Goal: Task Accomplishment & Management: Manage account settings

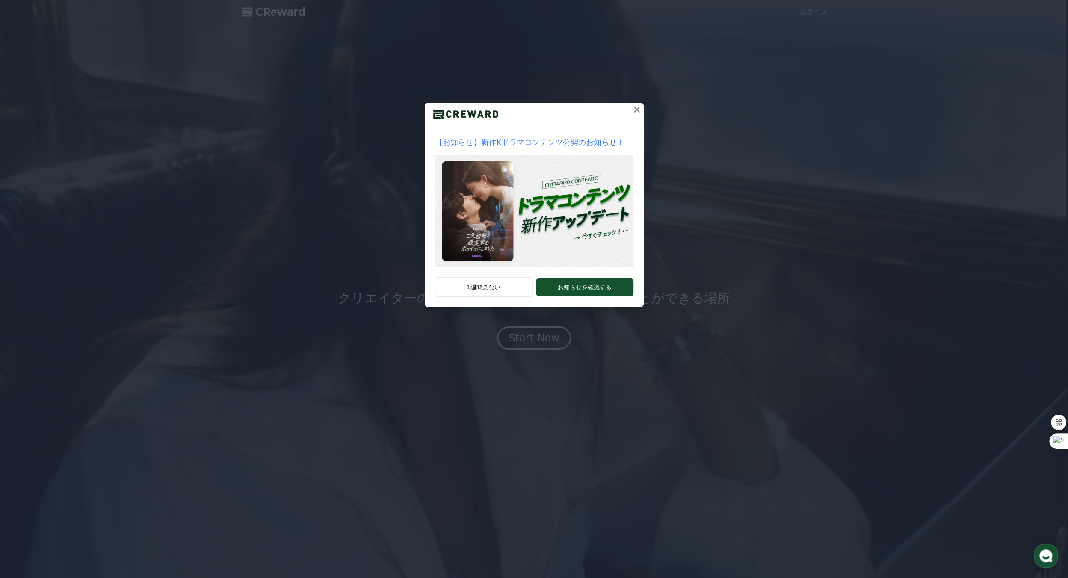
click at [636, 108] on icon at bounding box center [637, 110] width 6 height 6
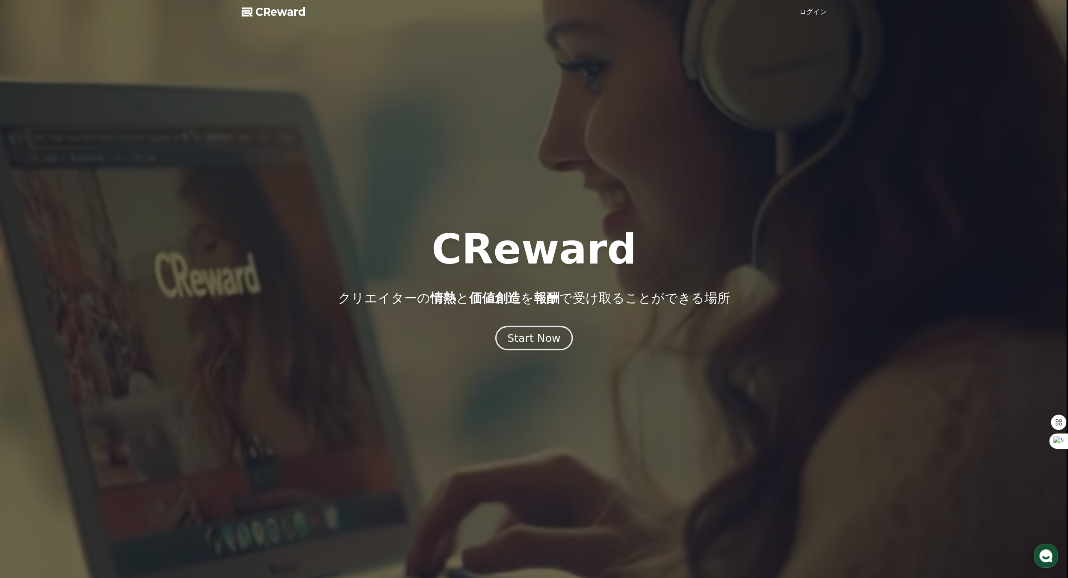
click at [538, 340] on div "Start Now" at bounding box center [533, 338] width 53 height 15
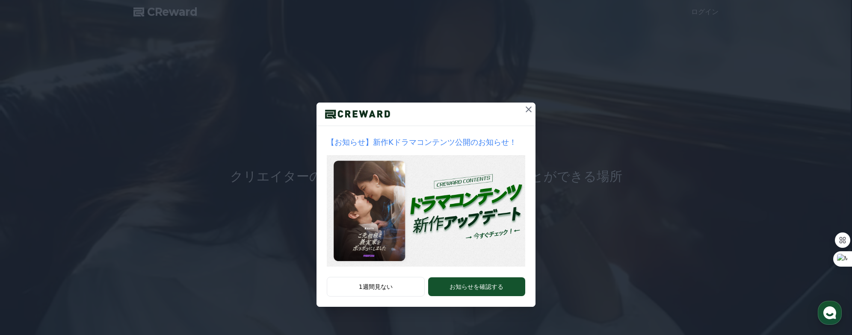
click at [526, 114] on icon at bounding box center [529, 109] width 10 height 10
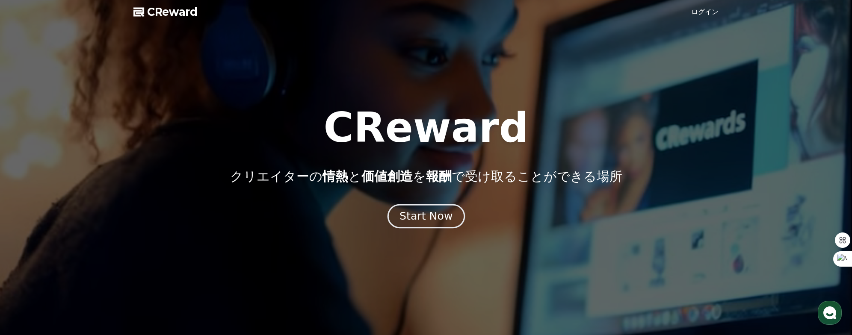
click at [413, 213] on div "Start Now" at bounding box center [426, 216] width 53 height 15
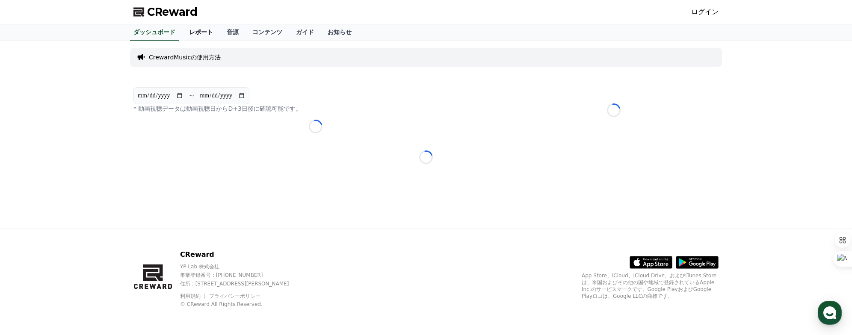
click at [185, 32] on link "レポート" at bounding box center [201, 32] width 38 height 16
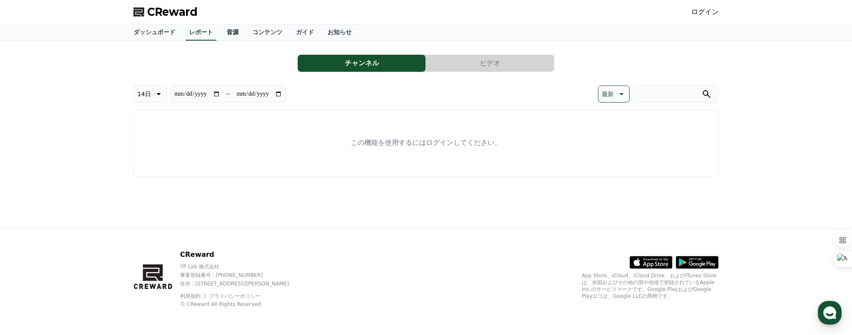
click at [220, 32] on link "音源" at bounding box center [233, 32] width 26 height 16
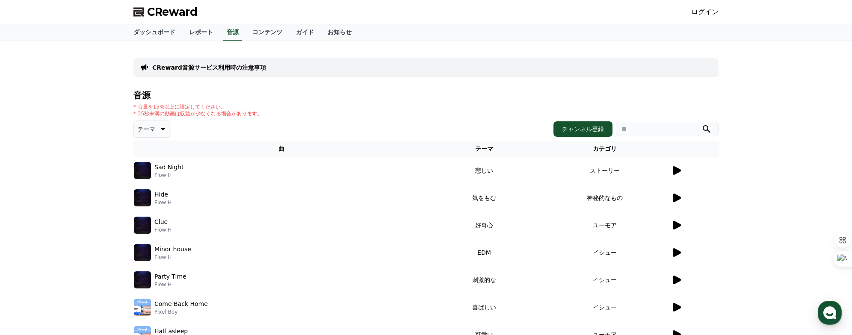
click at [676, 173] on icon at bounding box center [677, 170] width 8 height 9
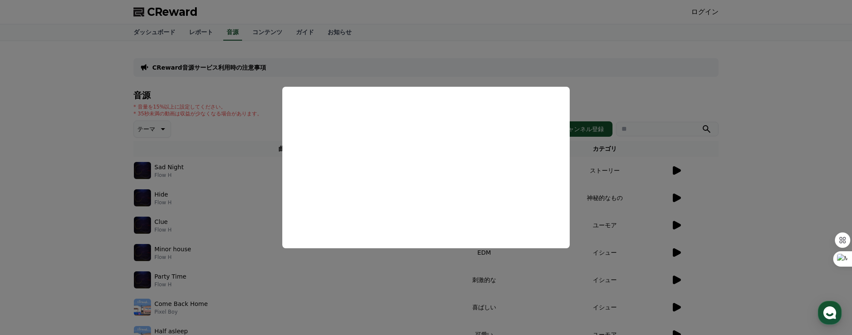
click at [619, 84] on button "close modal" at bounding box center [426, 167] width 852 height 335
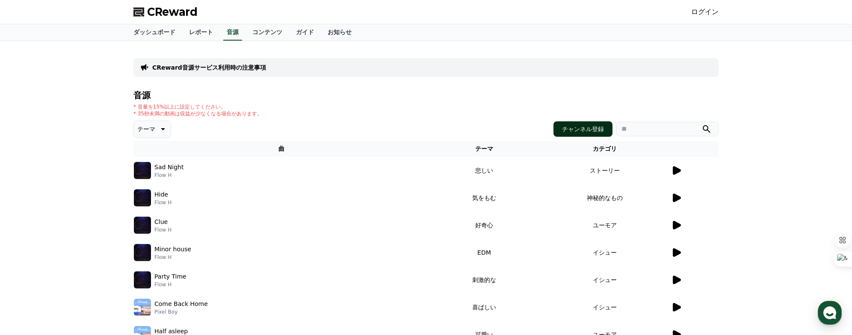
click at [587, 130] on button "チャンネル登録" at bounding box center [583, 128] width 59 height 15
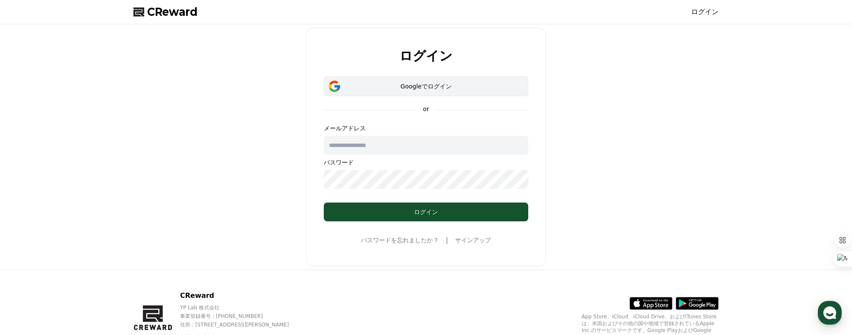
click at [432, 87] on div "Googleでログイン" at bounding box center [426, 86] width 180 height 9
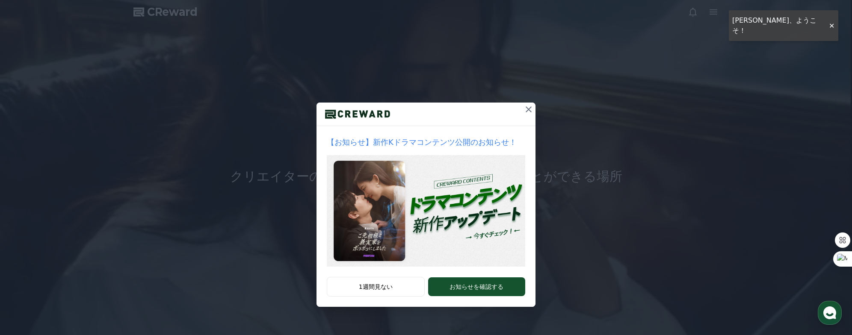
click at [527, 109] on icon at bounding box center [529, 109] width 10 height 10
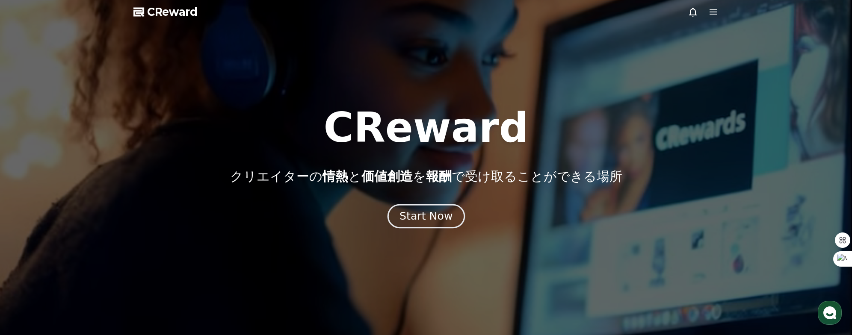
click at [446, 208] on button "Start Now" at bounding box center [425, 216] width 77 height 24
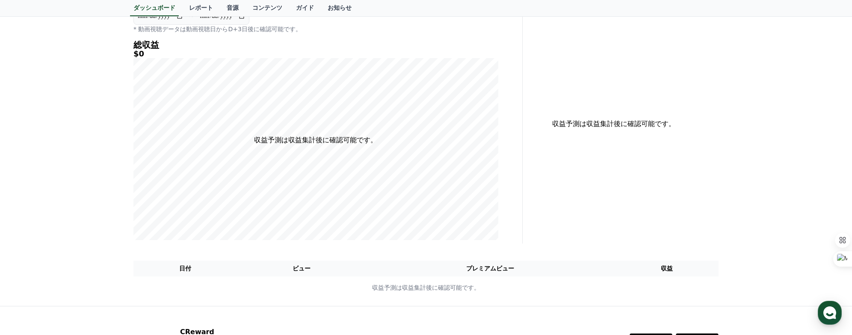
scroll to position [3, 0]
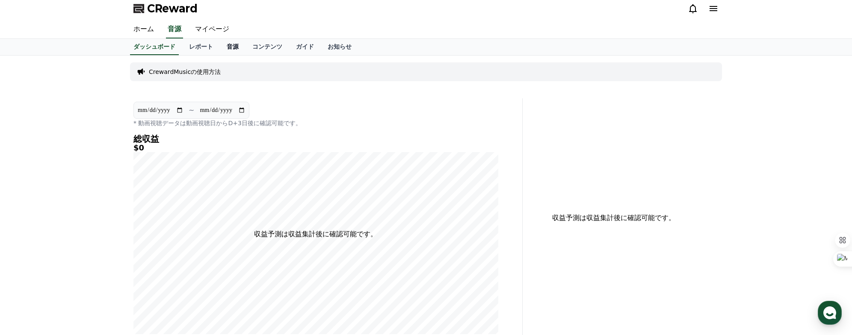
click at [220, 46] on link "音源" at bounding box center [233, 47] width 26 height 16
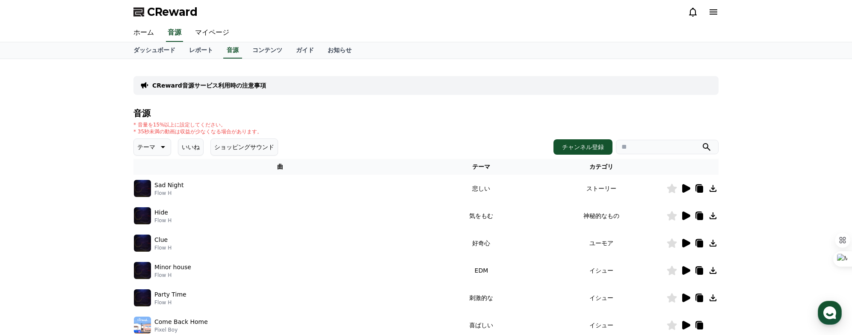
click at [683, 193] on icon at bounding box center [686, 189] width 10 height 10
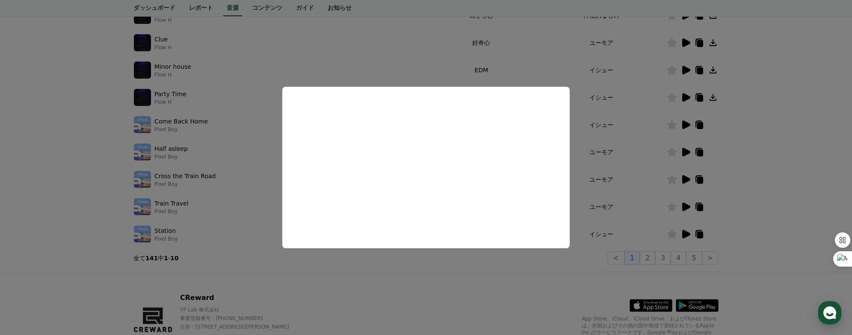
scroll to position [158, 0]
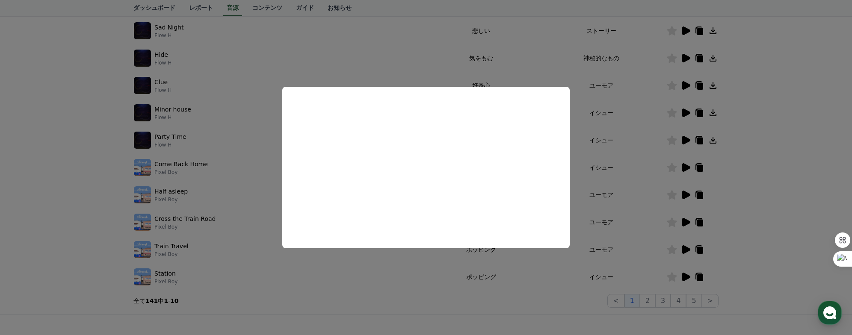
click at [700, 30] on button "close modal" at bounding box center [426, 167] width 852 height 335
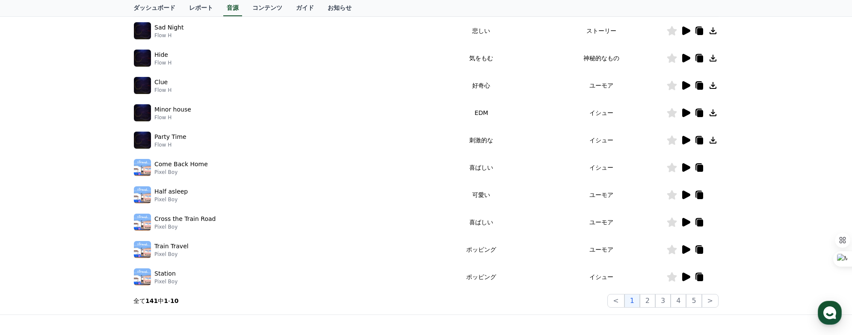
click at [700, 30] on icon at bounding box center [700, 31] width 6 height 7
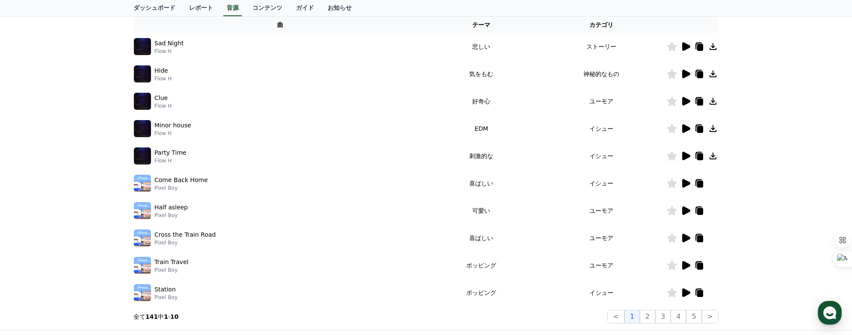
scroll to position [30, 0]
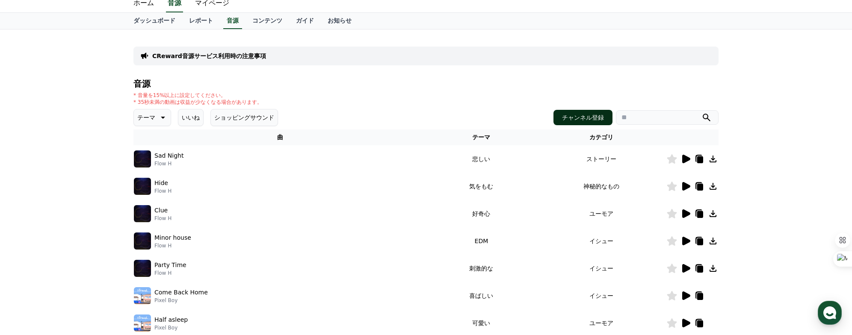
click at [595, 115] on button "チャンネル登録" at bounding box center [583, 117] width 59 height 15
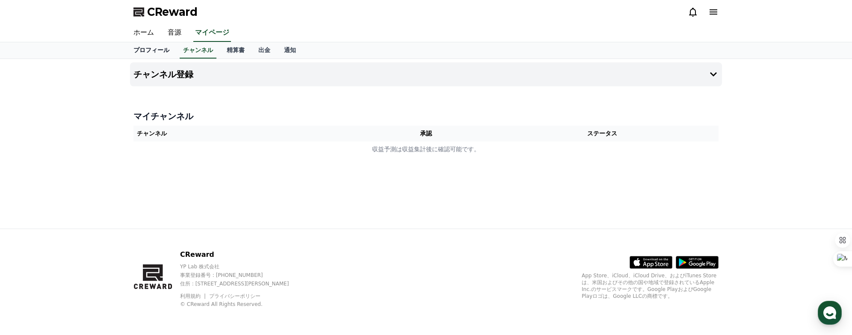
click at [150, 47] on link "プロフィール" at bounding box center [152, 50] width 50 height 16
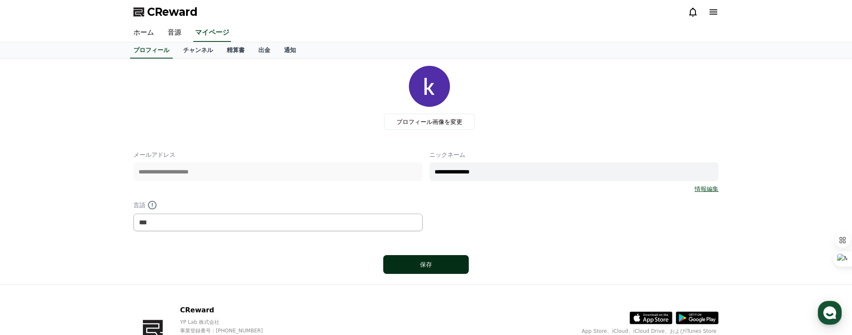
click at [444, 261] on div "保存" at bounding box center [425, 265] width 51 height 9
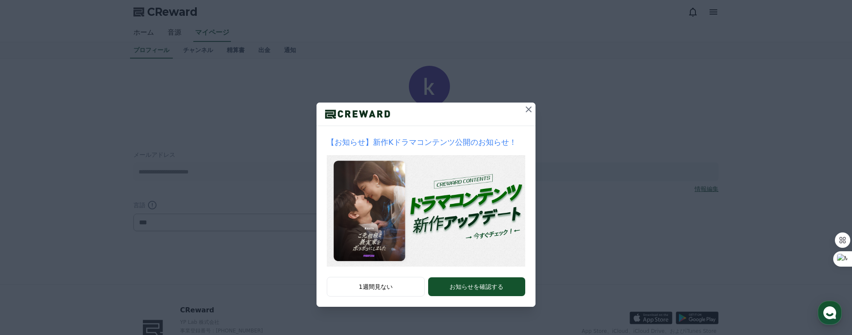
click at [527, 112] on icon at bounding box center [529, 109] width 10 height 10
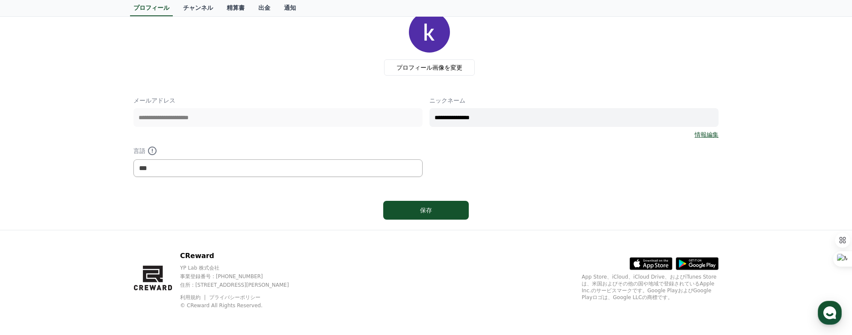
scroll to position [55, 0]
click at [703, 136] on link "情報編集" at bounding box center [707, 134] width 24 height 9
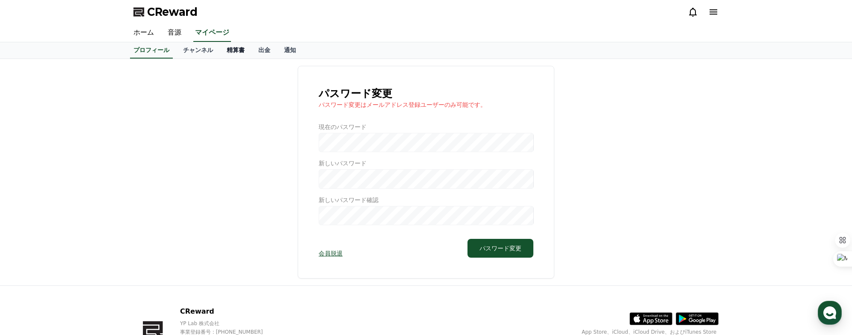
click at [220, 51] on link "精算書" at bounding box center [236, 50] width 32 height 16
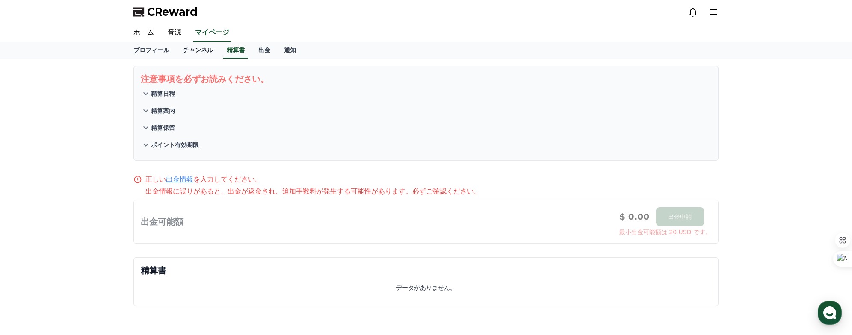
click at [190, 51] on link "チャンネル" at bounding box center [198, 50] width 44 height 16
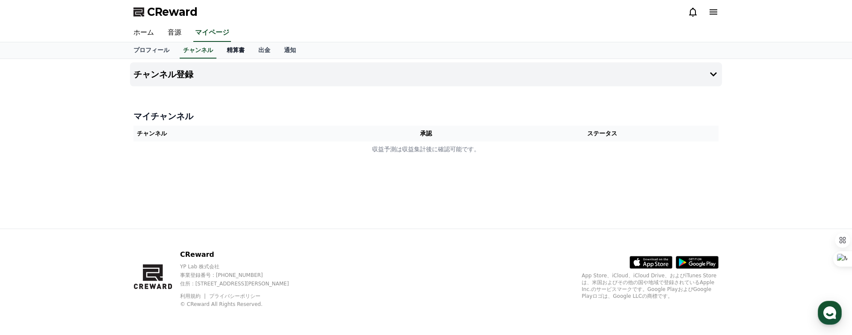
click at [220, 48] on link "精算書" at bounding box center [236, 50] width 32 height 16
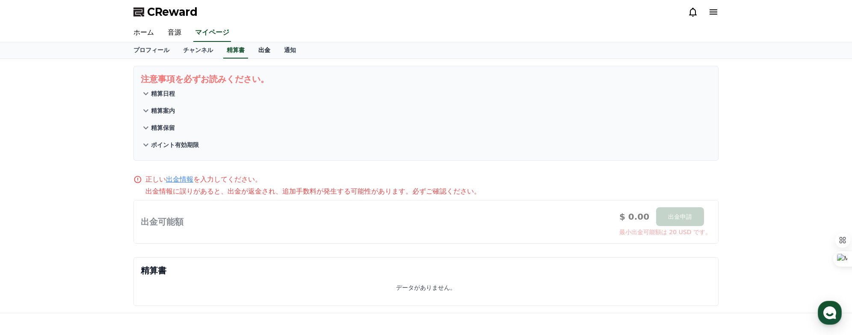
click at [252, 48] on link "出金" at bounding box center [265, 50] width 26 height 16
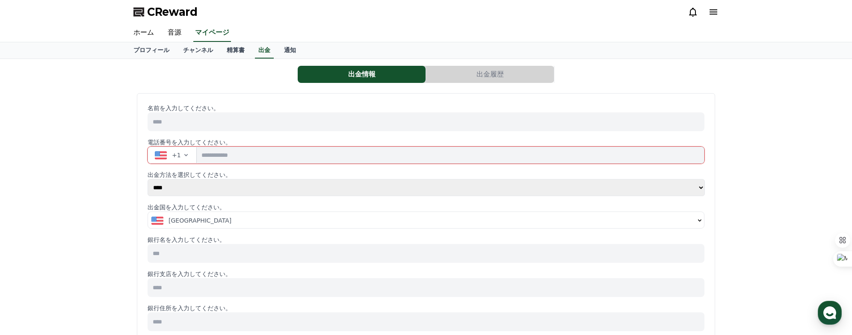
click at [227, 118] on input at bounding box center [426, 122] width 557 height 19
type input "******"
click at [209, 218] on div "United States" at bounding box center [422, 220] width 543 height 9
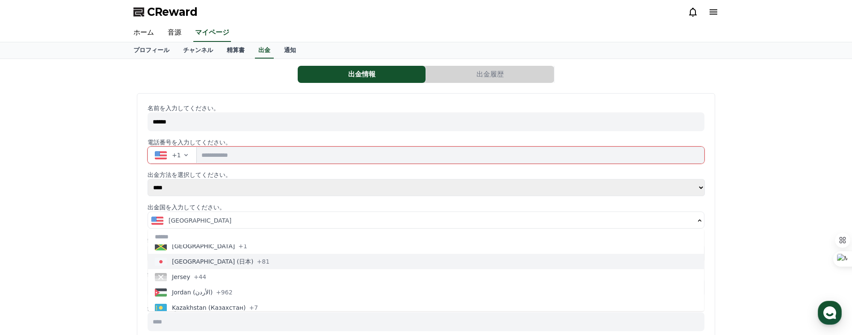
scroll to position [1680, 0]
click at [200, 250] on span "[GEOGRAPHIC_DATA] (日本)" at bounding box center [213, 250] width 82 height 9
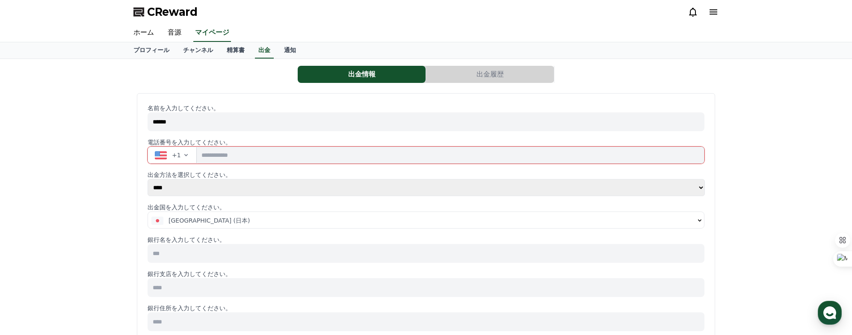
click at [213, 251] on input at bounding box center [426, 253] width 557 height 19
type input "*"
click at [701, 186] on select "**** ******" at bounding box center [426, 187] width 557 height 17
click at [696, 188] on select "**** ******" at bounding box center [426, 187] width 557 height 17
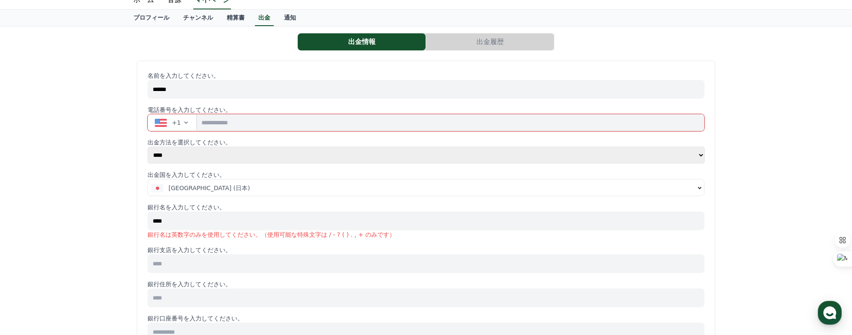
scroll to position [86, 0]
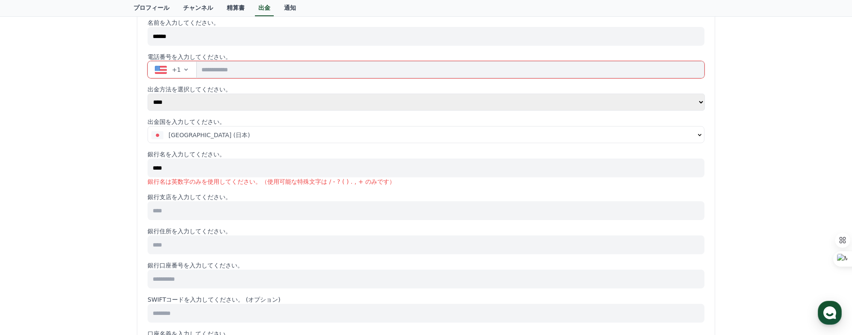
click at [165, 169] on input "****" at bounding box center [426, 168] width 557 height 19
type input "****"
click at [219, 214] on input at bounding box center [426, 210] width 557 height 19
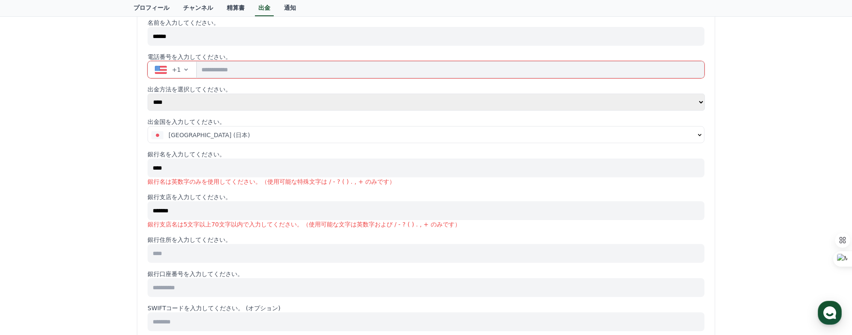
type input "*******"
click at [236, 249] on input at bounding box center [426, 253] width 557 height 19
type input "******"
click at [211, 296] on input at bounding box center [426, 296] width 557 height 19
type input "*******"
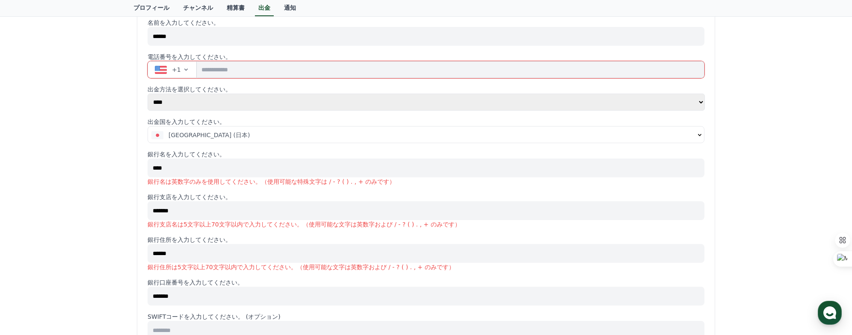
click at [463, 276] on div "名前を入力してください。 ****** 電話番号を入力してください。 +1 出金方法を選択してください。 **** ****** 出金国を入力してください。 …" at bounding box center [426, 323] width 557 height 610
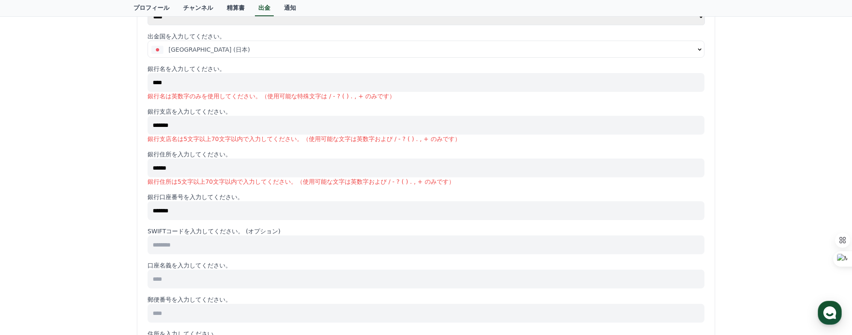
scroll to position [214, 0]
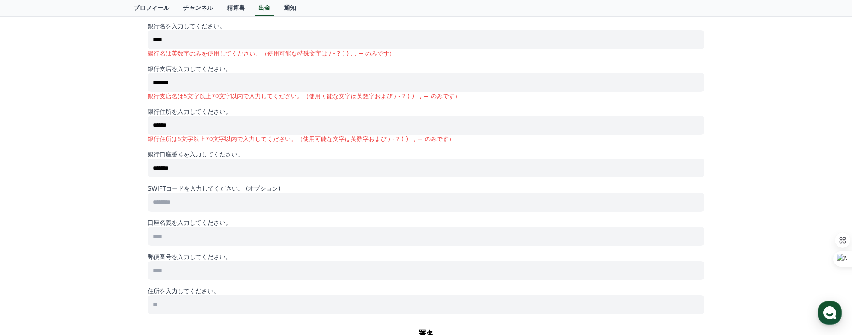
click at [233, 228] on input at bounding box center [426, 236] width 557 height 19
type input "*"
type input "********"
click at [226, 276] on input at bounding box center [426, 279] width 557 height 19
click at [346, 279] on input "*******" at bounding box center [426, 279] width 557 height 19
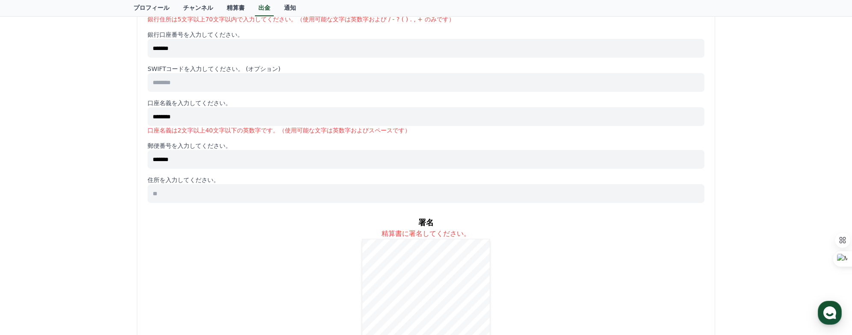
scroll to position [342, 0]
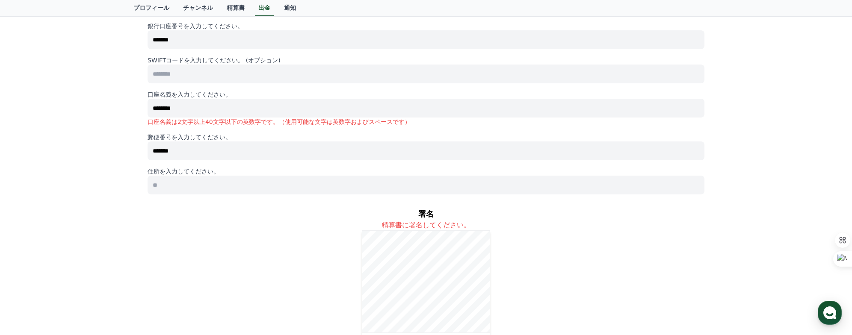
type input "*******"
click at [216, 179] on input at bounding box center [426, 185] width 557 height 19
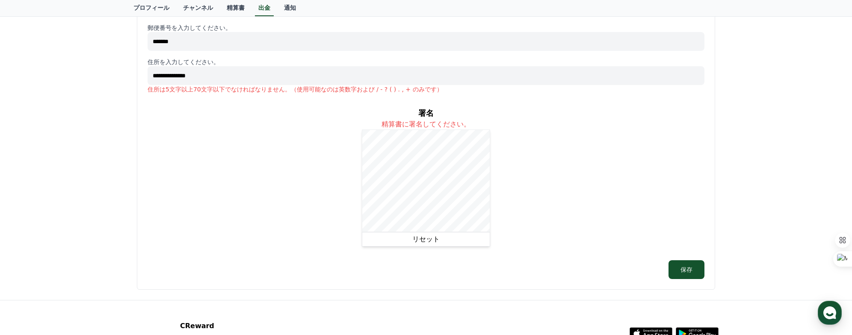
scroll to position [471, 0]
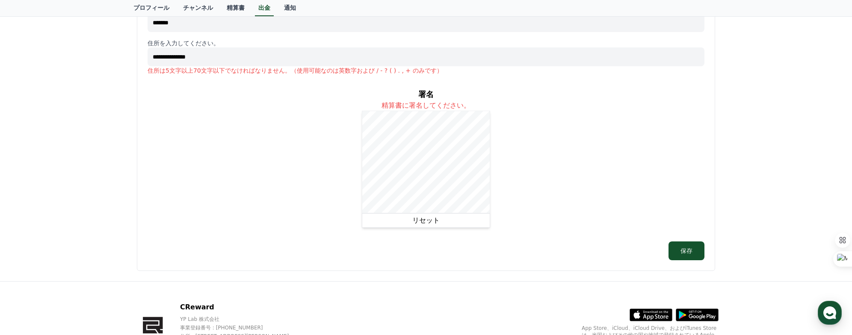
type input "**********"
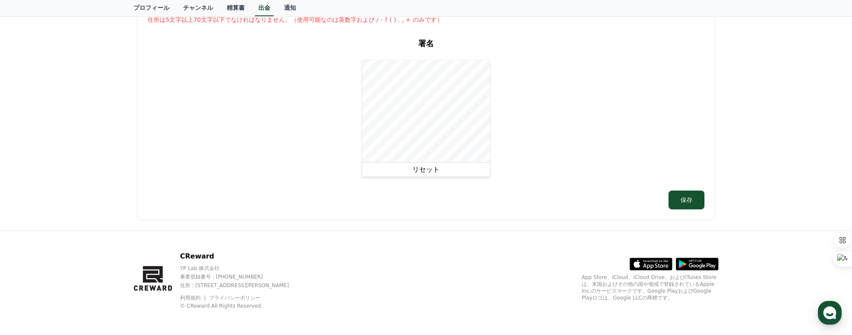
scroll to position [522, 0]
click at [686, 193] on button "保存" at bounding box center [687, 199] width 36 height 19
click at [690, 193] on button "保存" at bounding box center [687, 199] width 36 height 19
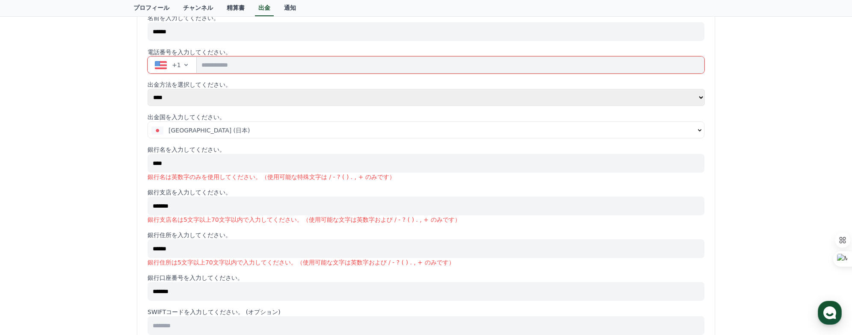
scroll to position [9, 0]
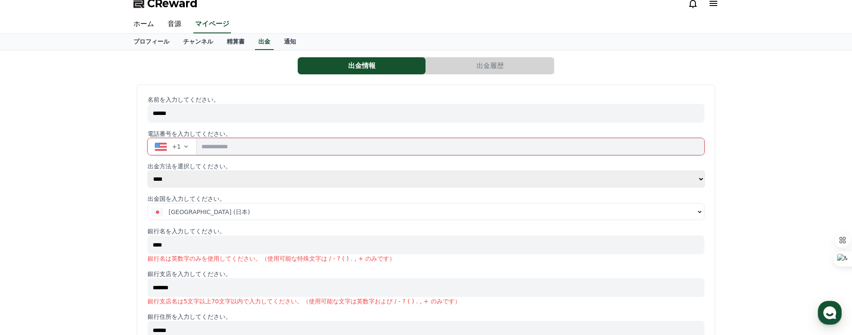
click at [243, 145] on input "tel" at bounding box center [451, 146] width 508 height 17
type input "*"
click at [184, 147] on icon "button" at bounding box center [186, 146] width 7 height 7
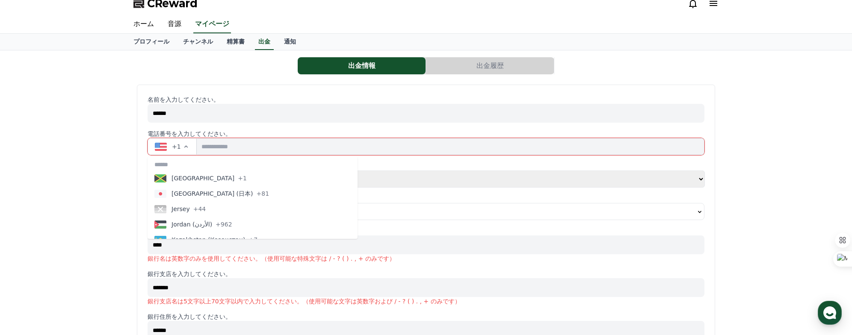
scroll to position [1668, 0]
click at [198, 190] on span "Japan (日本)" at bounding box center [213, 190] width 82 height 9
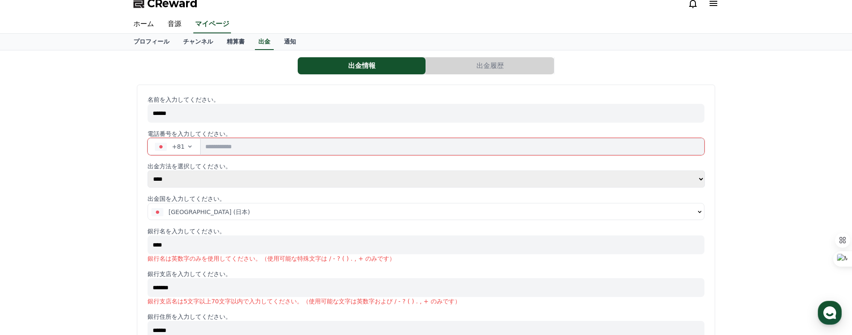
click at [251, 148] on input "tel" at bounding box center [453, 146] width 504 height 17
click at [265, 152] on input "**********" at bounding box center [453, 146] width 504 height 17
click at [201, 146] on input "**********" at bounding box center [453, 146] width 504 height 17
type input "**********"
click at [276, 165] on p "出金方法を選択してください。" at bounding box center [426, 166] width 557 height 9
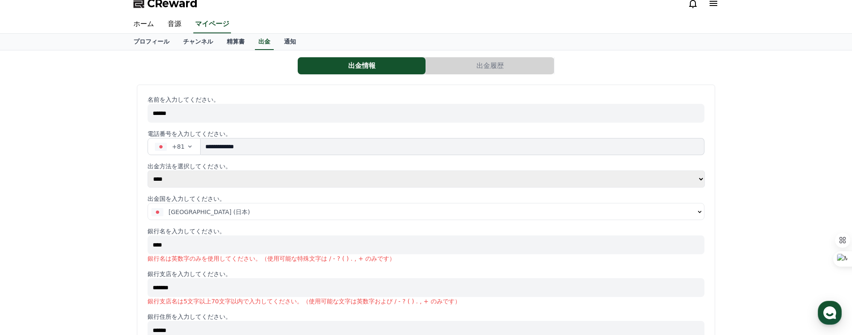
click at [278, 143] on input "**********" at bounding box center [453, 146] width 504 height 17
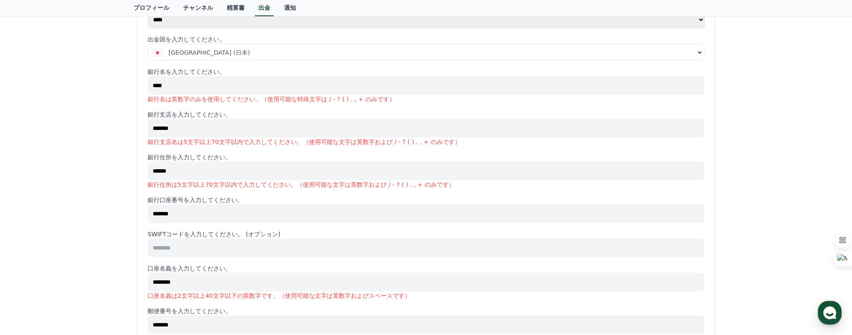
scroll to position [180, 0]
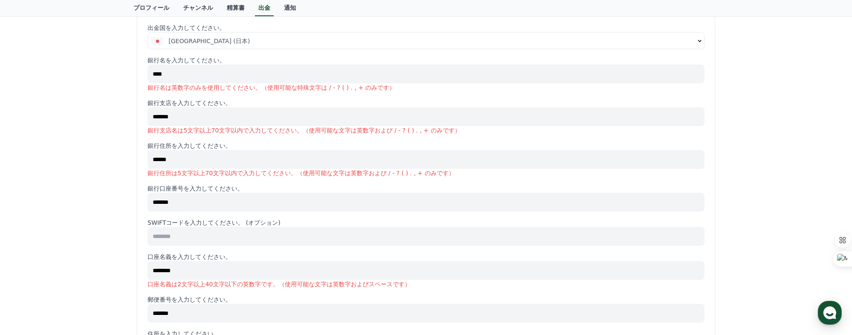
click at [195, 75] on input "****" at bounding box center [426, 74] width 557 height 19
type input "*"
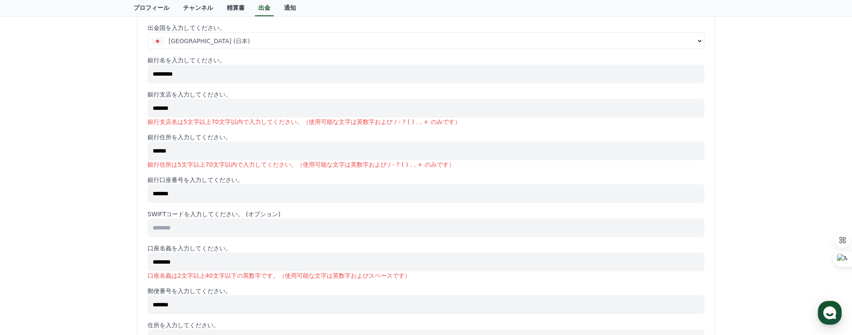
type input "*********"
click at [480, 169] on div "**********" at bounding box center [426, 233] width 557 height 619
click at [212, 107] on input "*******" at bounding box center [426, 108] width 557 height 19
type input "*"
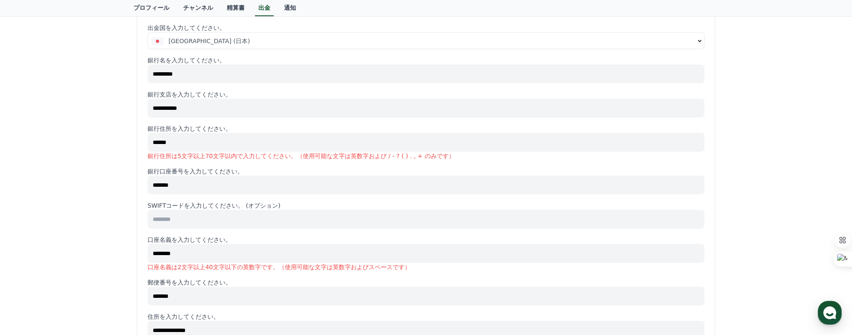
type input "**********"
click at [218, 143] on input "******" at bounding box center [426, 142] width 557 height 19
type input "*"
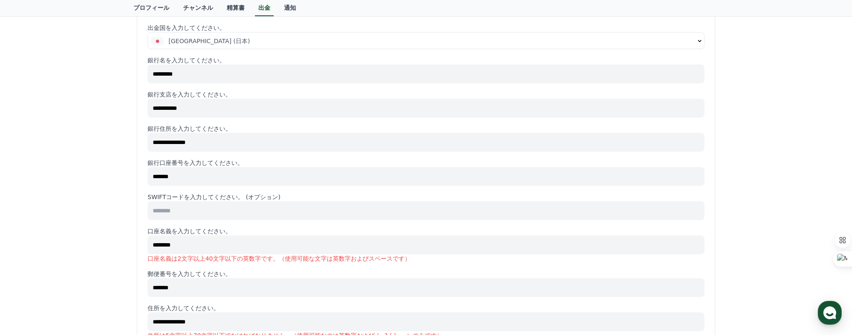
type input "**********"
click at [264, 252] on input "********" at bounding box center [426, 245] width 557 height 19
type input "*"
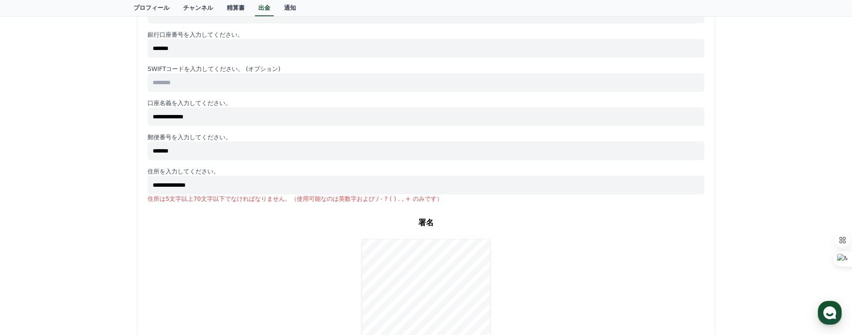
scroll to position [308, 0]
type input "**********"
click at [253, 187] on input "**********" at bounding box center [426, 185] width 557 height 19
type input "*"
click at [219, 184] on input "**********" at bounding box center [426, 185] width 557 height 19
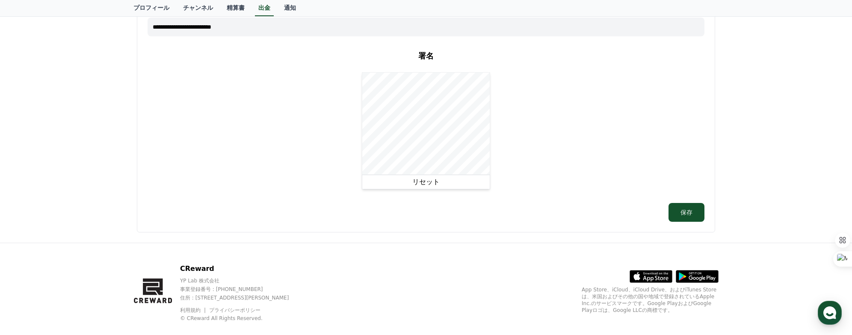
scroll to position [479, 0]
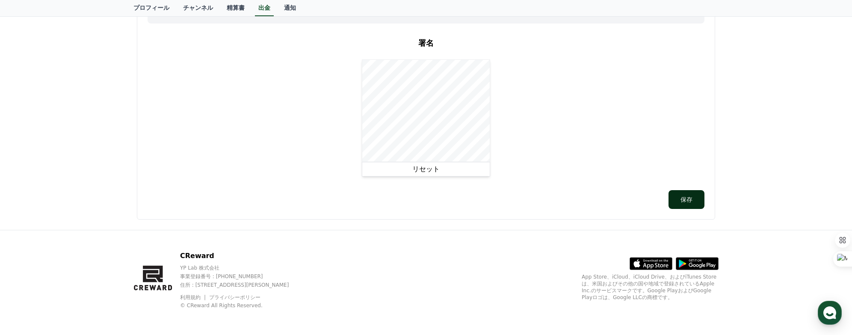
type input "**********"
click at [689, 197] on button "保存" at bounding box center [687, 199] width 36 height 19
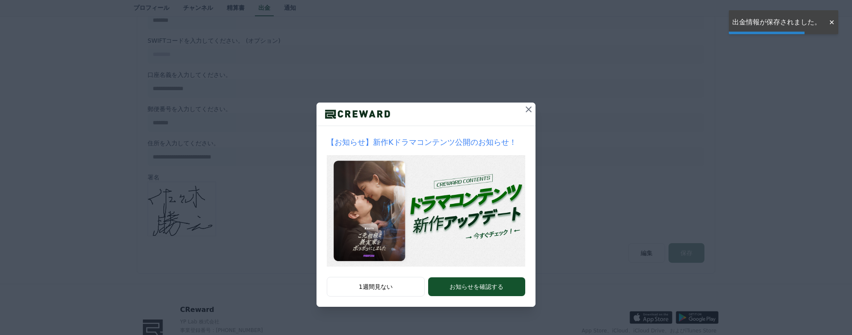
scroll to position [336, 0]
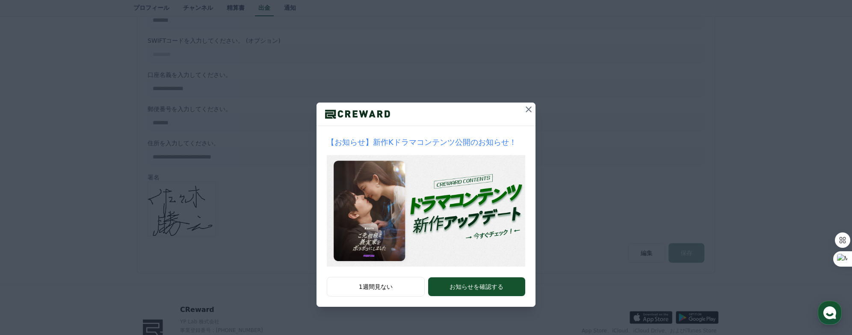
click at [531, 109] on icon at bounding box center [529, 109] width 10 height 10
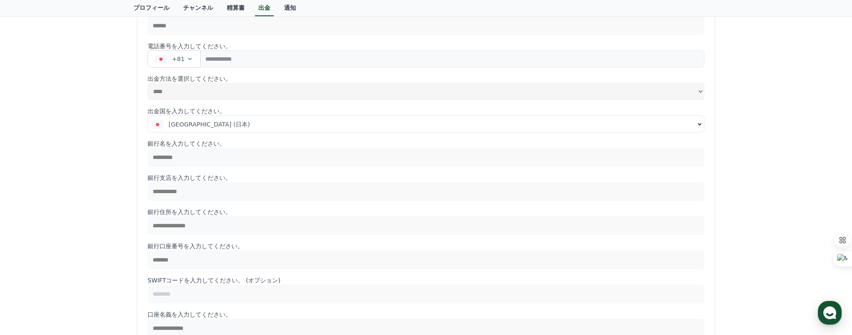
scroll to position [0, 0]
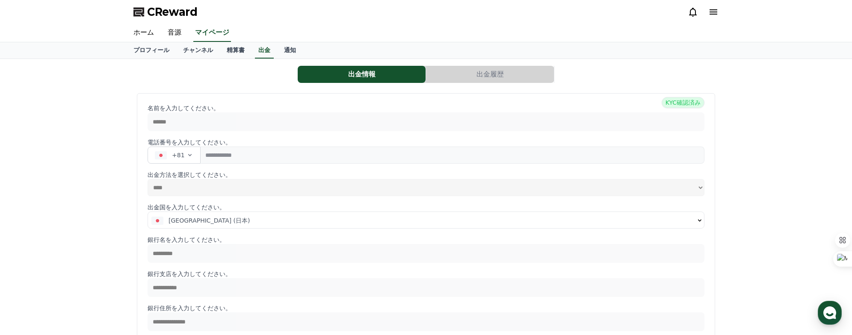
click at [511, 71] on button "出金履歴" at bounding box center [490, 74] width 128 height 17
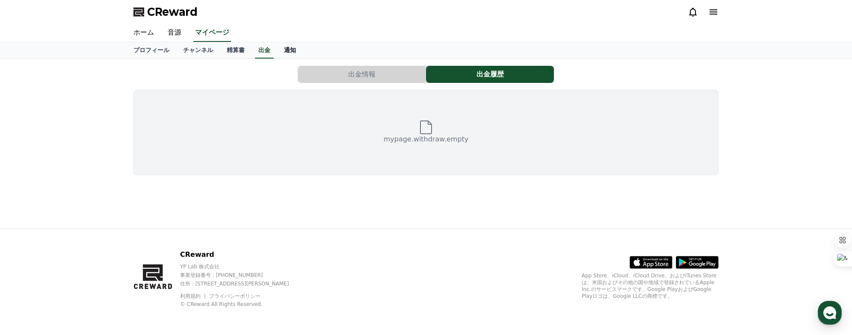
click at [278, 50] on link "通知" at bounding box center [290, 50] width 26 height 16
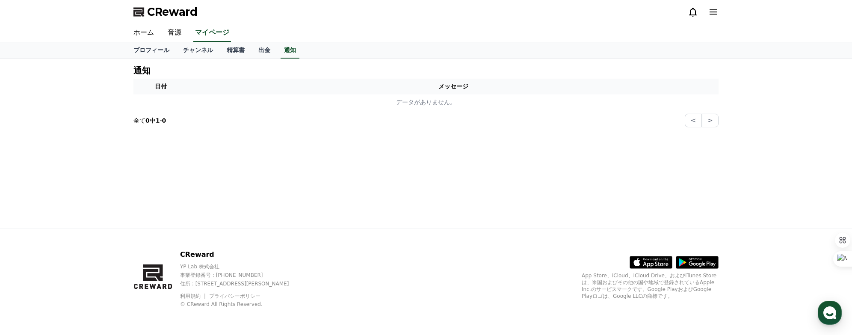
click at [713, 11] on icon at bounding box center [713, 12] width 10 height 10
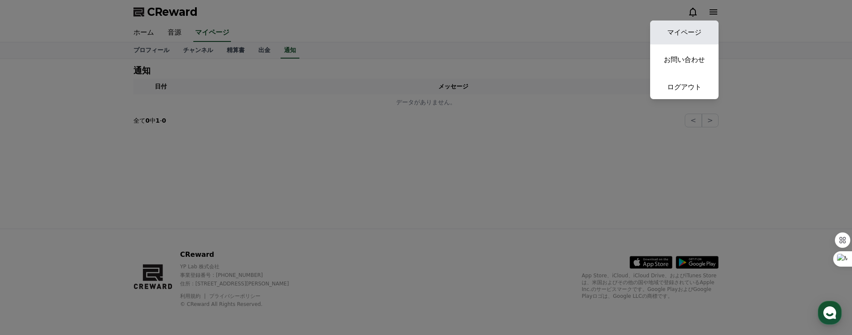
click at [688, 33] on link "マイページ" at bounding box center [684, 33] width 68 height 24
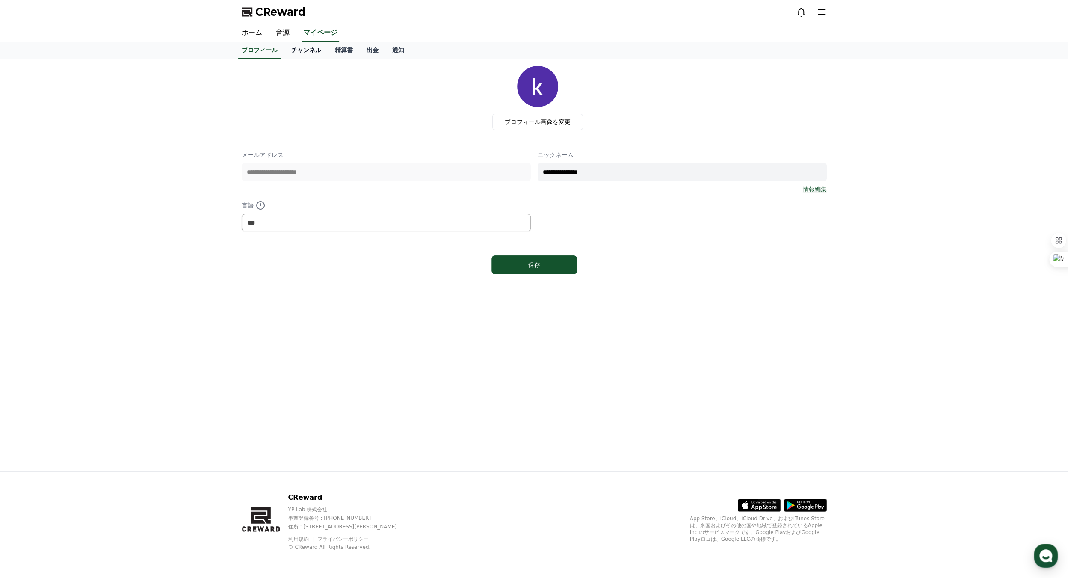
click at [293, 48] on link "チャンネル" at bounding box center [306, 50] width 44 height 16
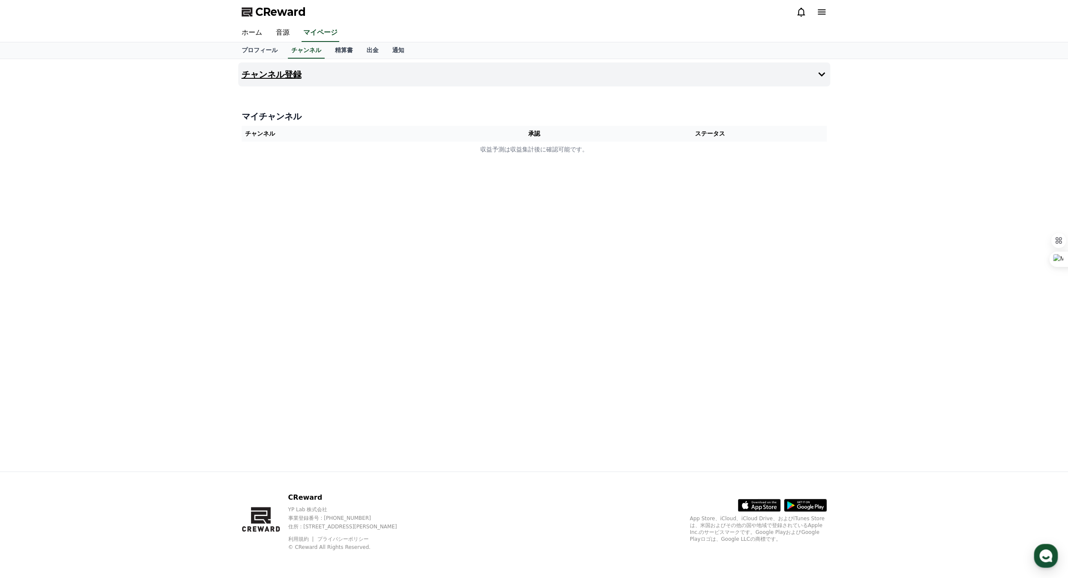
click at [276, 74] on h4 "チャンネル登録" at bounding box center [272, 74] width 60 height 9
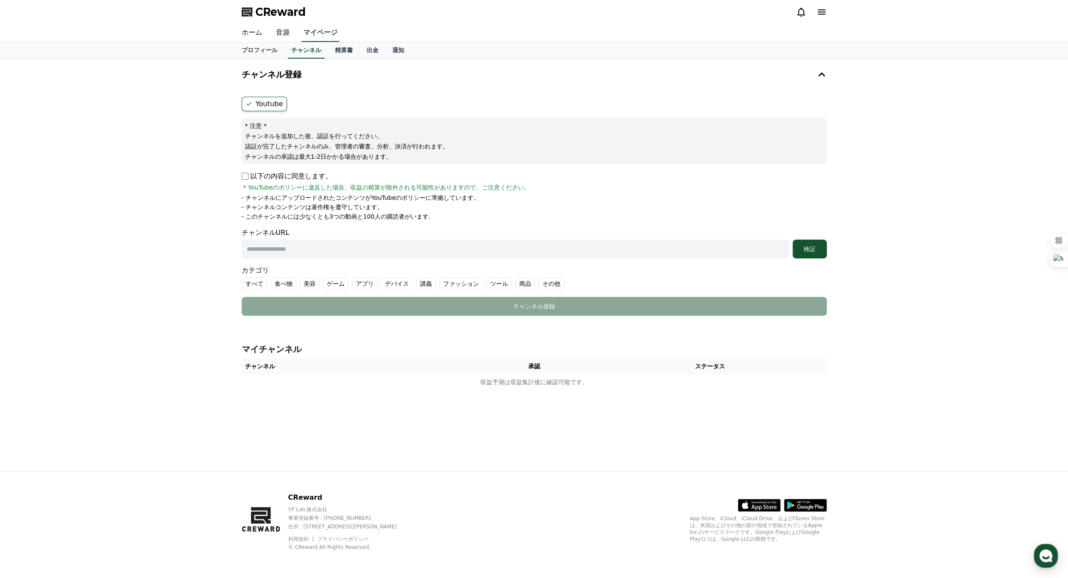
click at [355, 335] on div "マイチャンネル チャンネル 承認 ステータス 収益予測は収益集計後に確認可能です。" at bounding box center [534, 367] width 592 height 54
click at [252, 335] on th "チャンネル" at bounding box center [358, 366] width 233 height 16
click at [442, 210] on li "- チャンネルコンテンツは著作権を遵守しています。" at bounding box center [534, 207] width 585 height 9
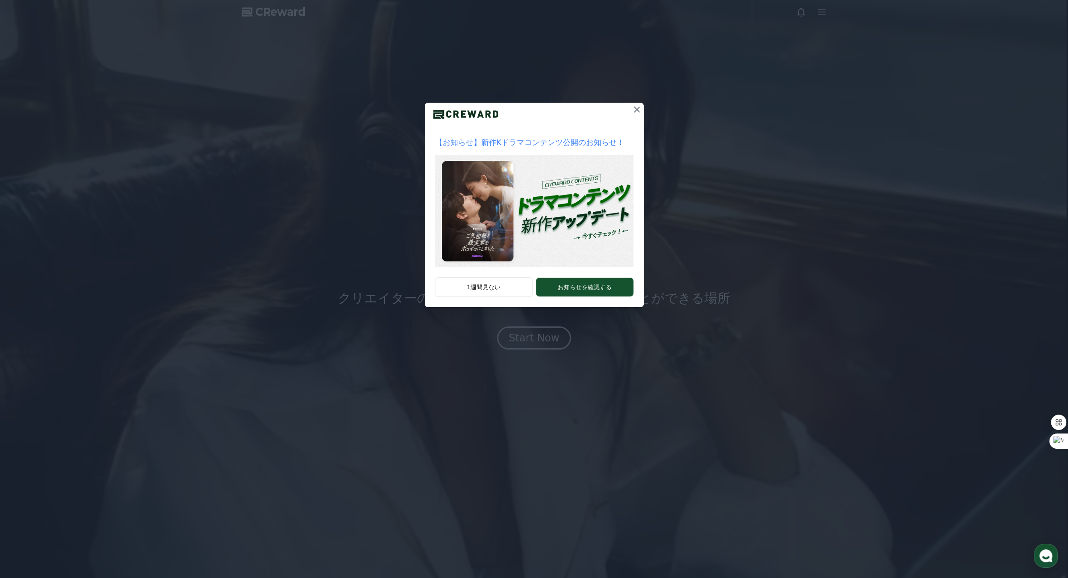
click at [554, 335] on div "【お知らせ】新作Kドラマコンテンツ公開のお知らせ！ 1週間見ない お知らせを確認する" at bounding box center [534, 289] width 1068 height 578
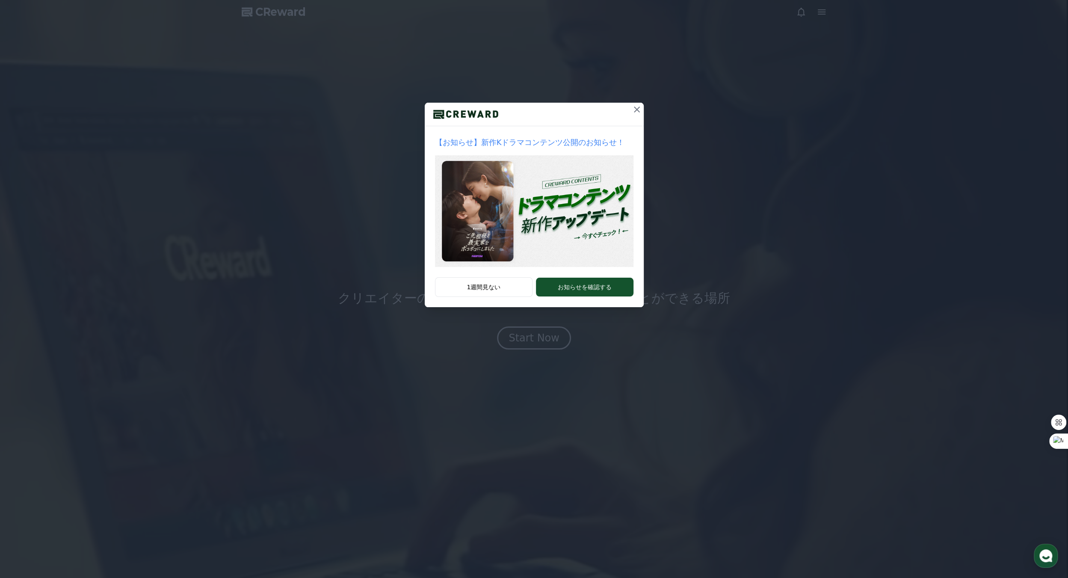
click at [639, 110] on icon at bounding box center [637, 109] width 10 height 10
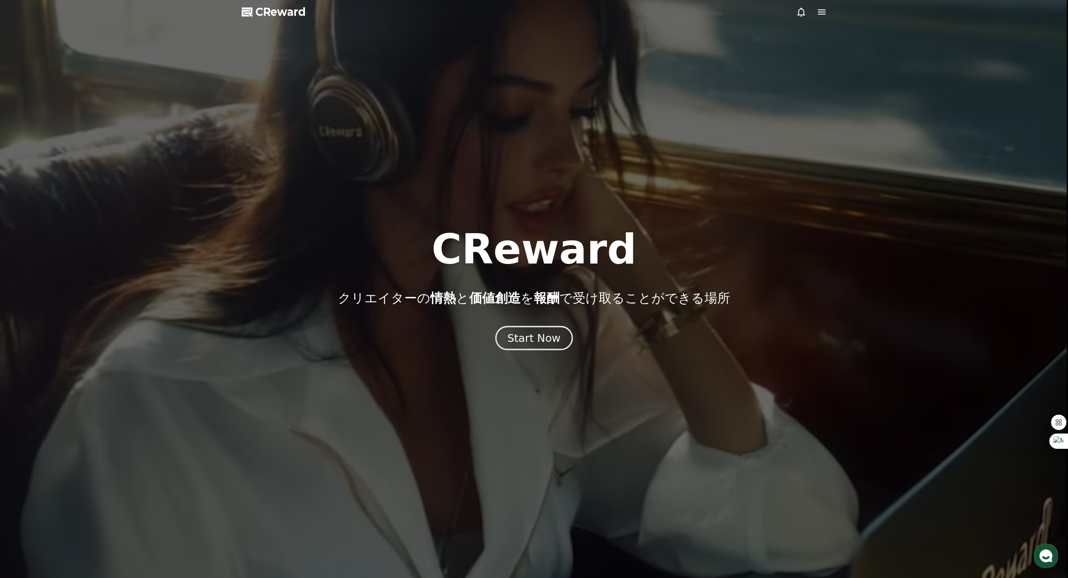
click at [542, 334] on div "Start Now" at bounding box center [533, 338] width 53 height 15
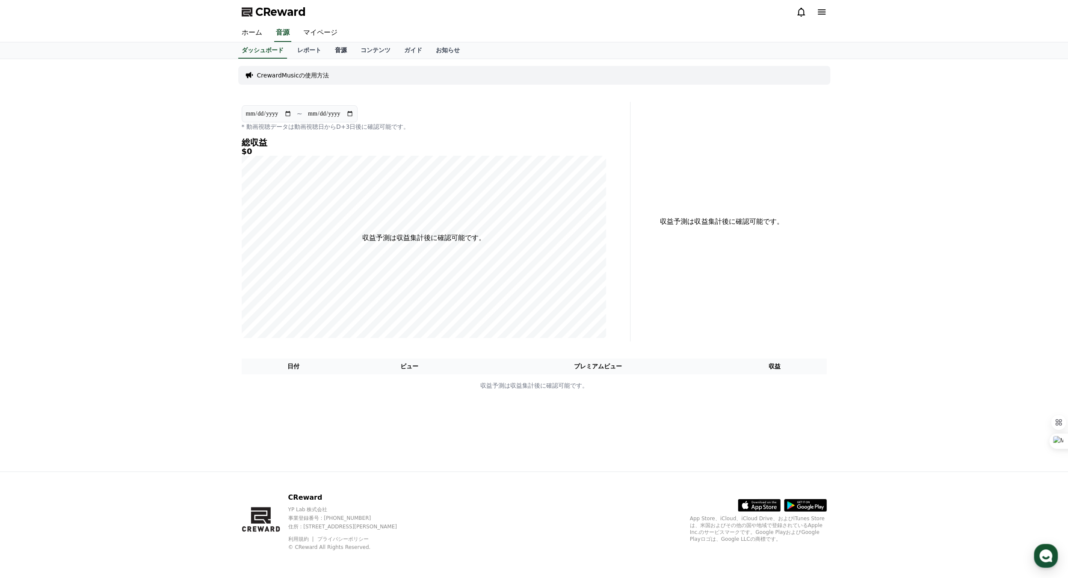
click at [328, 53] on link "音源" at bounding box center [341, 50] width 26 height 16
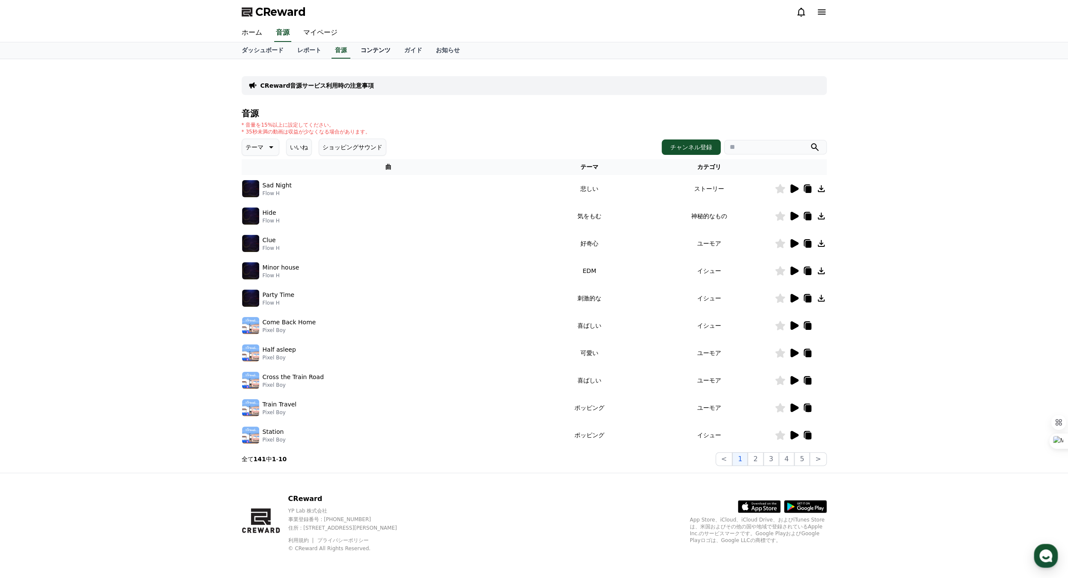
click at [354, 52] on link "コンテンツ" at bounding box center [376, 50] width 44 height 16
click at [328, 50] on link "音源" at bounding box center [341, 50] width 26 height 16
click at [822, 187] on icon at bounding box center [821, 188] width 7 height 7
click at [792, 191] on icon at bounding box center [795, 188] width 8 height 9
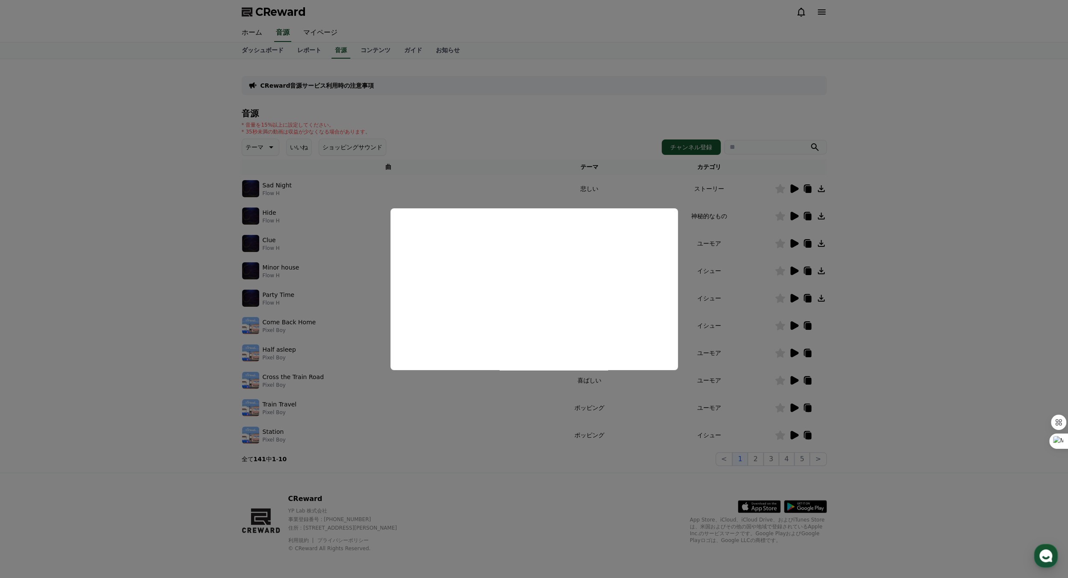
click at [803, 190] on button "close modal" at bounding box center [534, 289] width 1068 height 578
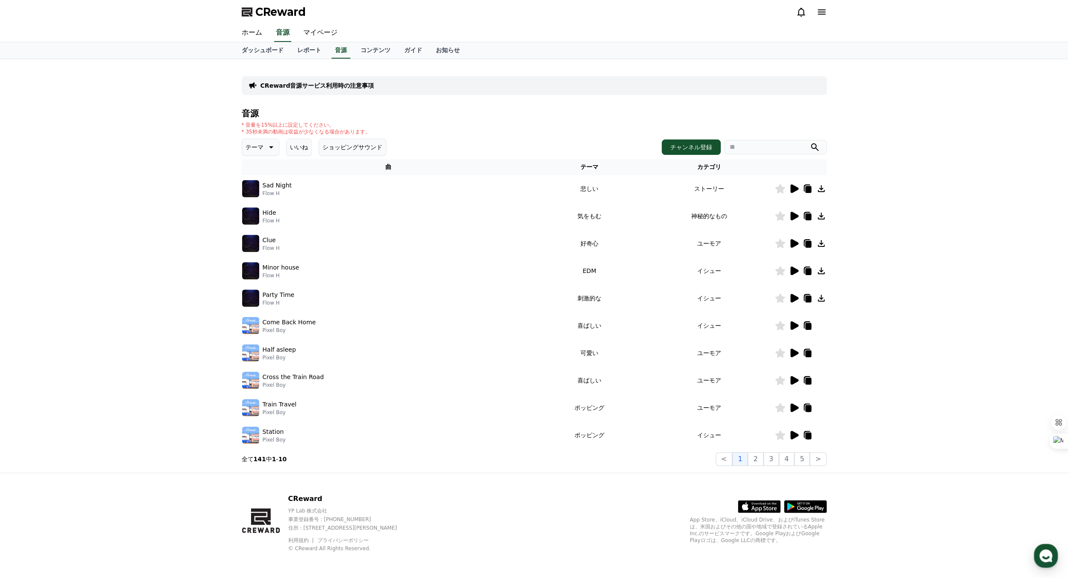
click at [808, 190] on icon at bounding box center [808, 189] width 6 height 7
click at [793, 218] on icon at bounding box center [795, 216] width 8 height 9
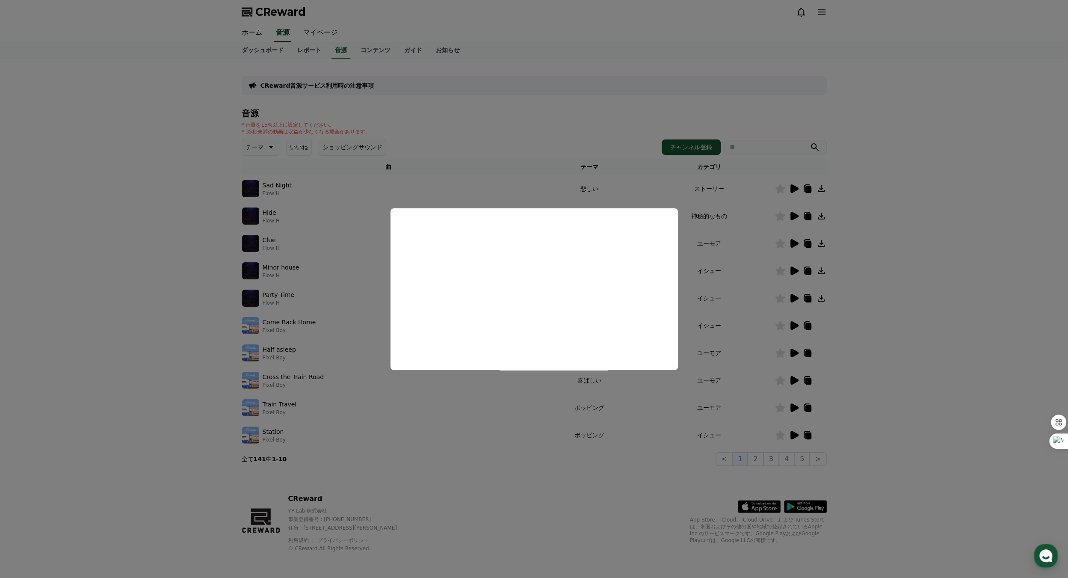
click at [899, 115] on button "close modal" at bounding box center [534, 289] width 1068 height 578
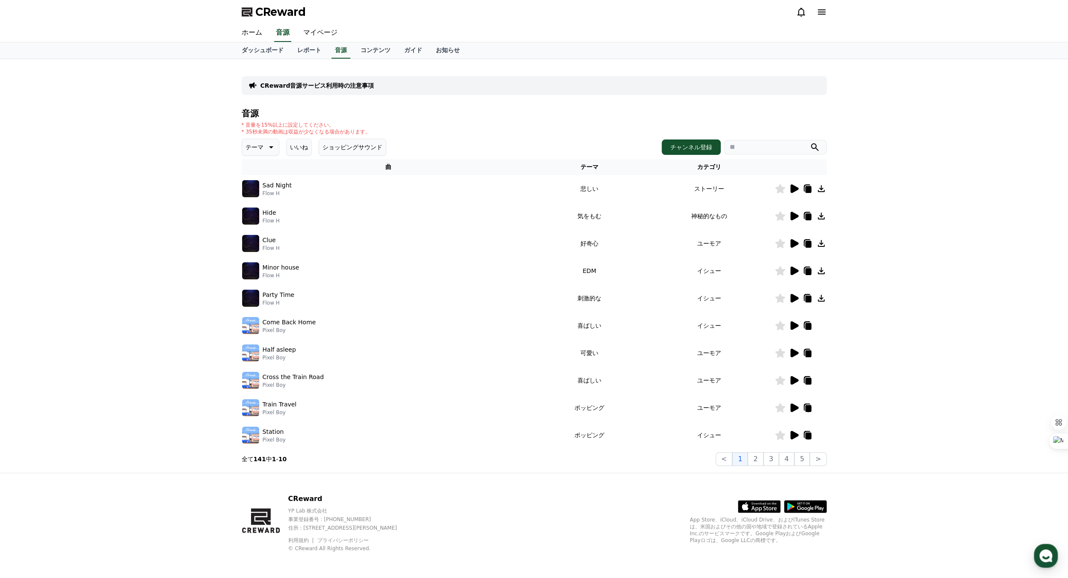
click at [823, 12] on icon at bounding box center [822, 12] width 10 height 10
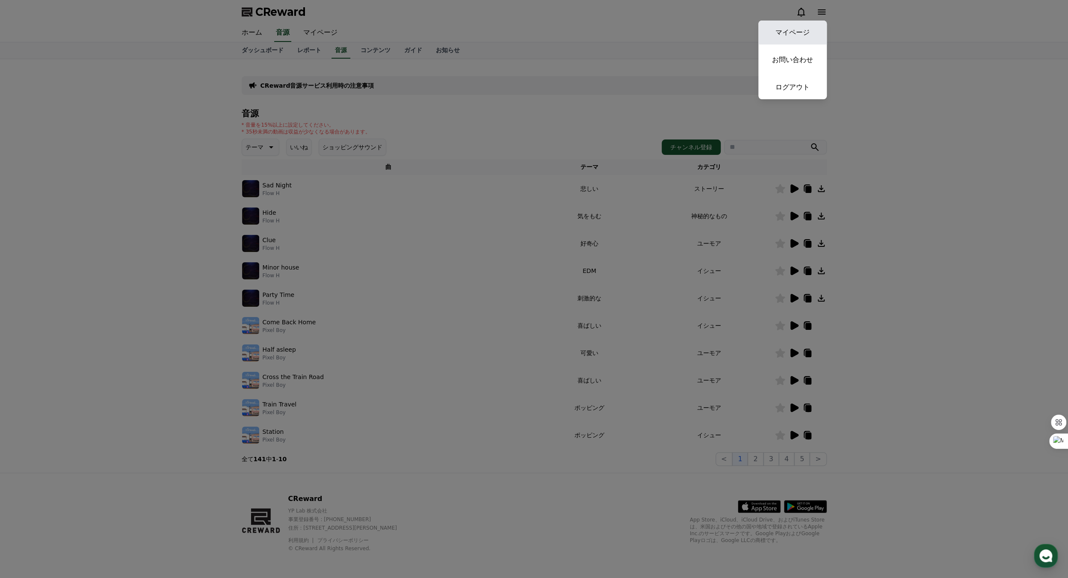
click at [806, 28] on link "マイページ" at bounding box center [792, 33] width 68 height 24
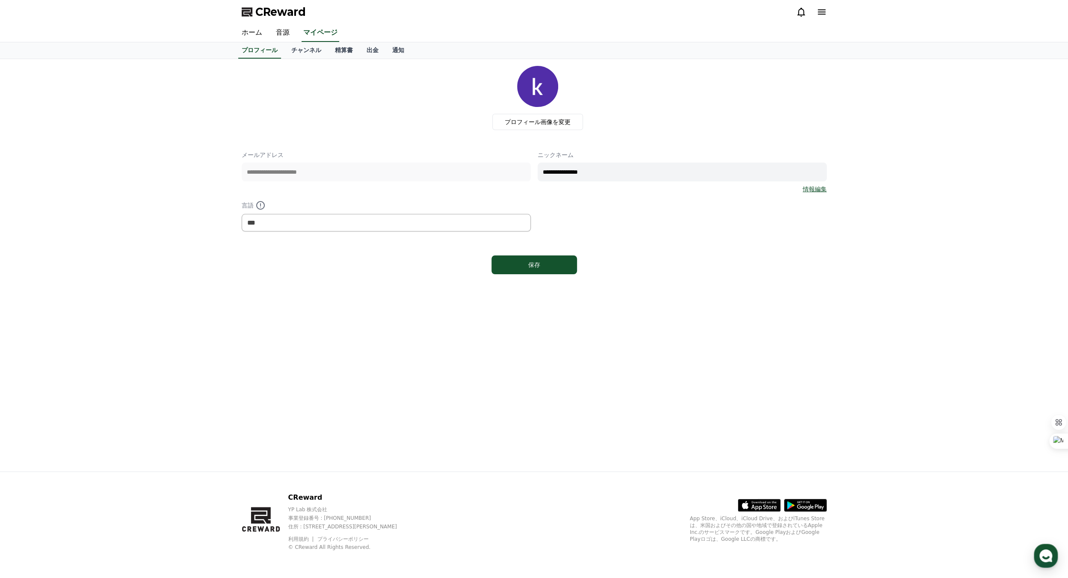
click at [811, 188] on link "情報編集" at bounding box center [815, 189] width 24 height 9
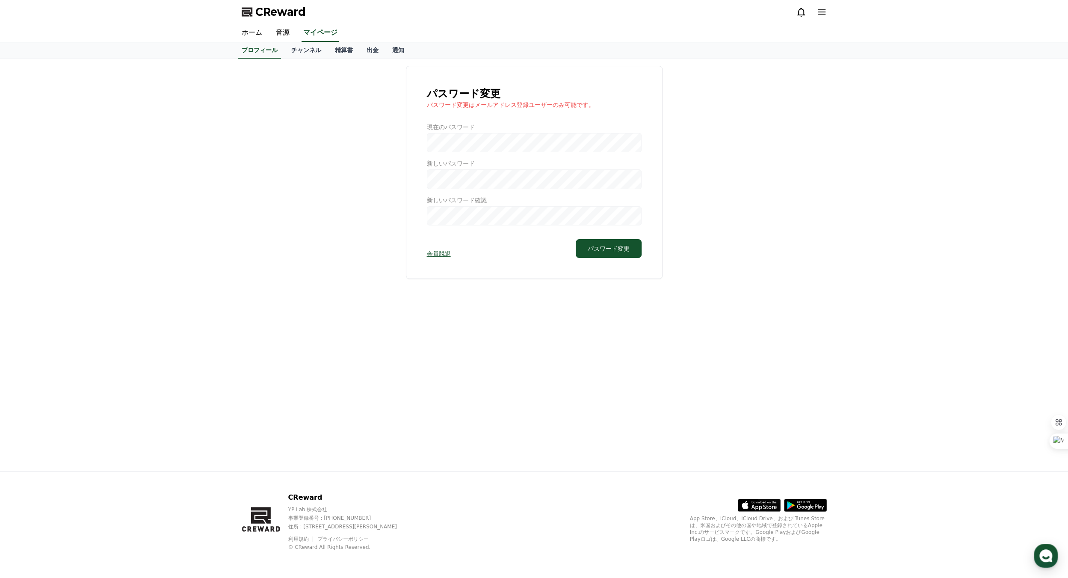
click at [443, 143] on div at bounding box center [534, 174] width 215 height 103
click at [439, 142] on div at bounding box center [534, 174] width 215 height 103
click at [595, 245] on button "パスワード変更" at bounding box center [609, 248] width 66 height 19
click at [454, 145] on div at bounding box center [534, 174] width 215 height 103
click at [465, 103] on p "パスワード変更はメールアドレス登録ユーザーのみ可能です。" at bounding box center [534, 105] width 215 height 9
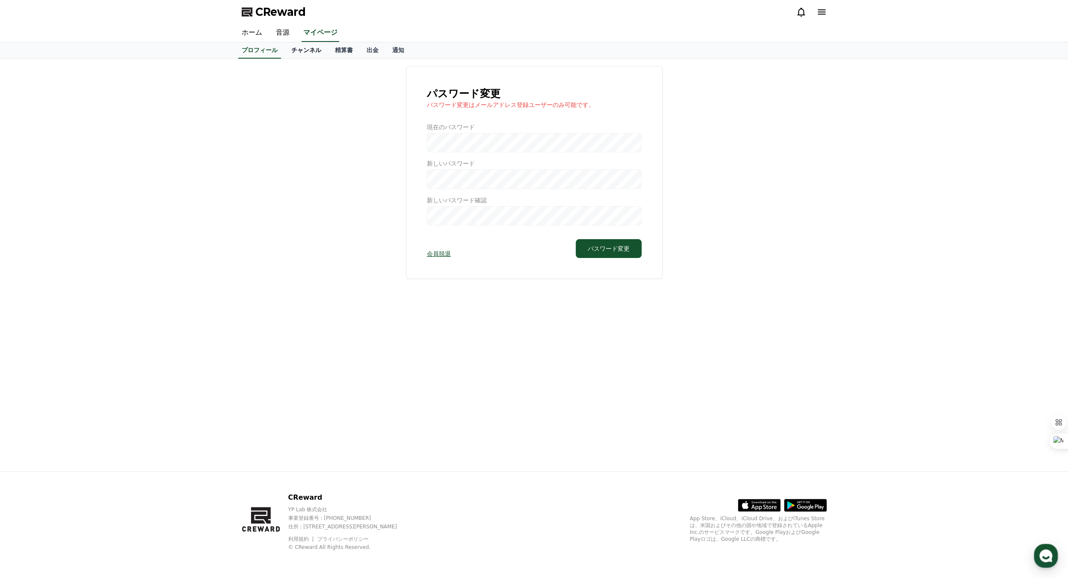
click at [287, 50] on link "チャンネル" at bounding box center [306, 50] width 44 height 16
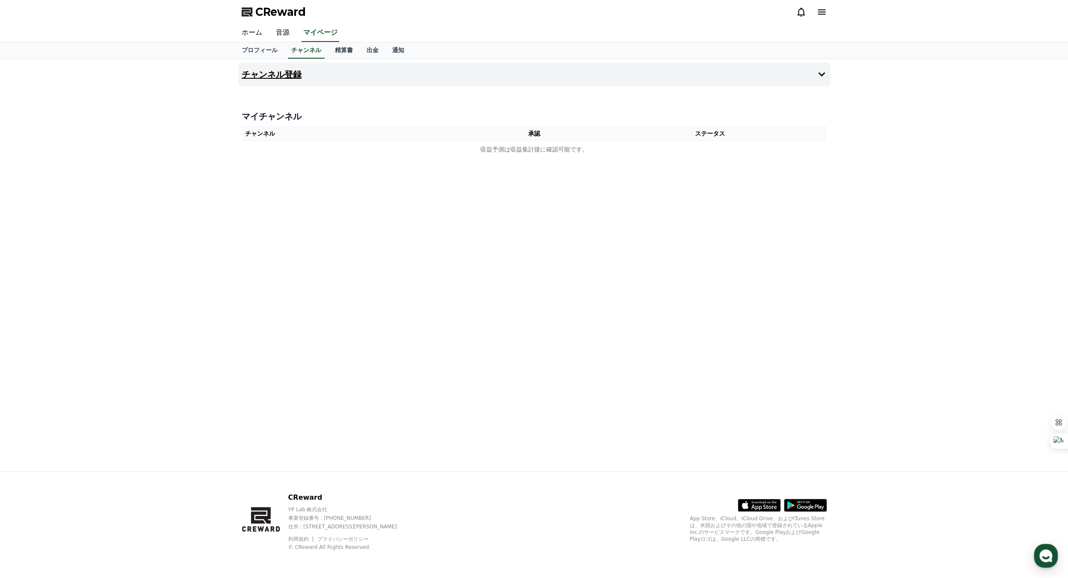
click at [283, 73] on h4 "チャンネル登録" at bounding box center [272, 74] width 60 height 9
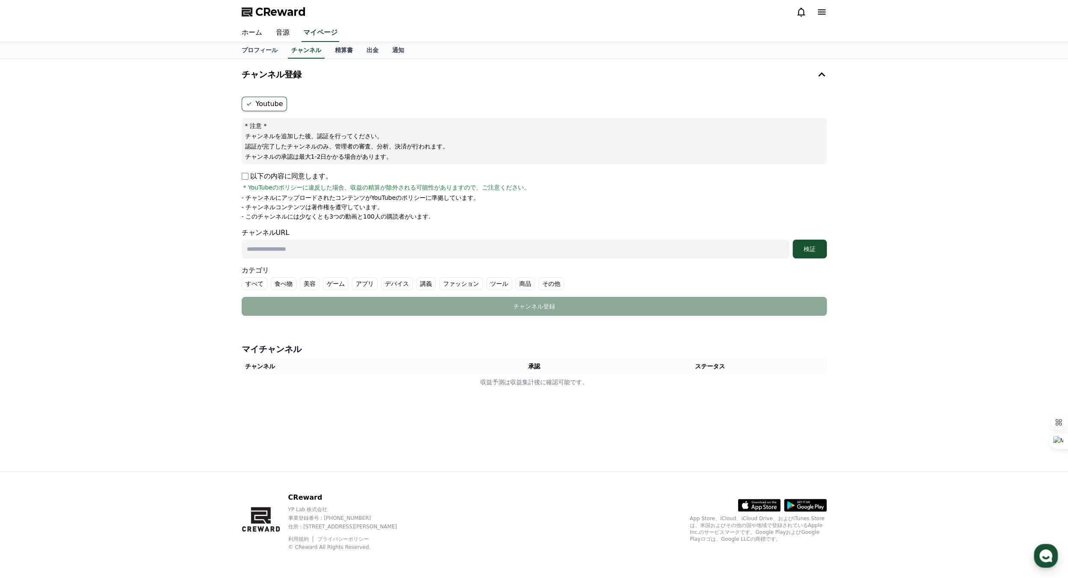
click at [281, 245] on input "text" at bounding box center [516, 249] width 548 height 19
paste input "**********"
type input "**********"
click at [253, 282] on label "すべて" at bounding box center [255, 283] width 26 height 13
click at [806, 249] on div "検証" at bounding box center [809, 249] width 27 height 9
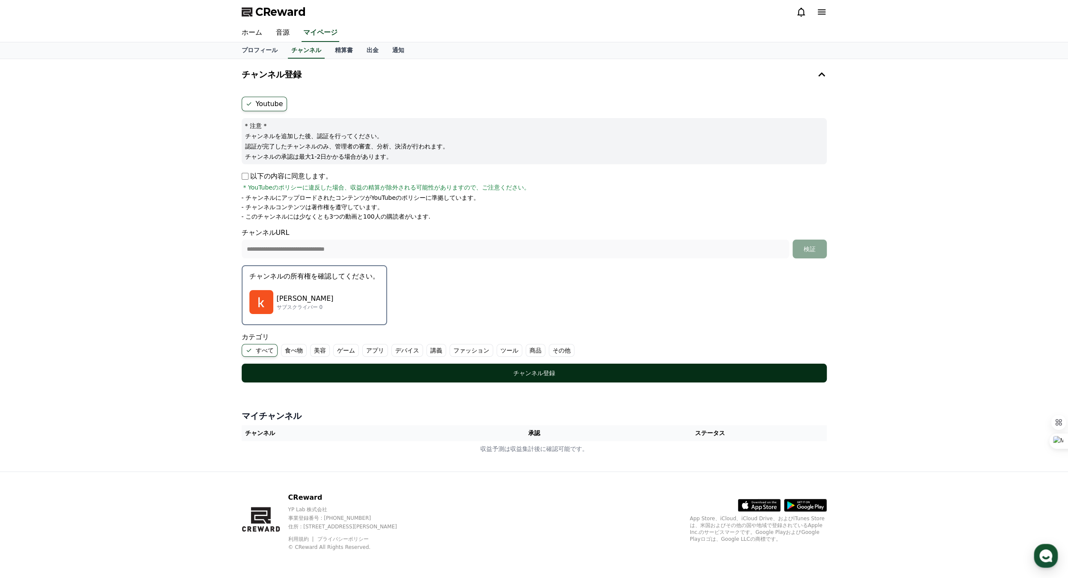
click at [539, 371] on div "チャンネル登録" at bounding box center [534, 373] width 551 height 9
click at [535, 378] on button "チャンネル登録" at bounding box center [534, 373] width 585 height 19
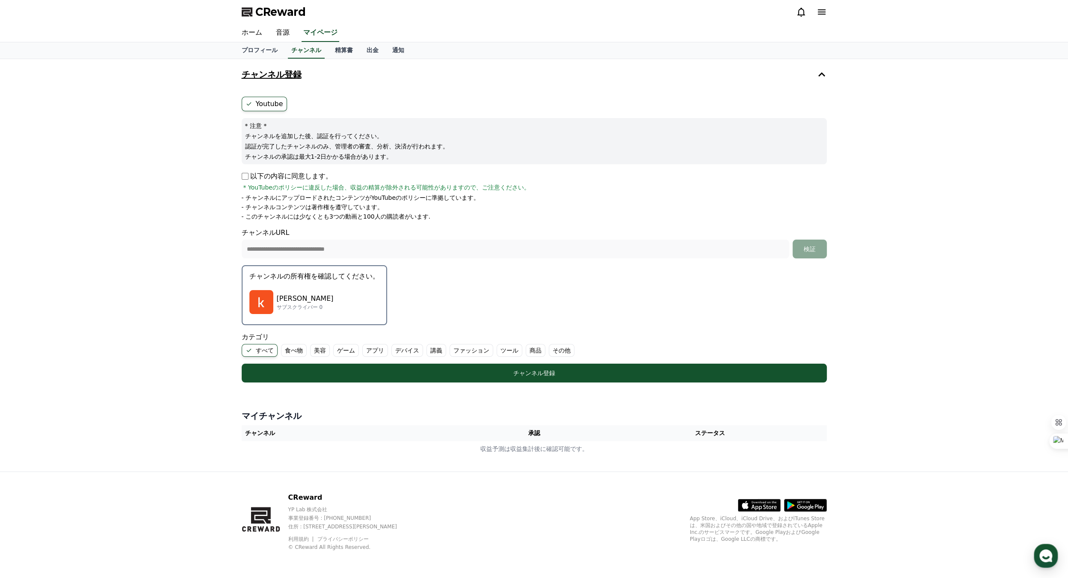
click at [825, 74] on icon at bounding box center [822, 74] width 10 height 10
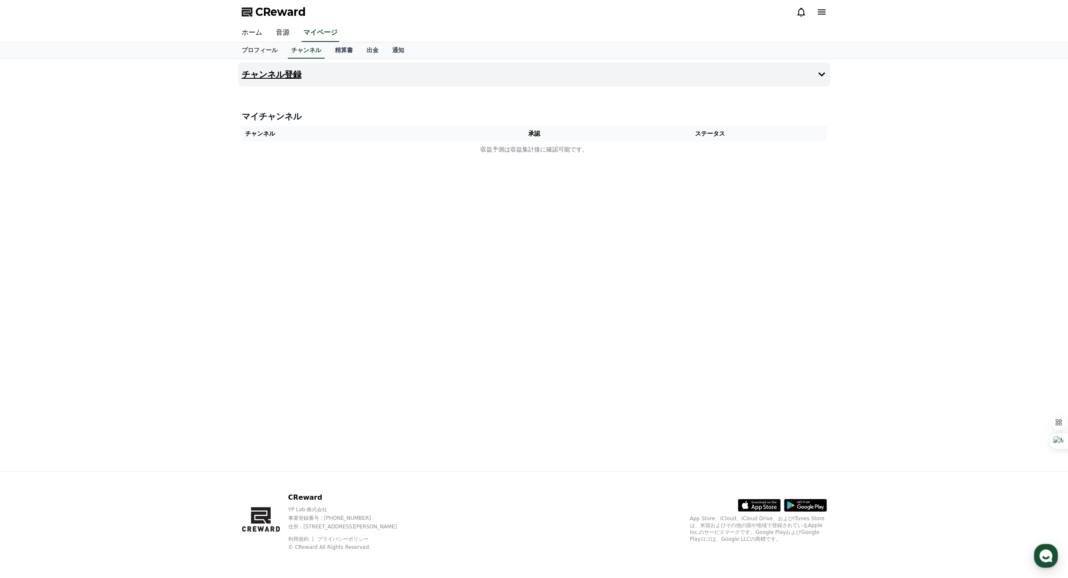
click at [825, 71] on icon at bounding box center [822, 74] width 10 height 10
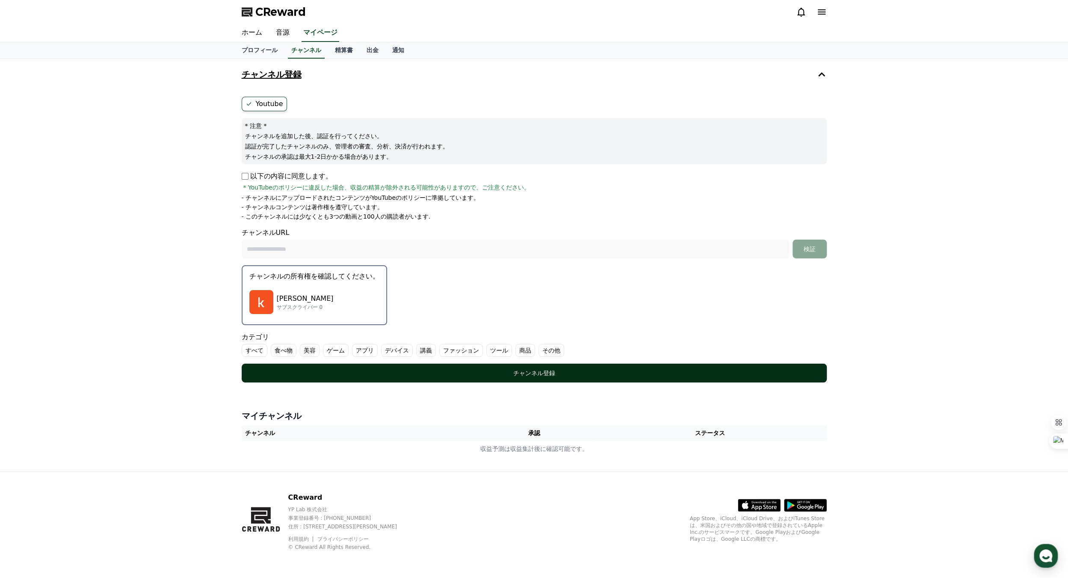
click at [541, 375] on div "チャンネル登録" at bounding box center [534, 373] width 551 height 9
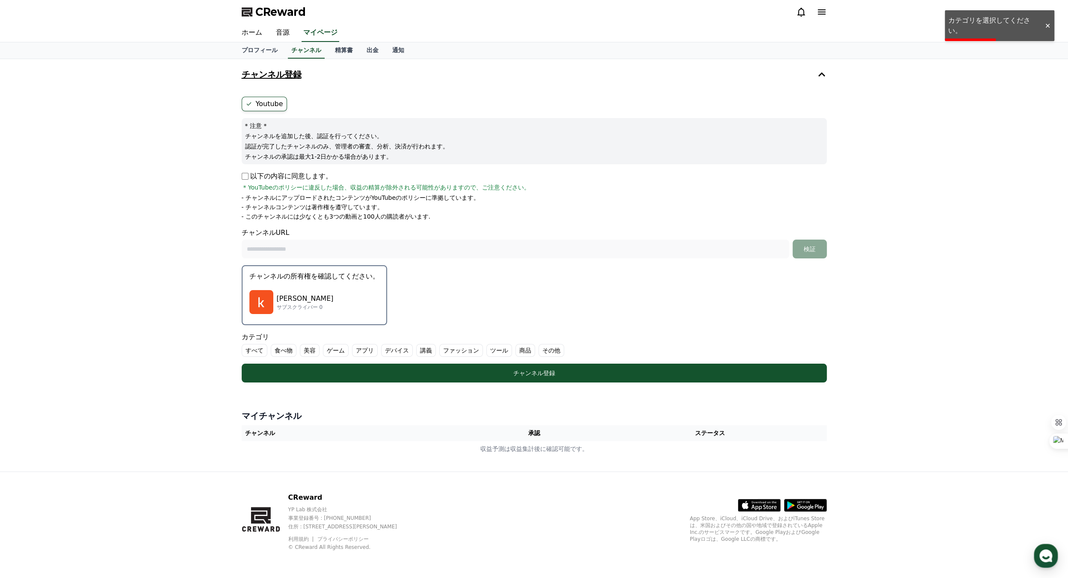
click at [250, 350] on label "すべて" at bounding box center [255, 350] width 26 height 13
click at [514, 312] on form "Youtube * 注意 * チャンネルを追加した後、認証を行ってください。 認証が完了したチャンネルのみ、管理者の審査、分析、決済が行われます。 チャンネル…" at bounding box center [534, 240] width 585 height 286
click at [821, 73] on icon at bounding box center [822, 74] width 10 height 10
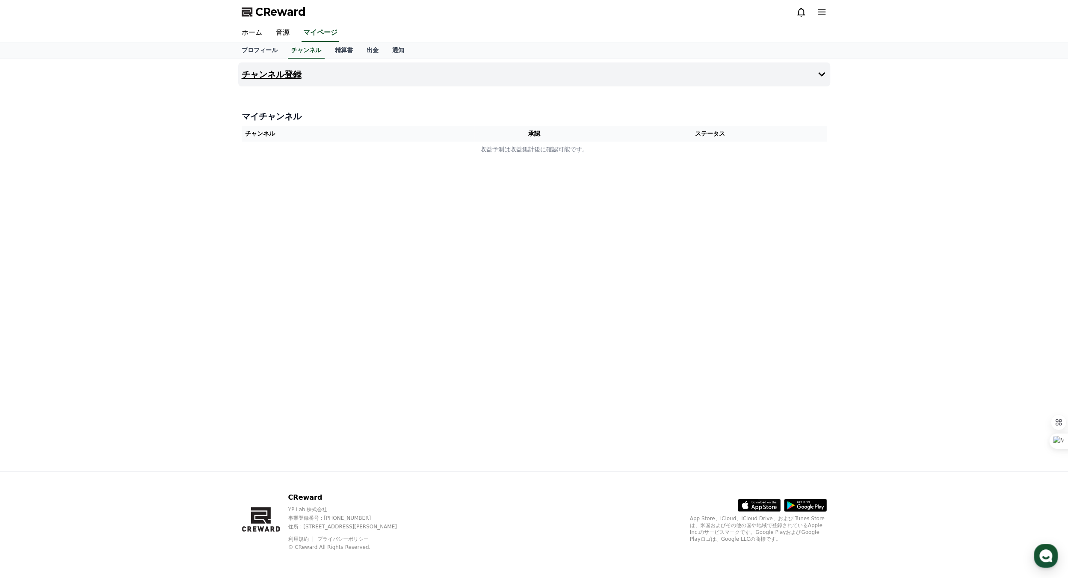
click at [822, 74] on icon at bounding box center [821, 74] width 7 height 4
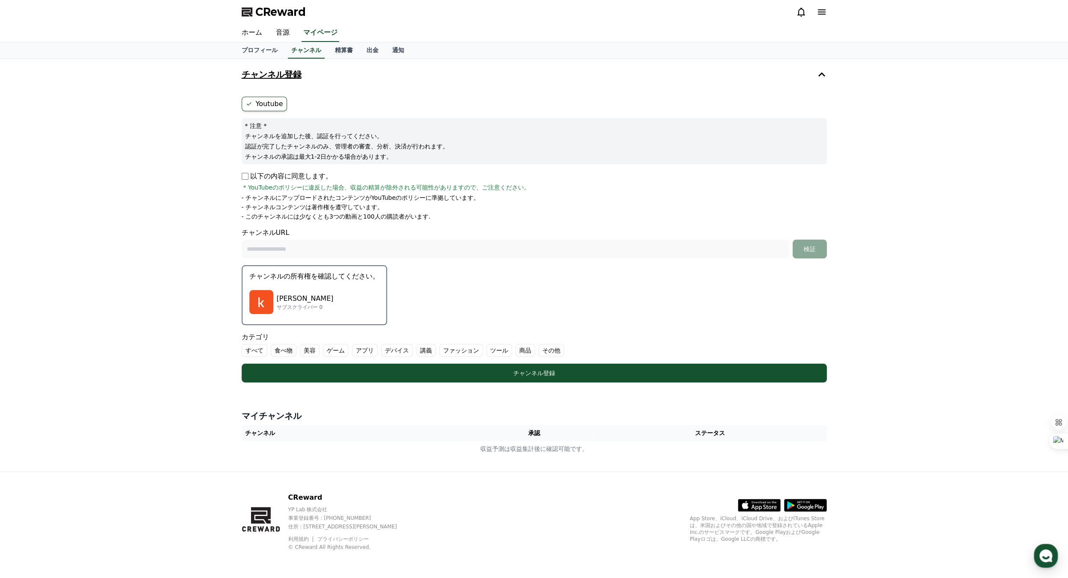
drag, startPoint x: 269, startPoint y: 251, endPoint x: 566, endPoint y: 193, distance: 302.6
click at [566, 193] on div "以下の内容に同意します。 * YouTubeのポリシーに違反した場合、収益の精算が除外される可能性がありますので、ご注意ください。 - チャンネルにアップロー…" at bounding box center [534, 196] width 585 height 50
click at [297, 304] on p "サブスクライバー 0" at bounding box center [305, 307] width 57 height 7
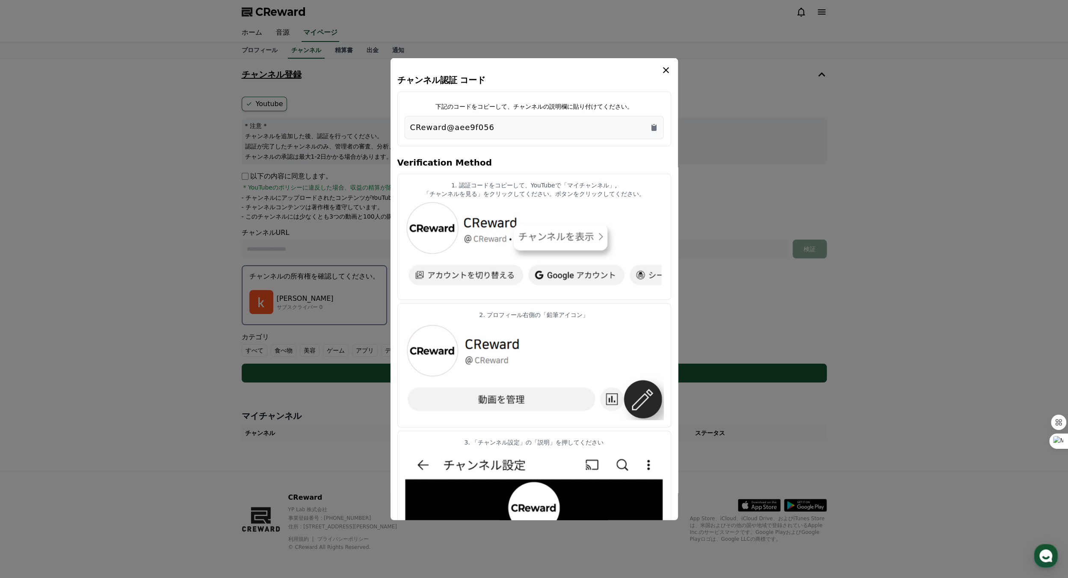
drag, startPoint x: 565, startPoint y: 80, endPoint x: 756, endPoint y: 104, distance: 192.7
click at [756, 386] on div "チャンネル認証 コード 下記のコードをコピーして、チャンネルの説明欄に貼り付けてください。 CReward@aee9f056 Verification Met…" at bounding box center [534, 386] width 592 height 0
drag, startPoint x: 520, startPoint y: 126, endPoint x: 390, endPoint y: 135, distance: 130.4
click at [391, 135] on div "チャンネル認証 コード 下記のコードをコピーして、チャンネルの説明欄に貼り付けてください。 CReward@aee9f056 Verification Met…" at bounding box center [534, 289] width 287 height 462
drag, startPoint x: 390, startPoint y: 135, endPoint x: 420, endPoint y: 128, distance: 30.3
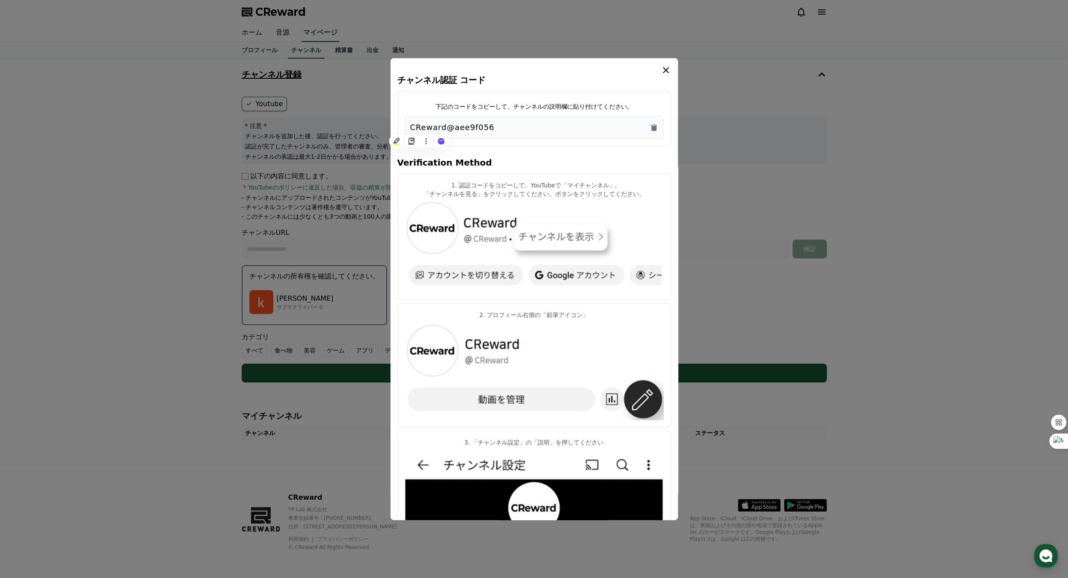
copy p "CReward@aee9f056"
click at [290, 251] on button "close modal" at bounding box center [534, 289] width 1068 height 578
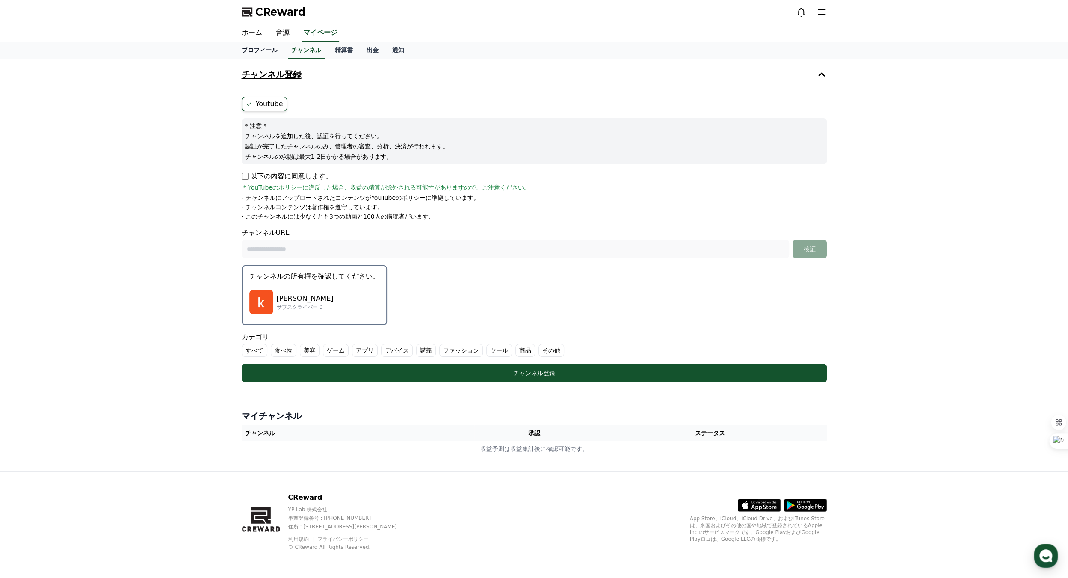
click at [249, 49] on link "プロフィール" at bounding box center [260, 50] width 50 height 16
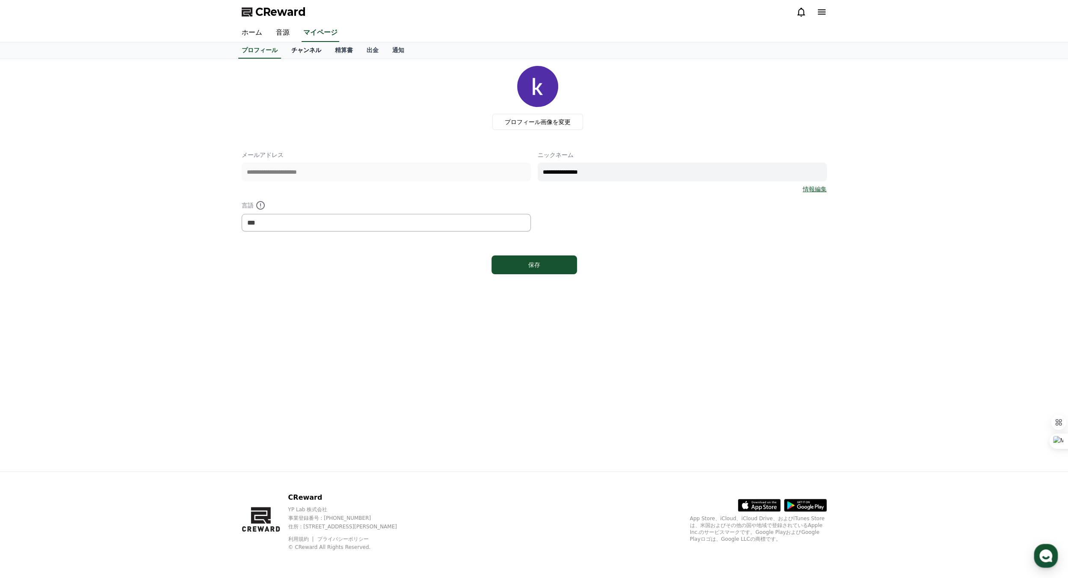
click at [292, 48] on link "チャンネル" at bounding box center [306, 50] width 44 height 16
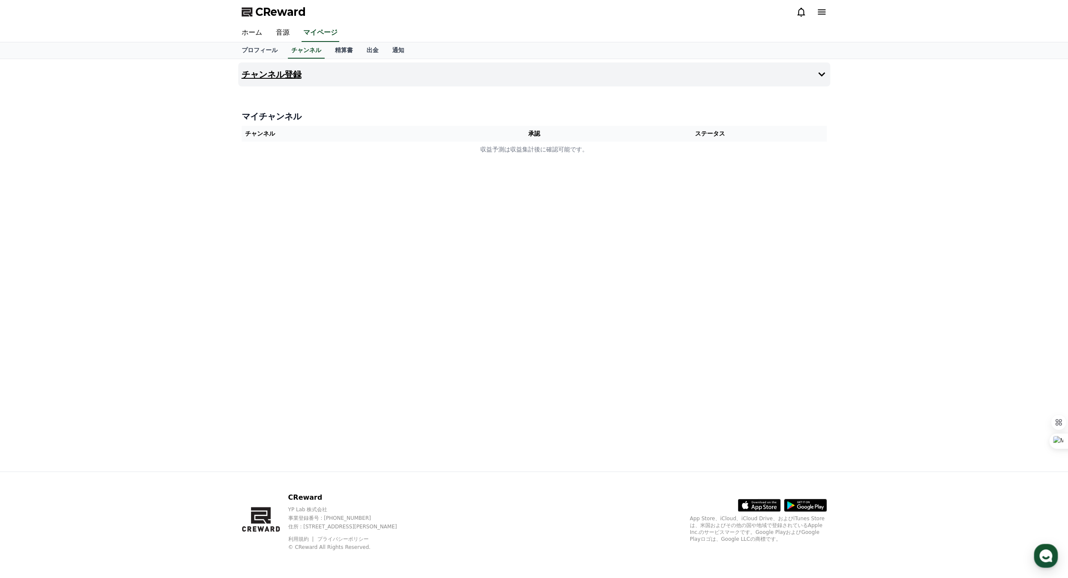
click at [825, 77] on icon at bounding box center [822, 74] width 10 height 10
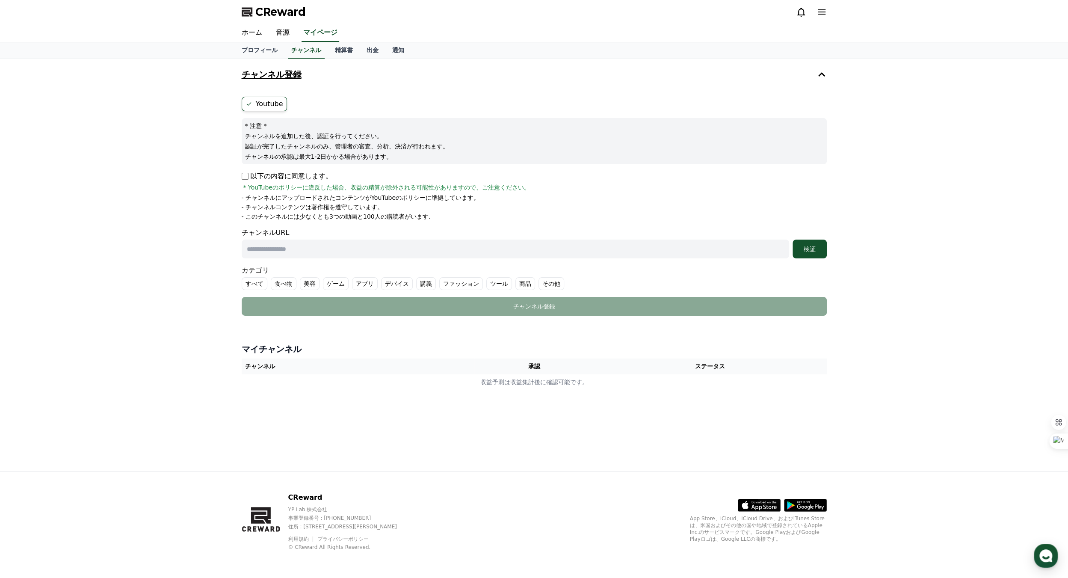
click at [246, 179] on p "以下の内容に同意します。" at bounding box center [287, 176] width 91 height 10
click at [278, 247] on input "text" at bounding box center [516, 249] width 548 height 19
click at [272, 247] on input "text" at bounding box center [516, 249] width 548 height 19
paste input "**********"
type input "**********"
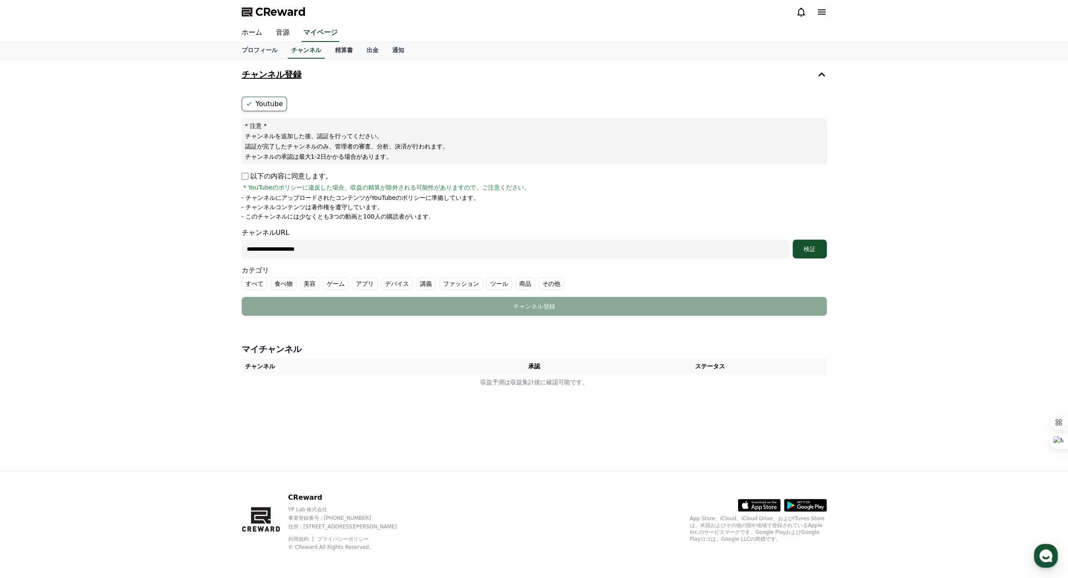
drag, startPoint x: 341, startPoint y: 247, endPoint x: 18, endPoint y: 212, distance: 325.7
click at [83, 237] on div "**********" at bounding box center [534, 265] width 1068 height 412
paste input "**********"
type input "**********"
click at [249, 284] on label "すべて" at bounding box center [255, 283] width 26 height 13
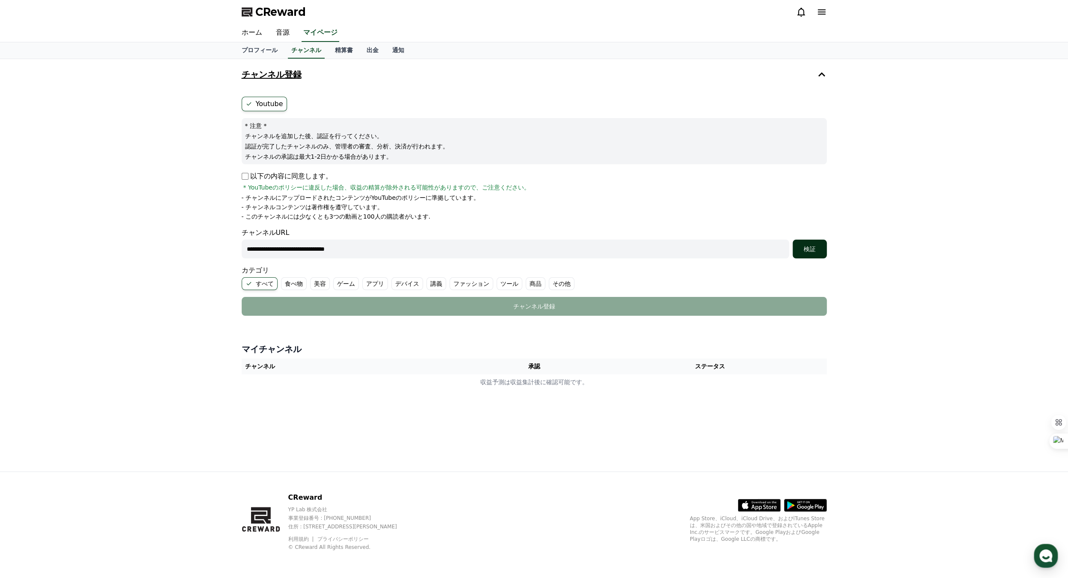
click at [814, 249] on div "検証" at bounding box center [809, 249] width 27 height 9
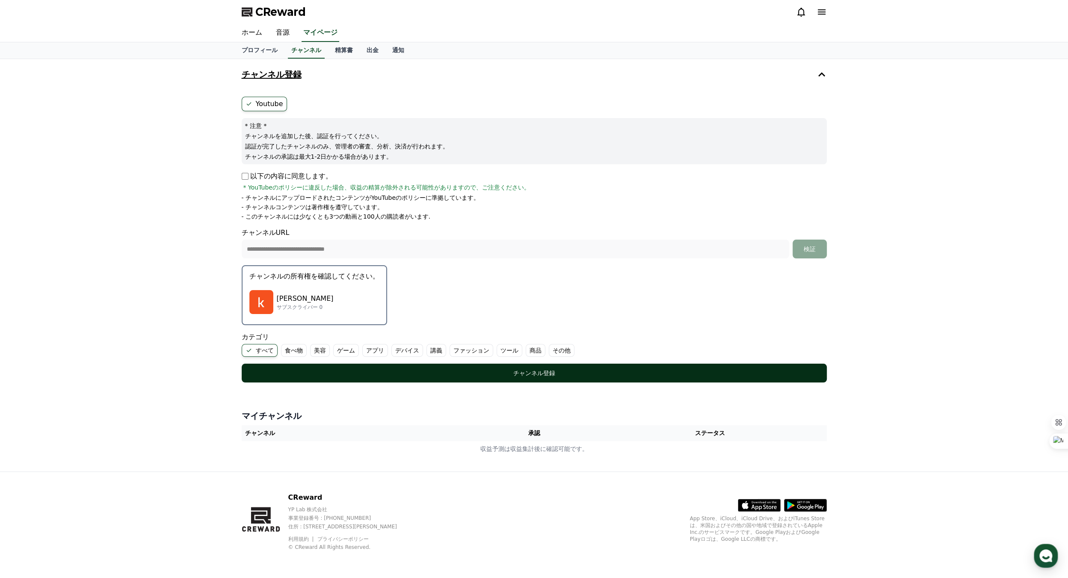
click at [536, 373] on div "チャンネル登録" at bounding box center [534, 373] width 551 height 9
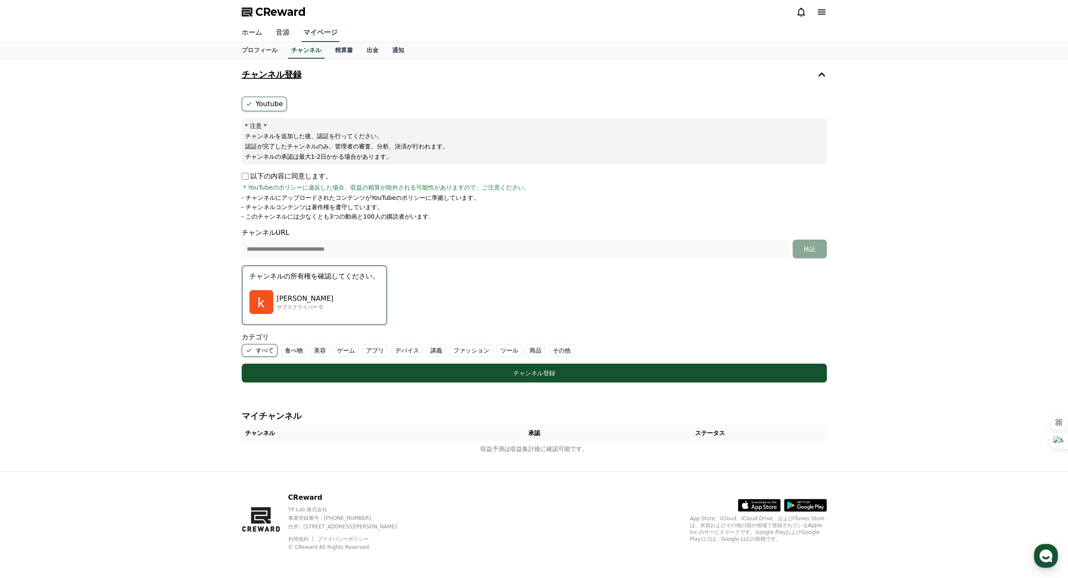
click at [549, 347] on label "その他" at bounding box center [562, 350] width 26 height 13
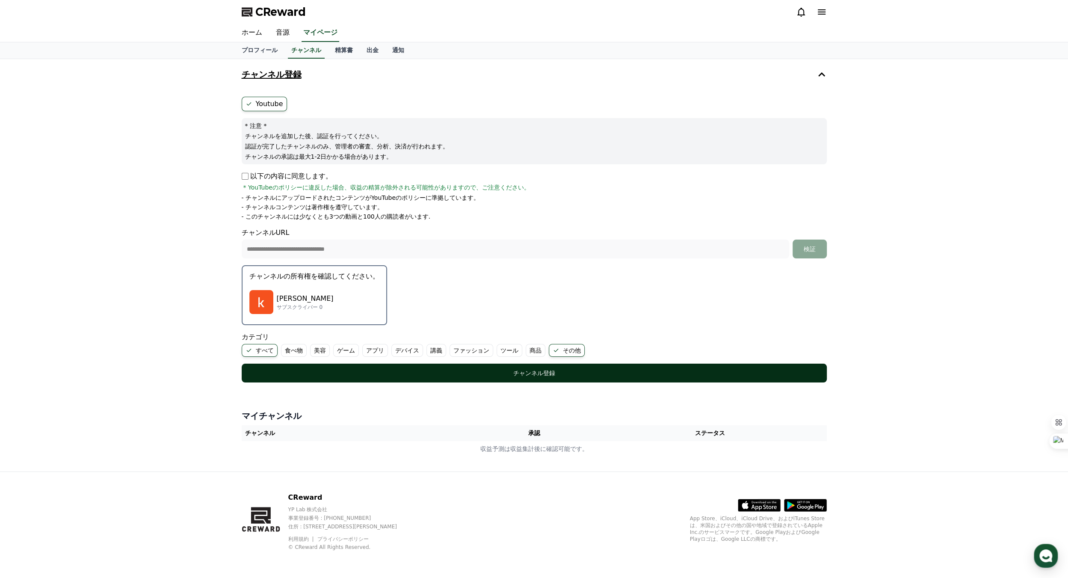
click at [533, 375] on div "チャンネル登録" at bounding box center [534, 373] width 551 height 9
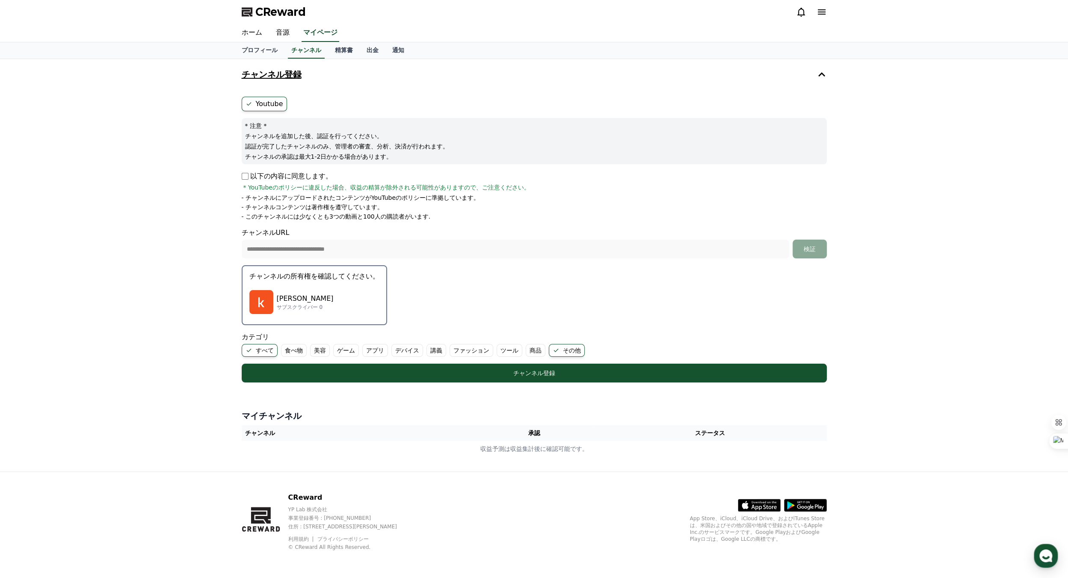
click at [541, 432] on th "承認" at bounding box center [533, 433] width 119 height 16
click at [859, 362] on div "**********" at bounding box center [534, 265] width 1068 height 412
click at [820, 15] on icon at bounding box center [822, 12] width 10 height 10
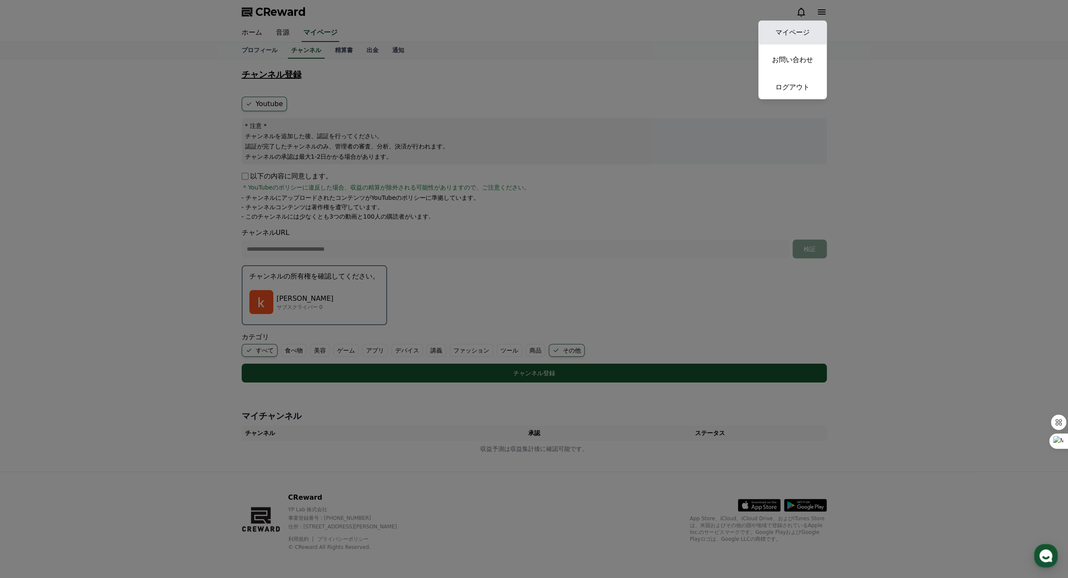
click at [806, 33] on link "マイページ" at bounding box center [792, 33] width 68 height 24
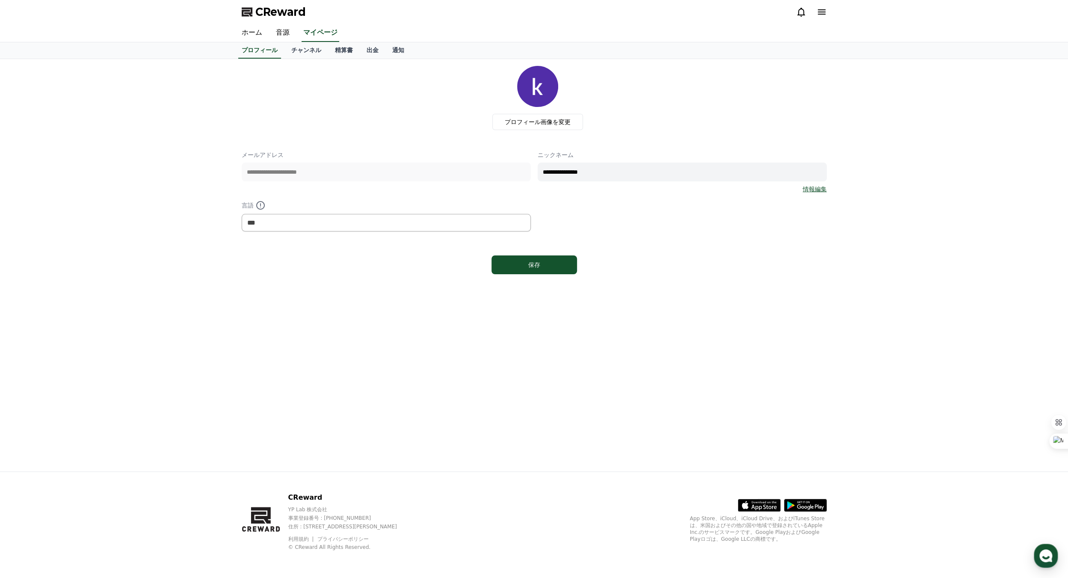
click at [803, 16] on icon at bounding box center [801, 12] width 10 height 10
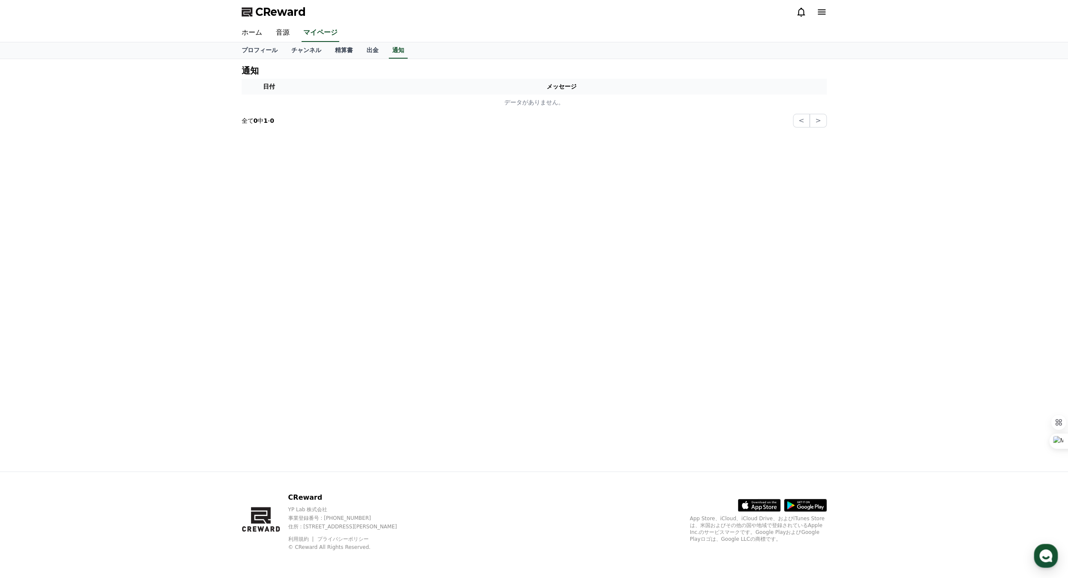
click at [803, 15] on icon at bounding box center [801, 12] width 8 height 9
click at [828, 12] on div "CReward" at bounding box center [534, 12] width 599 height 24
click at [819, 13] on icon at bounding box center [822, 12] width 10 height 10
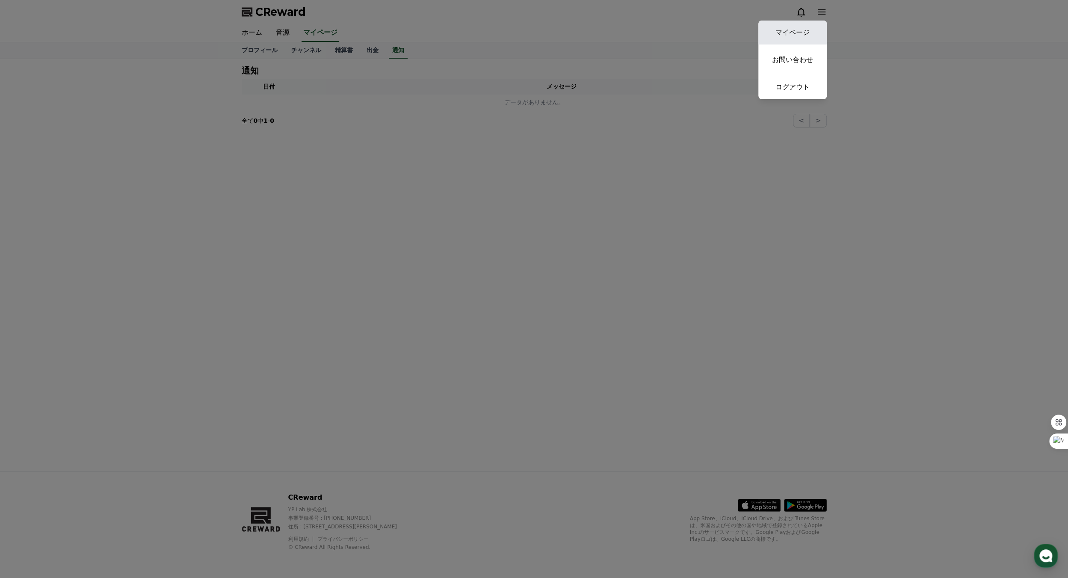
click at [802, 27] on link "マイページ" at bounding box center [792, 33] width 68 height 24
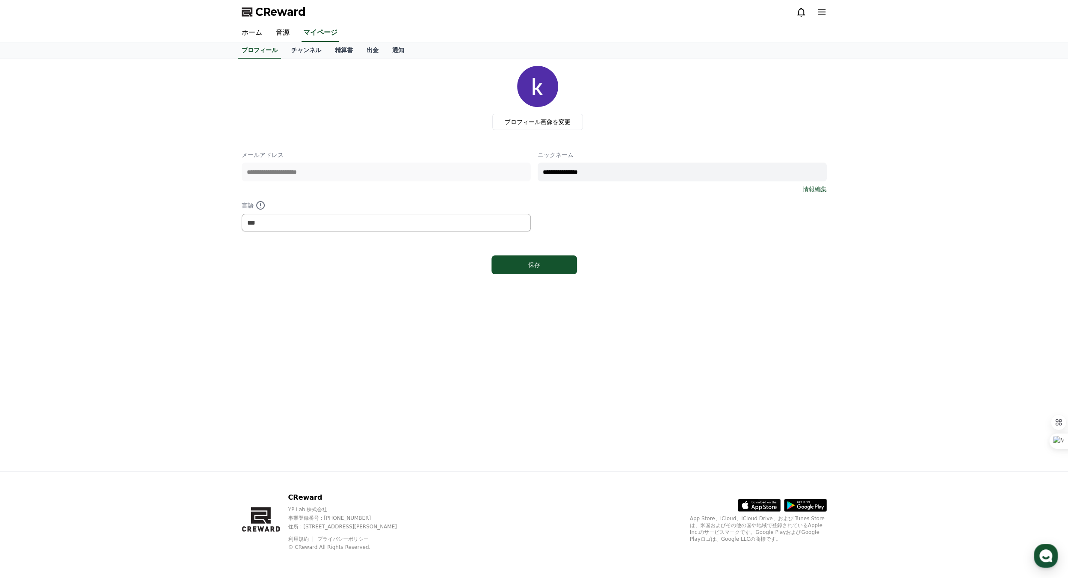
click at [815, 190] on link "情報編集" at bounding box center [815, 189] width 24 height 9
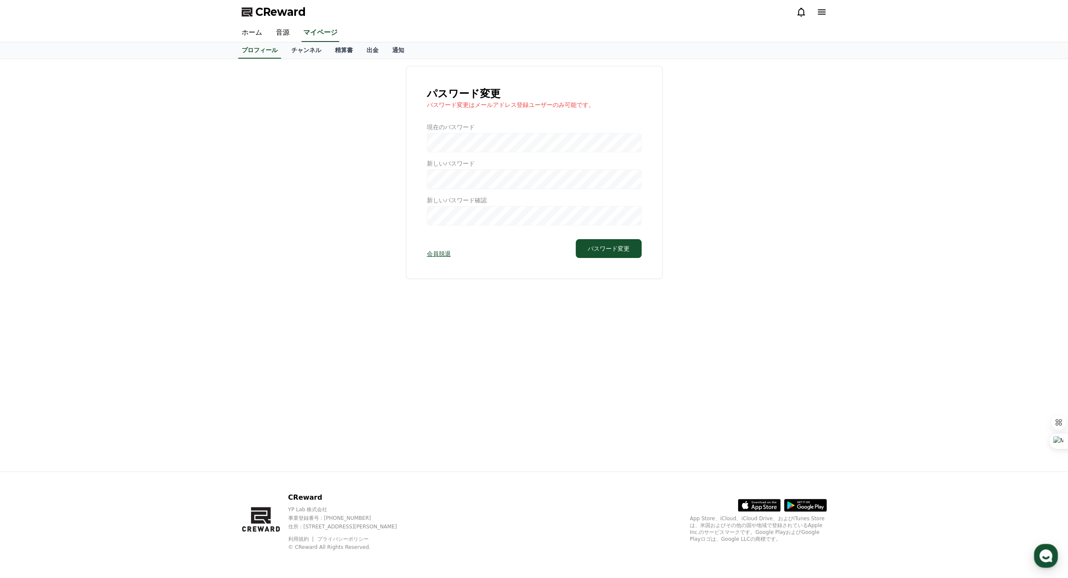
click at [448, 145] on div at bounding box center [534, 174] width 215 height 103
click at [625, 252] on button "パスワード変更" at bounding box center [609, 248] width 66 height 19
click at [287, 49] on link "チャンネル" at bounding box center [306, 50] width 44 height 16
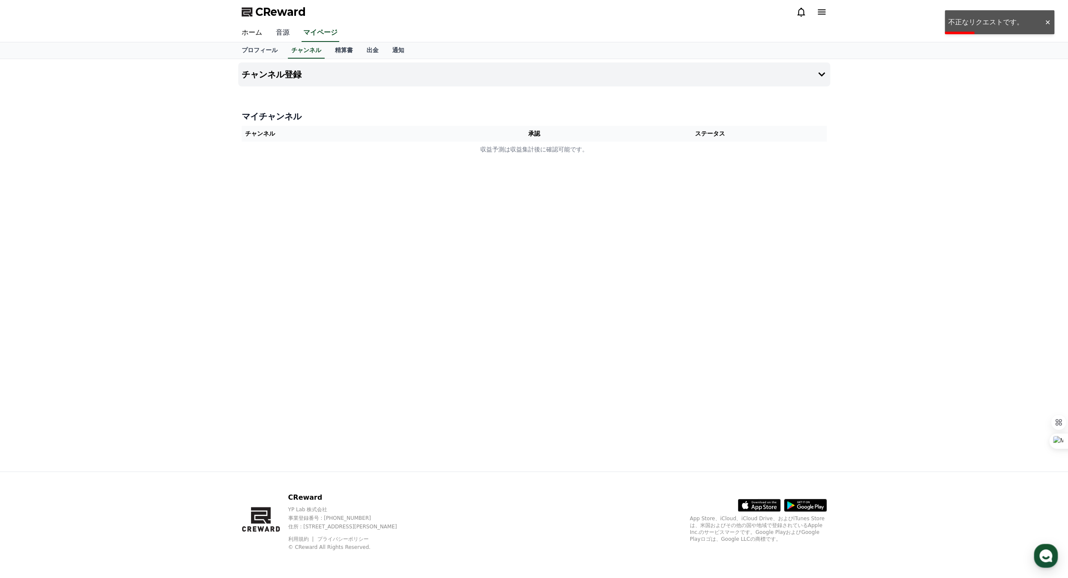
click at [275, 33] on link "音源" at bounding box center [282, 33] width 27 height 18
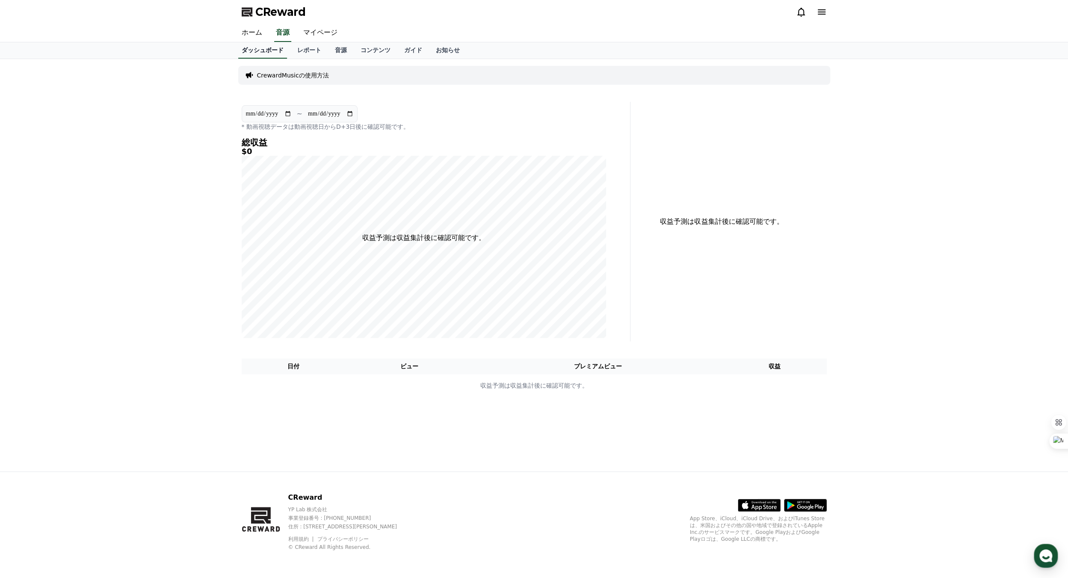
click at [246, 51] on link "ダッシュボード" at bounding box center [262, 50] width 49 height 16
click at [293, 50] on link "レポート" at bounding box center [309, 50] width 38 height 16
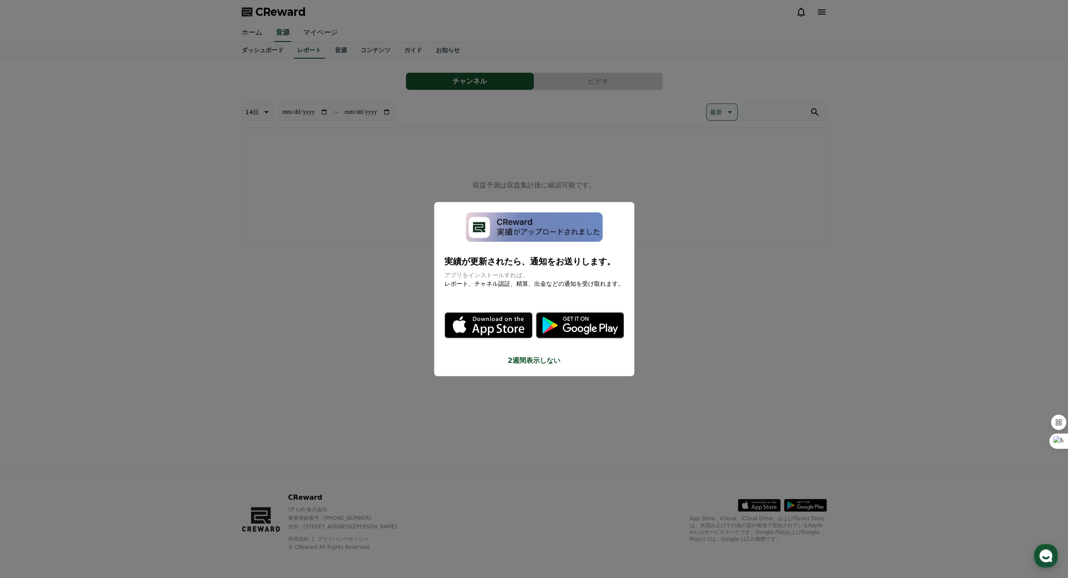
click at [257, 49] on button "close modal" at bounding box center [534, 289] width 1068 height 578
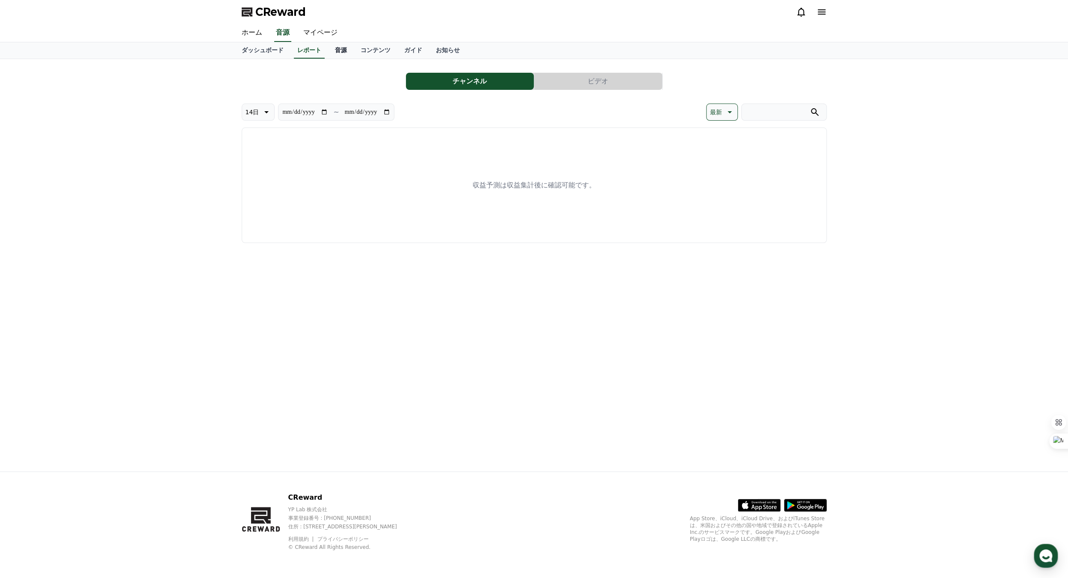
click at [328, 49] on link "音源" at bounding box center [341, 50] width 26 height 16
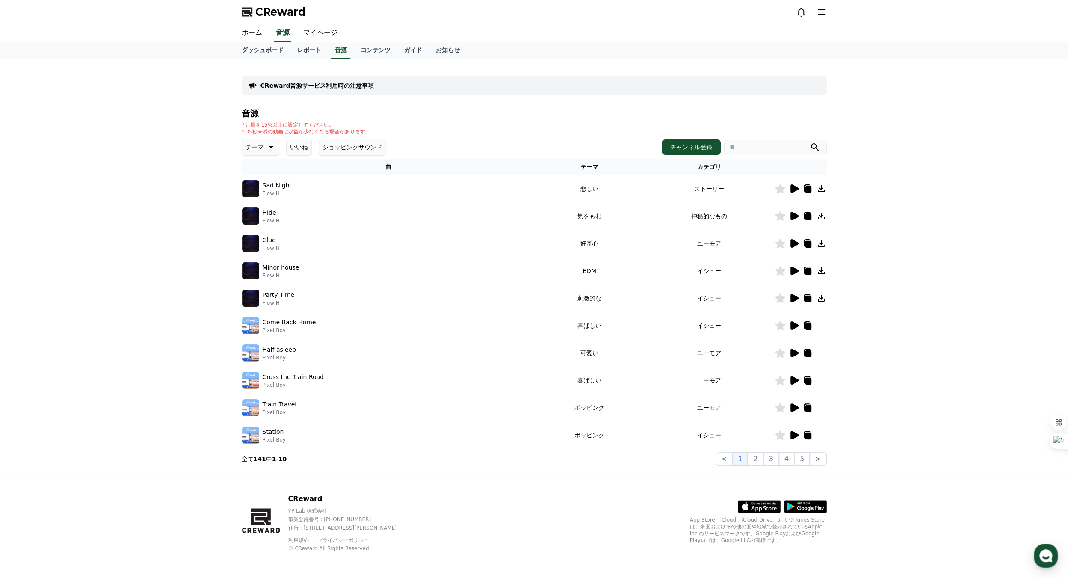
click at [820, 188] on icon at bounding box center [821, 188] width 7 height 7
click at [750, 149] on input "search" at bounding box center [775, 147] width 103 height 15
paste input "**********"
type input "**********"
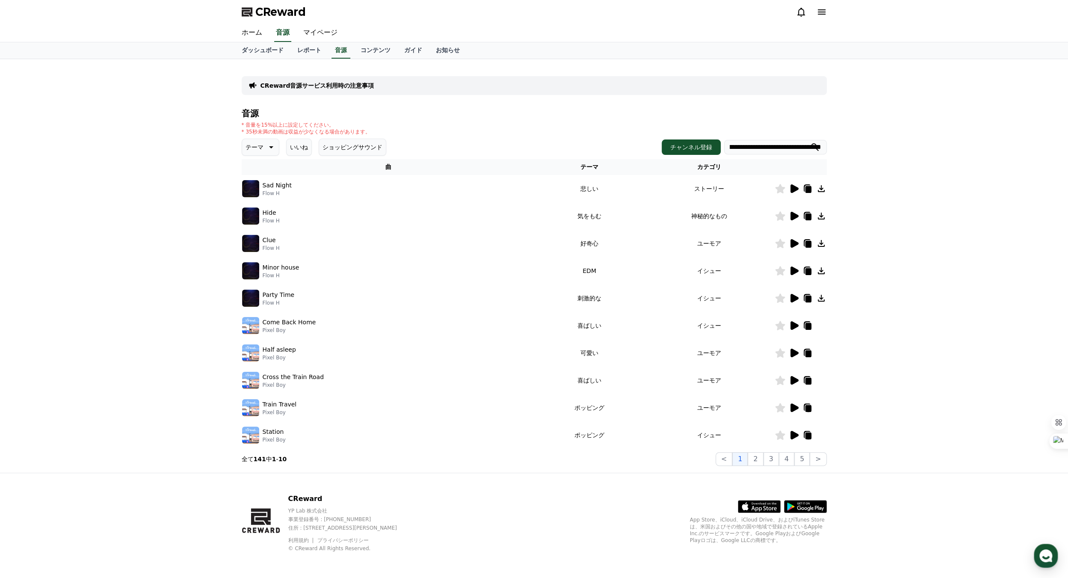
scroll to position [0, 0]
click at [814, 148] on icon "submit" at bounding box center [815, 147] width 10 height 10
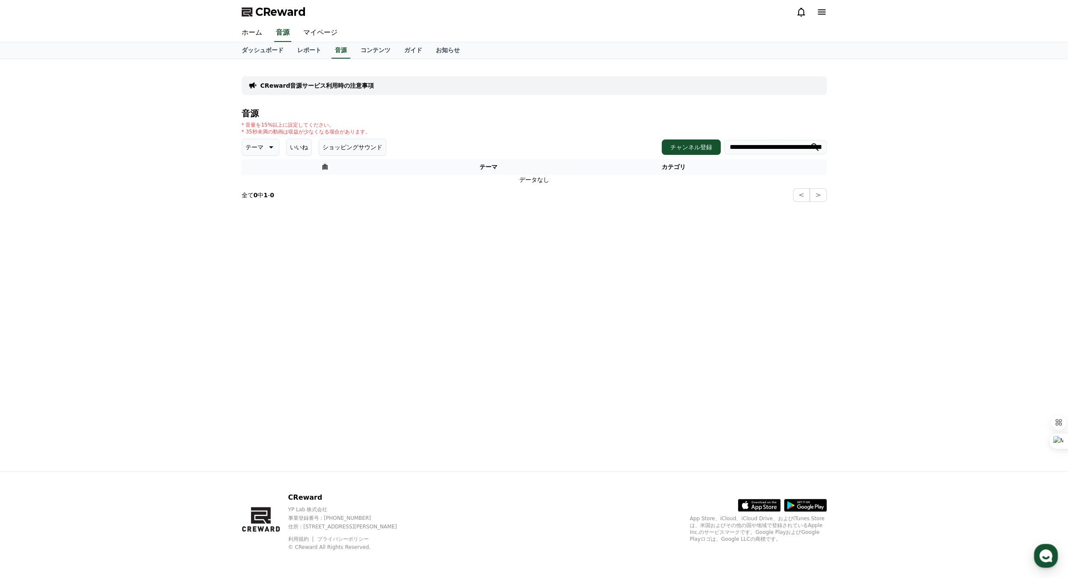
click at [332, 147] on button "ショッピングサウンド" at bounding box center [353, 147] width 68 height 17
click at [257, 145] on p "テーマ" at bounding box center [255, 147] width 18 height 12
click at [257, 168] on button "全て" at bounding box center [252, 169] width 19 height 19
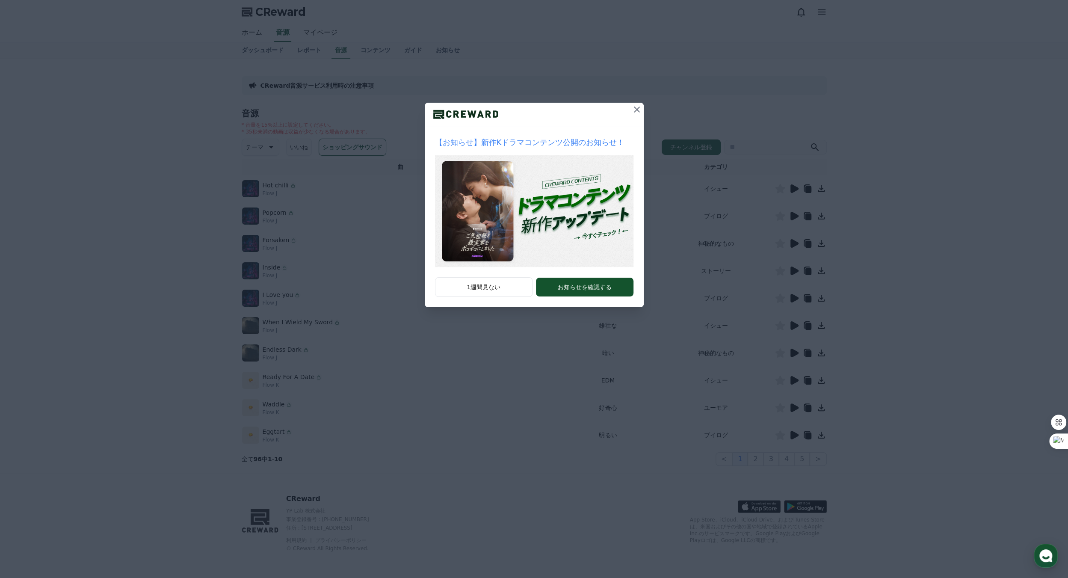
click at [640, 112] on icon at bounding box center [637, 109] width 10 height 10
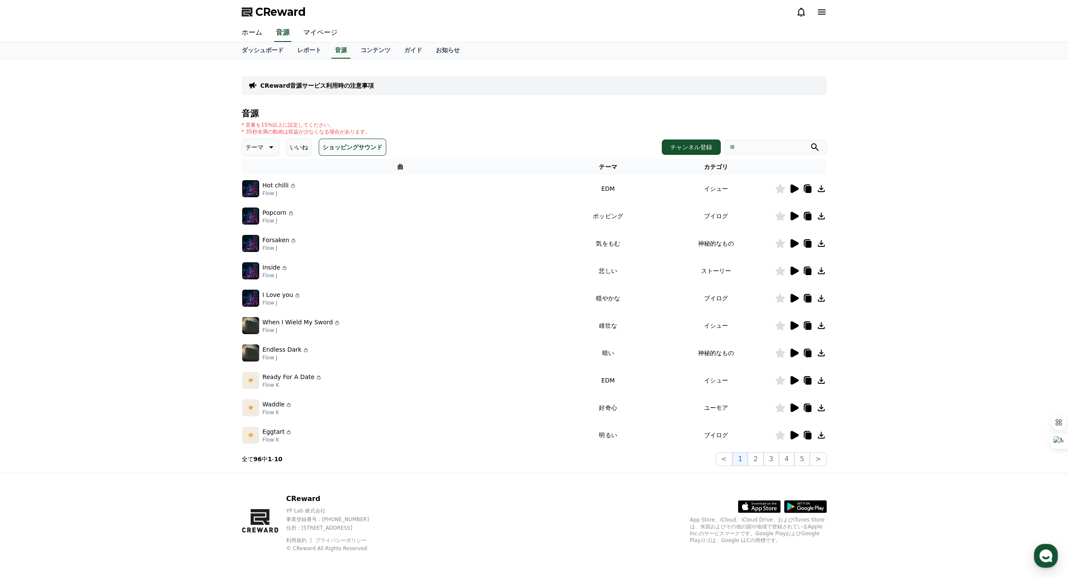
click at [249, 460] on p "全て 96 中 1 - 10" at bounding box center [262, 459] width 41 height 9
click at [795, 241] on icon at bounding box center [795, 243] width 8 height 9
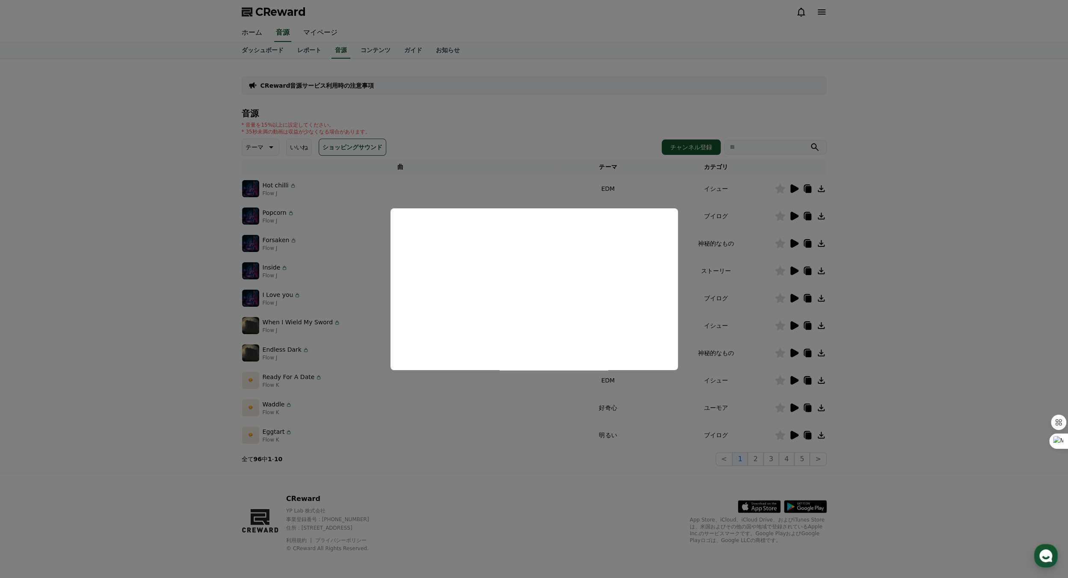
drag, startPoint x: 885, startPoint y: 317, endPoint x: 883, endPoint y: 321, distance: 4.6
click at [883, 319] on button "close modal" at bounding box center [534, 289] width 1068 height 578
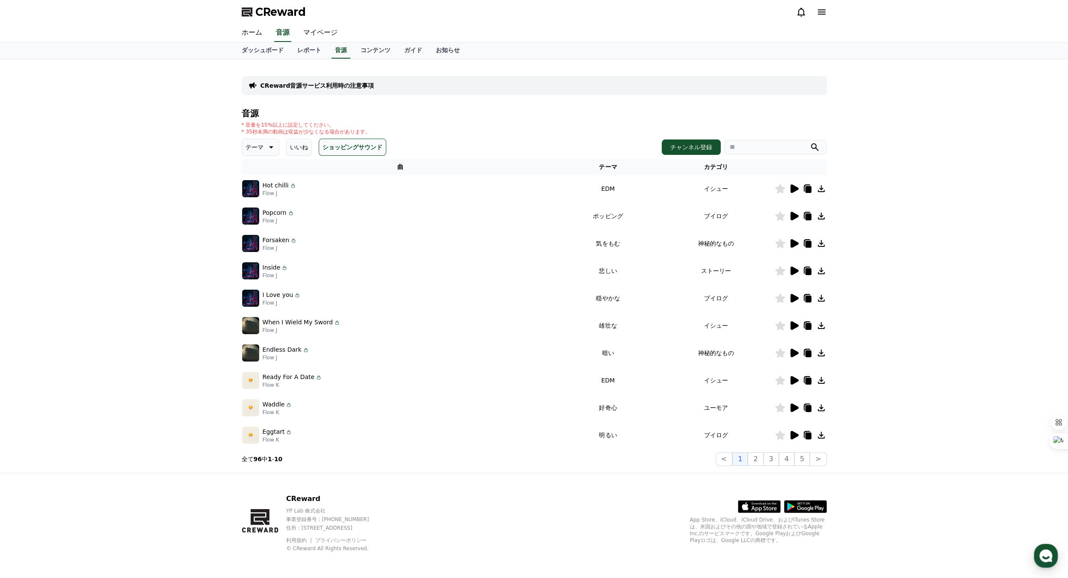
click at [822, 186] on icon at bounding box center [821, 189] width 10 height 10
click at [794, 240] on icon at bounding box center [795, 243] width 8 height 9
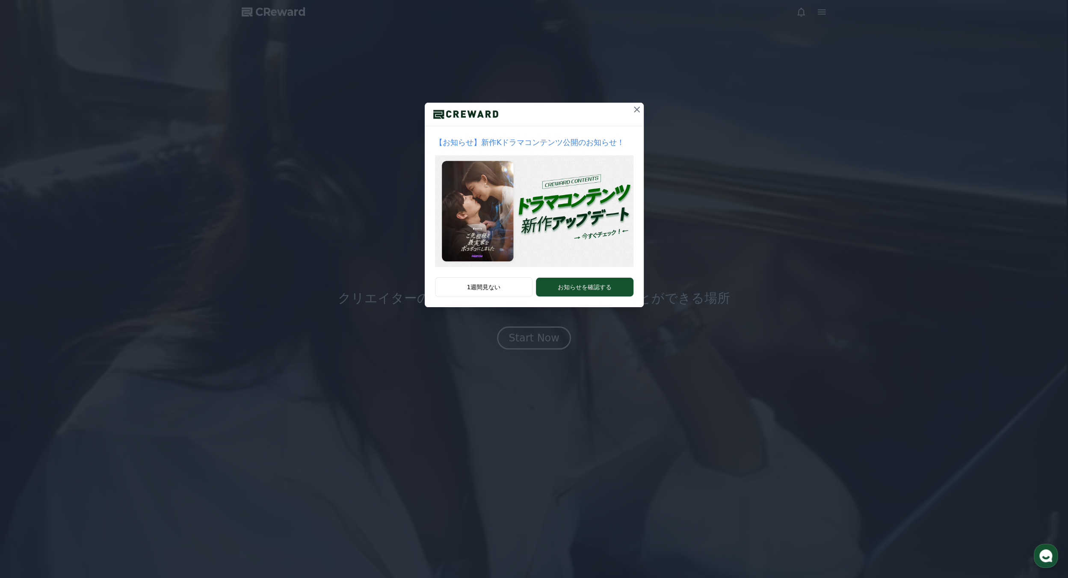
click at [544, 333] on div "【お知らせ】新作Kドラマコンテンツ公開のお知らせ！ 1週間見ない お知らせを確認する" at bounding box center [534, 289] width 1068 height 578
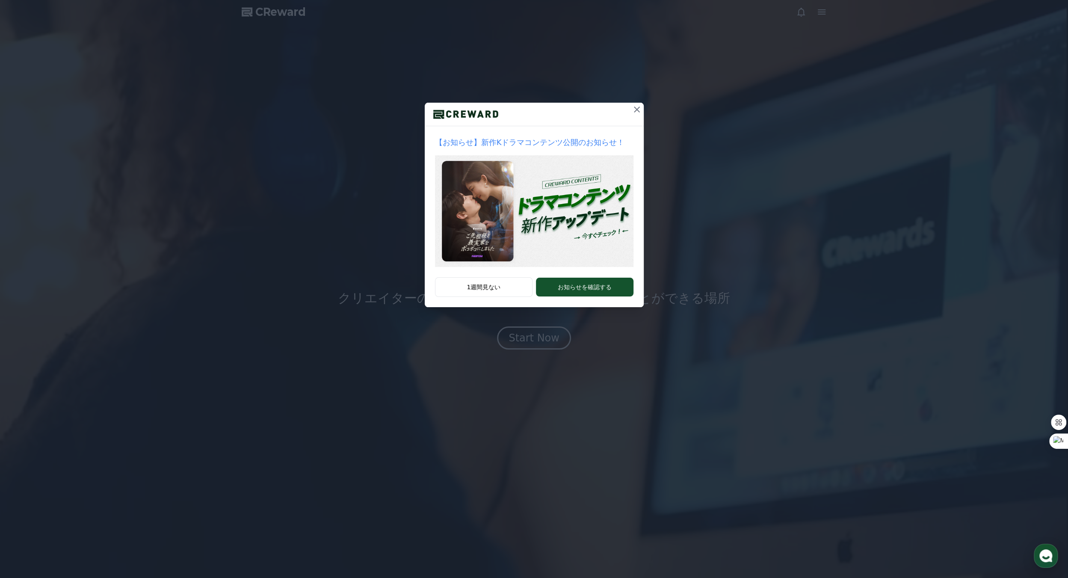
click at [642, 108] on icon at bounding box center [637, 109] width 10 height 10
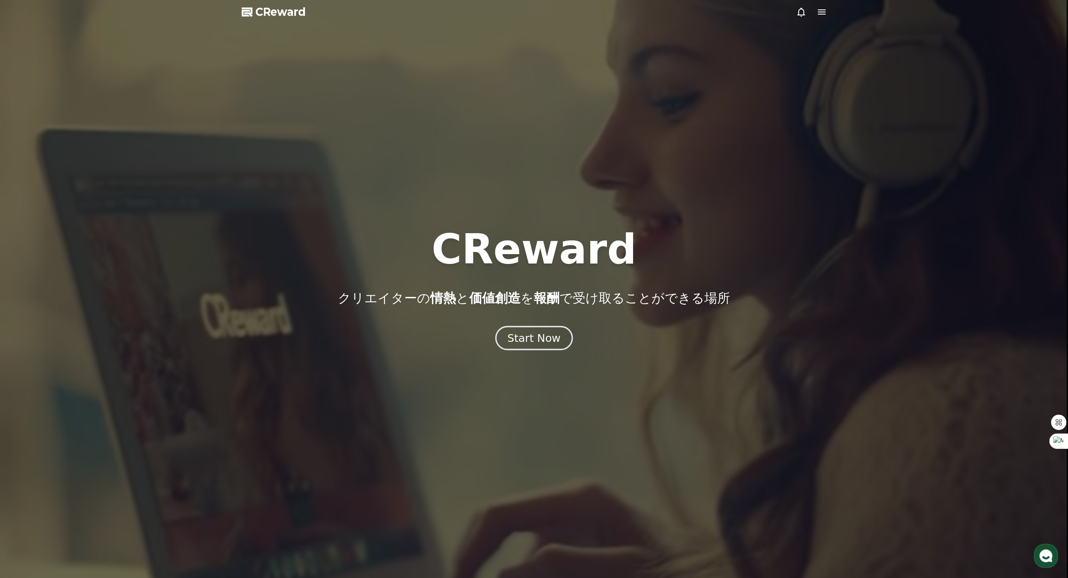
click at [533, 342] on div "Start Now" at bounding box center [533, 338] width 53 height 15
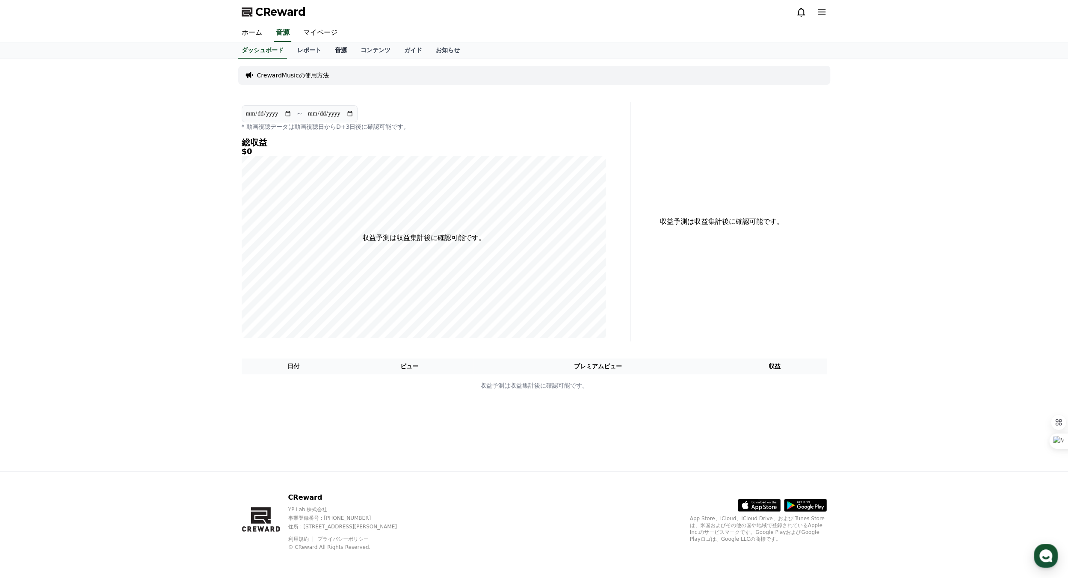
click at [328, 53] on link "音源" at bounding box center [341, 50] width 26 height 16
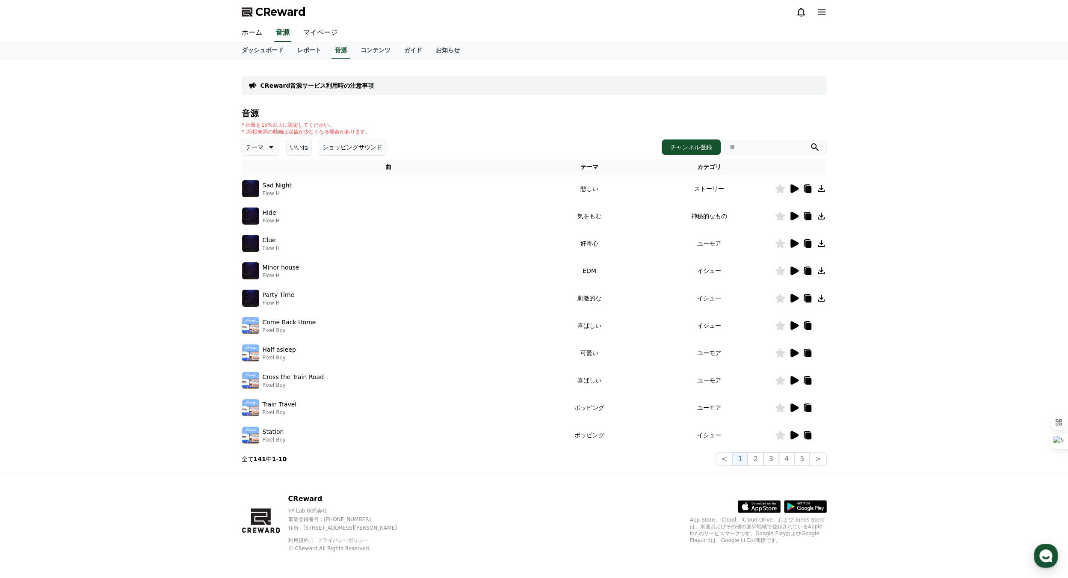
click at [794, 246] on icon at bounding box center [795, 243] width 8 height 9
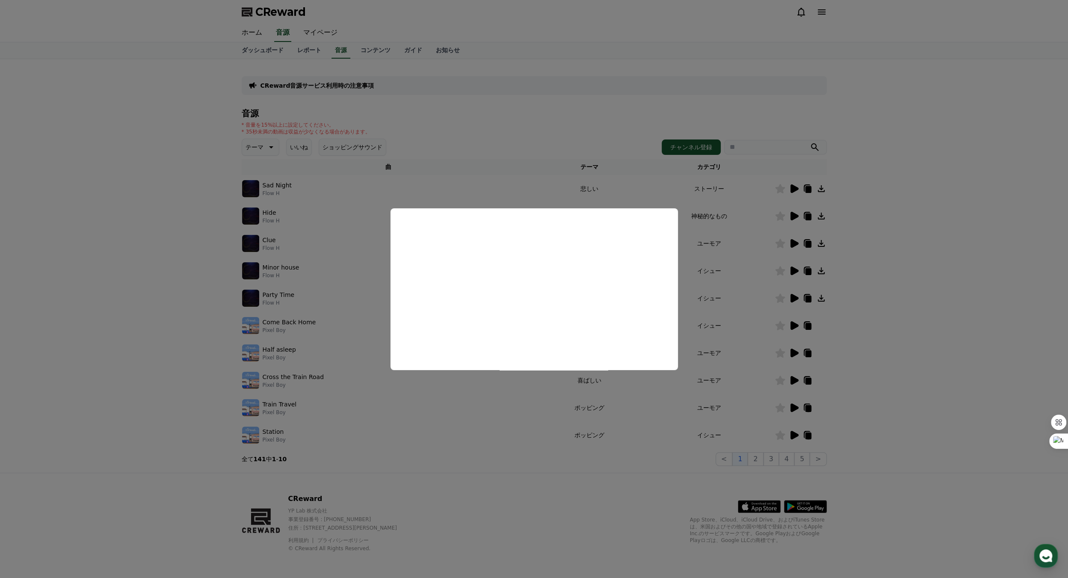
click at [792, 299] on button "close modal" at bounding box center [534, 289] width 1068 height 578
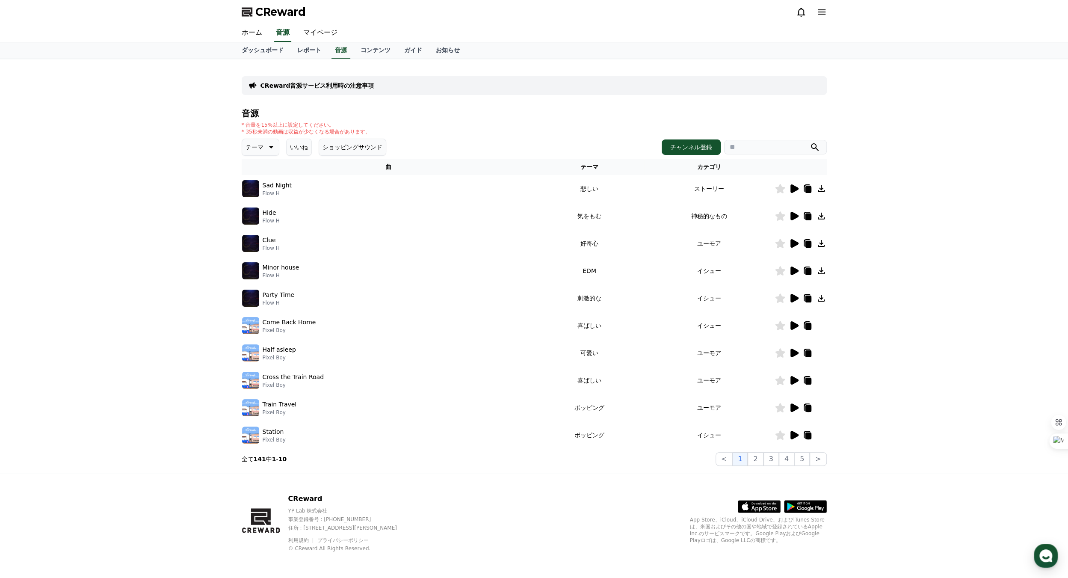
click at [792, 272] on icon at bounding box center [795, 271] width 8 height 9
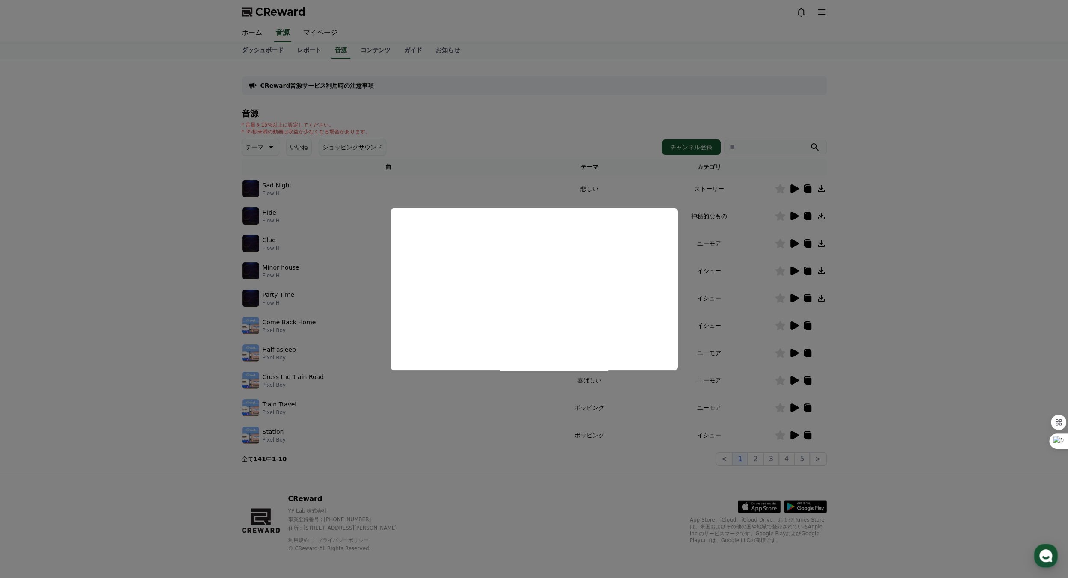
click at [471, 441] on button "close modal" at bounding box center [534, 289] width 1068 height 578
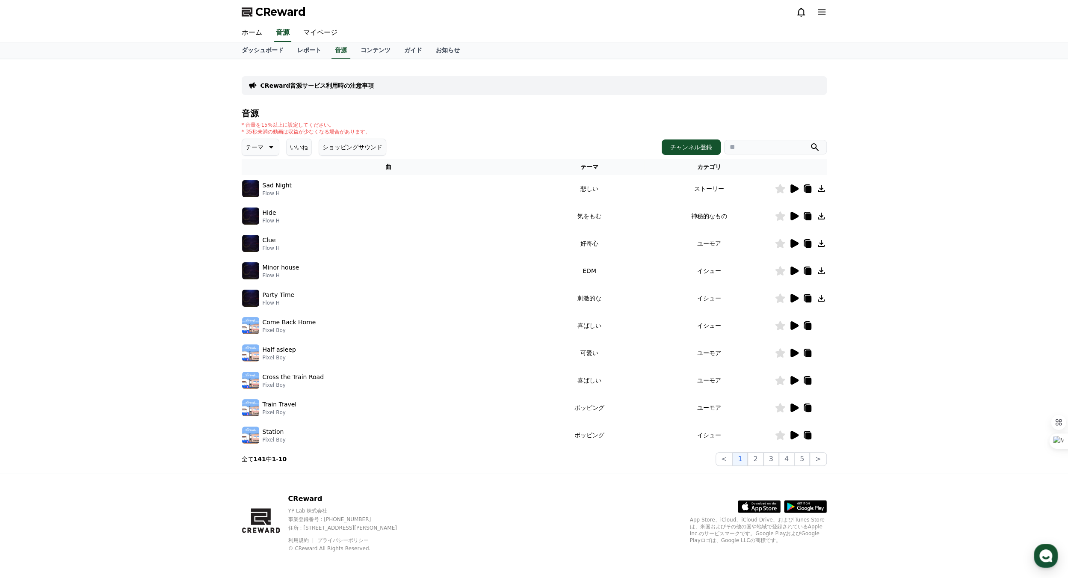
click at [806, 324] on icon at bounding box center [808, 326] width 6 height 7
click at [809, 299] on icon at bounding box center [808, 299] width 6 height 7
drag, startPoint x: 193, startPoint y: 227, endPoint x: 214, endPoint y: 215, distance: 24.1
click at [193, 229] on div "CReward音源サービス利用時の注意事項 音源 * 音量を15%以上に設定してください。 * 35秒未満の動画は収益が少なくなる場合があります。 テーマ い…" at bounding box center [534, 266] width 1068 height 414
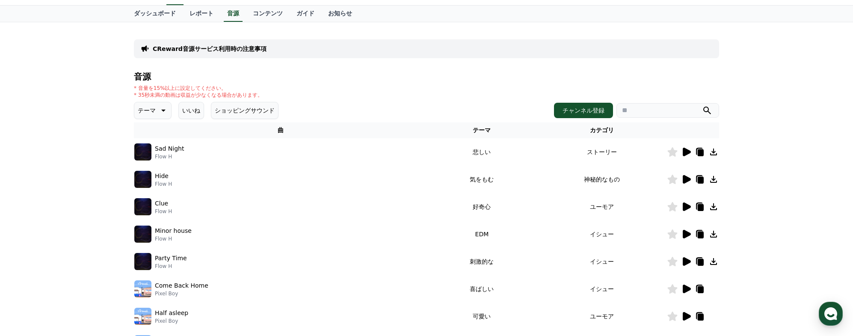
scroll to position [86, 0]
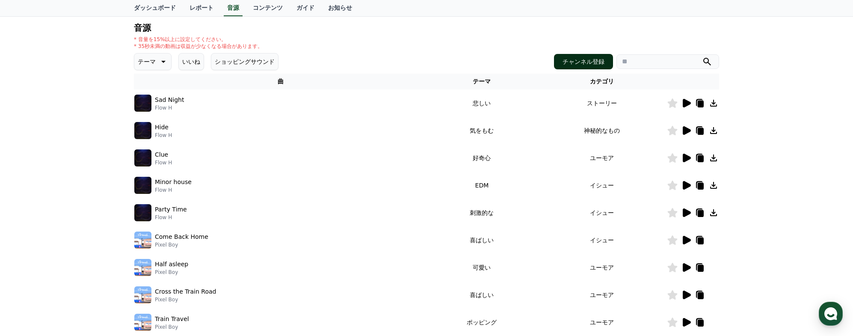
click at [590, 62] on button "チャンネル登録" at bounding box center [583, 61] width 59 height 15
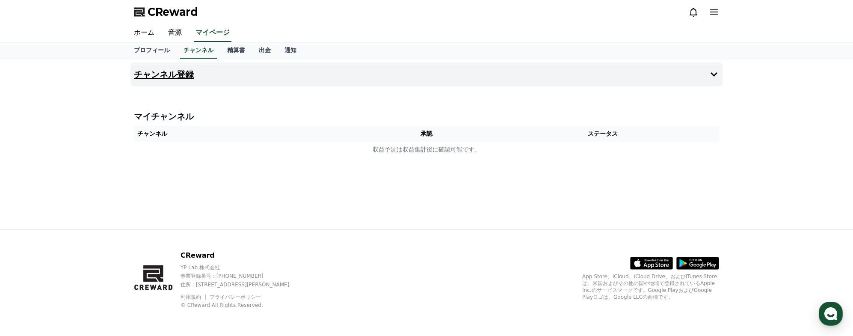
click at [178, 75] on h4 "チャンネル登録" at bounding box center [164, 74] width 60 height 9
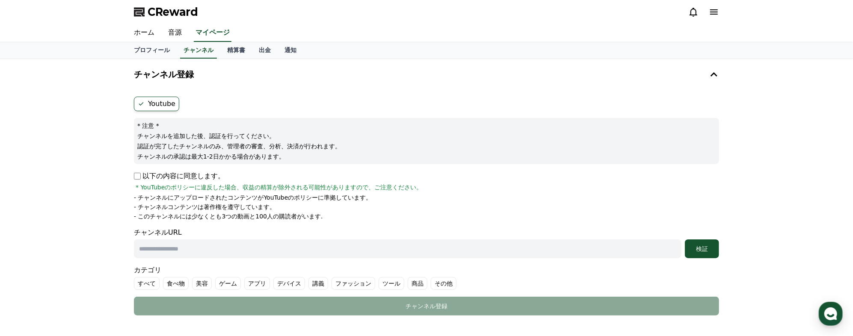
click at [291, 187] on span "* YouTubeのポリシーに違反した場合、収益の精算が除外される可能性がありますので、ご注意ください。" at bounding box center [279, 187] width 287 height 9
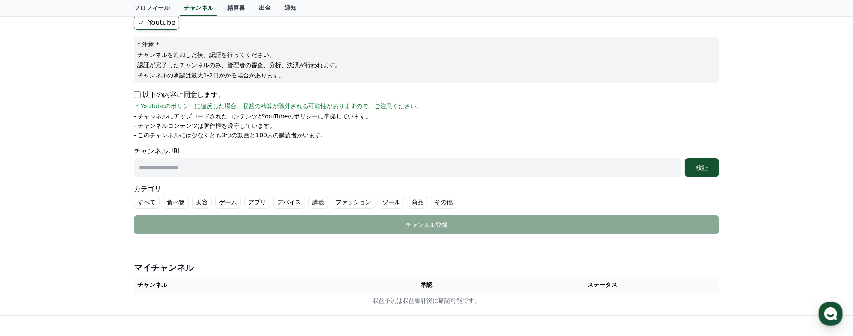
scroll to position [86, 0]
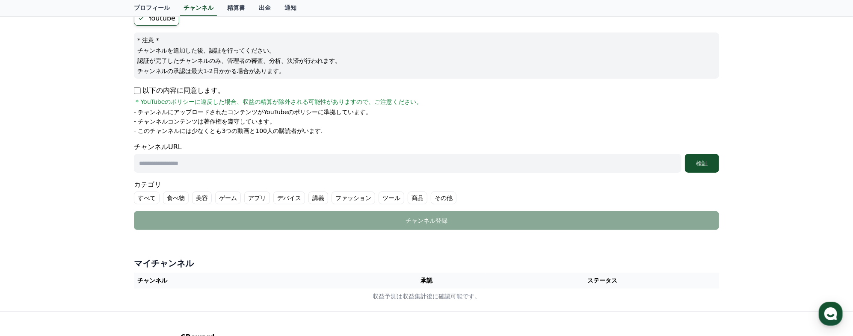
click at [163, 163] on input "text" at bounding box center [408, 163] width 548 height 19
paste input "**********"
type input "**********"
drag, startPoint x: 273, startPoint y: 250, endPoint x: 269, endPoint y: 250, distance: 4.7
click at [271, 250] on div "**********" at bounding box center [426, 142] width 599 height 338
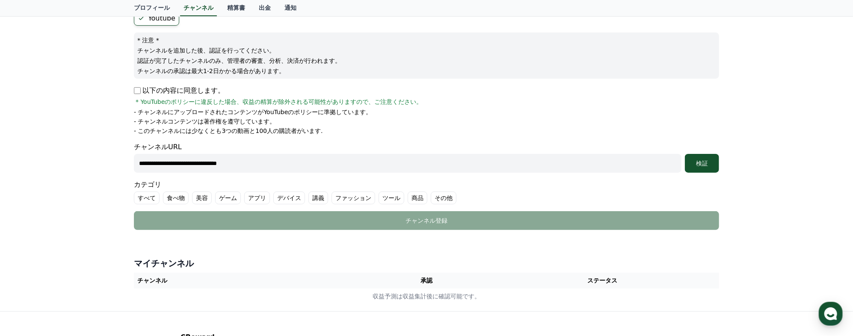
click at [142, 199] on label "すべて" at bounding box center [147, 198] width 26 height 13
click at [441, 199] on label "その他" at bounding box center [454, 198] width 26 height 13
click at [699, 168] on button "検証" at bounding box center [702, 163] width 34 height 19
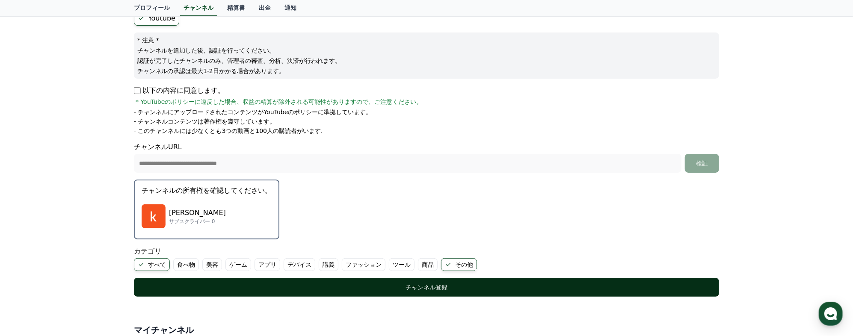
click at [418, 284] on div "チャンネル登録" at bounding box center [426, 287] width 551 height 9
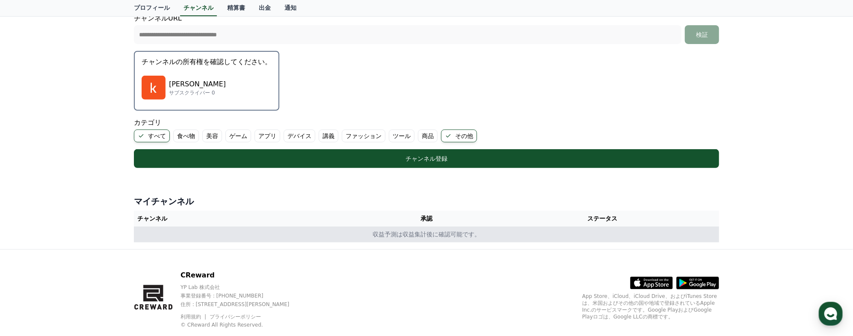
scroll to position [233, 0]
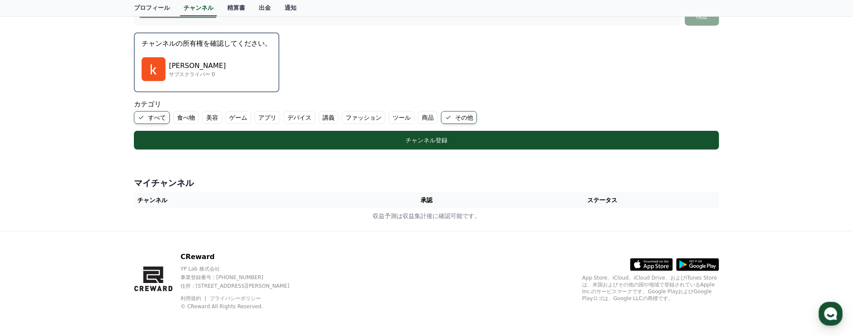
click at [432, 200] on th "承認" at bounding box center [426, 201] width 119 height 16
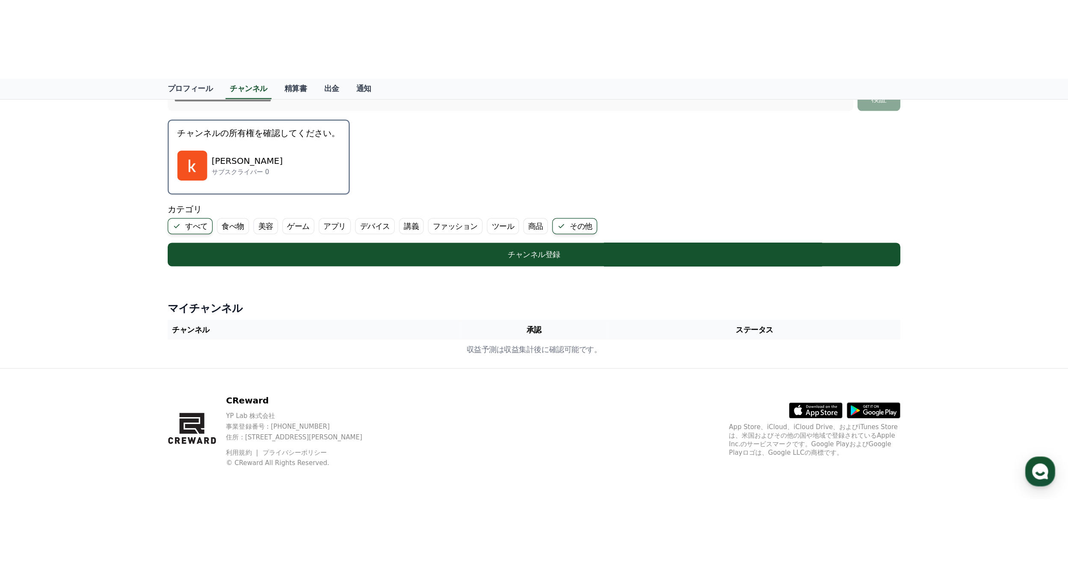
scroll to position [0, 0]
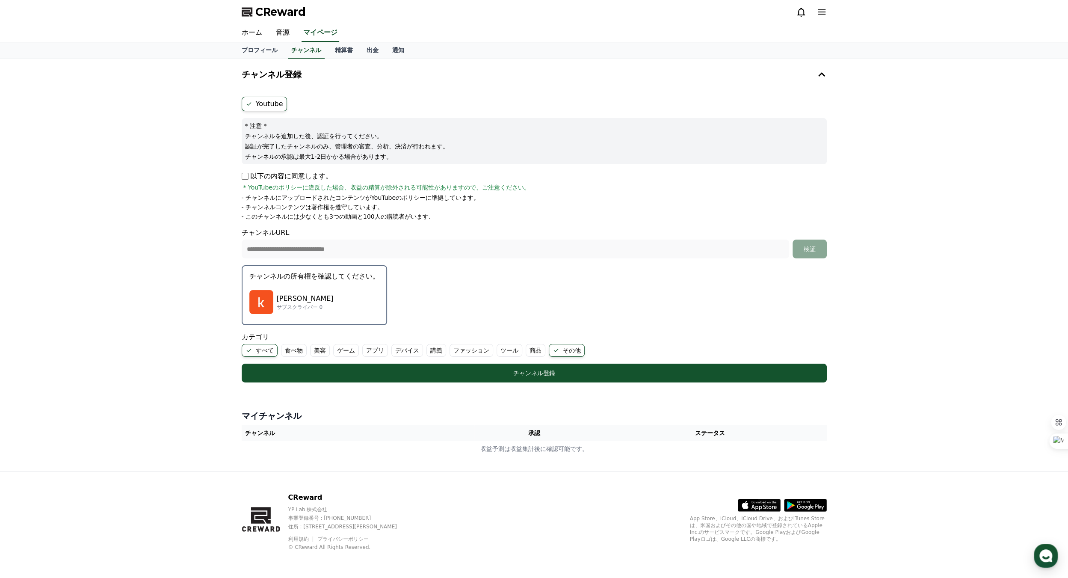
click at [939, 118] on div "**********" at bounding box center [534, 265] width 1068 height 412
click at [281, 31] on link "音源" at bounding box center [282, 33] width 27 height 18
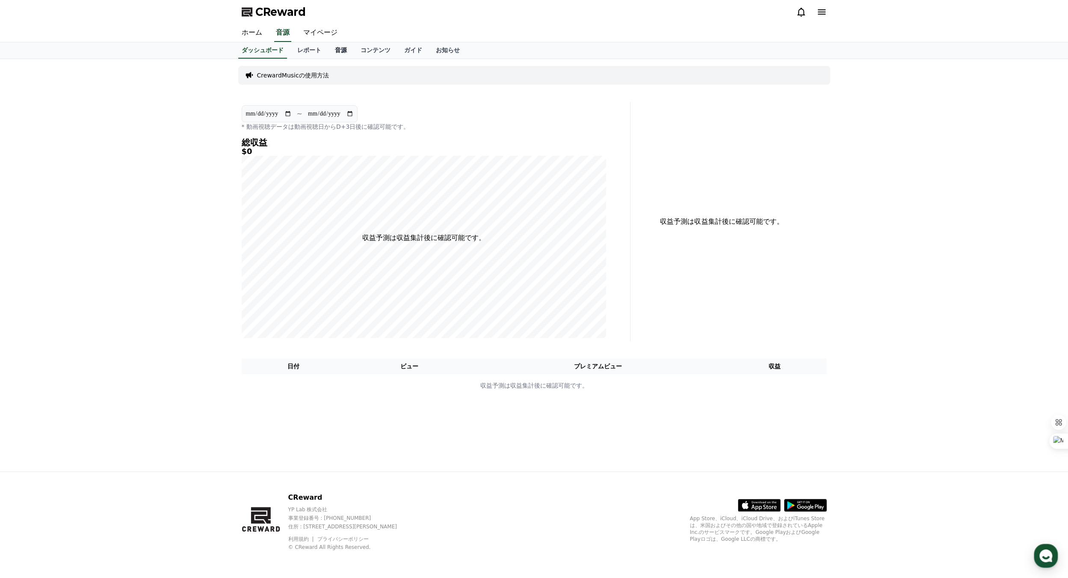
click at [328, 52] on link "音源" at bounding box center [341, 50] width 26 height 16
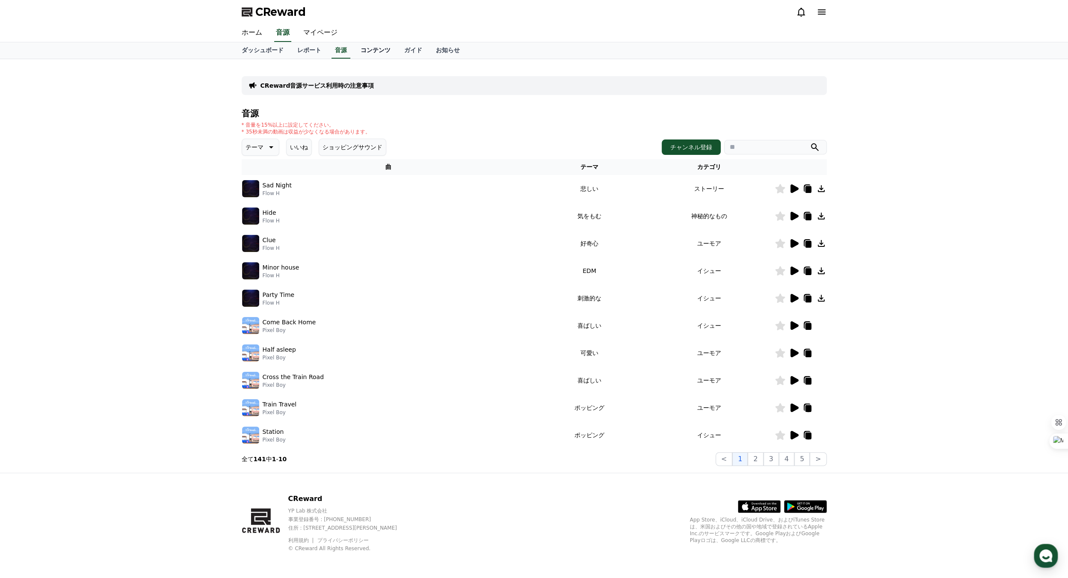
click at [359, 49] on link "コンテンツ" at bounding box center [376, 50] width 44 height 16
click at [328, 52] on link "音源" at bounding box center [341, 50] width 26 height 16
click at [764, 454] on button "2" at bounding box center [771, 458] width 15 height 14
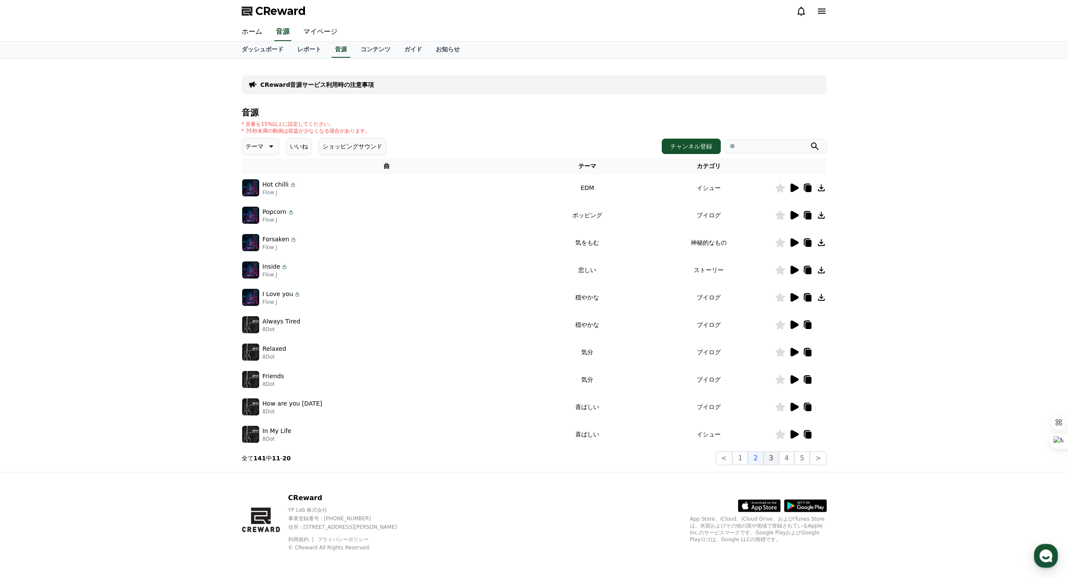
click at [794, 457] on button "3" at bounding box center [801, 458] width 15 height 14
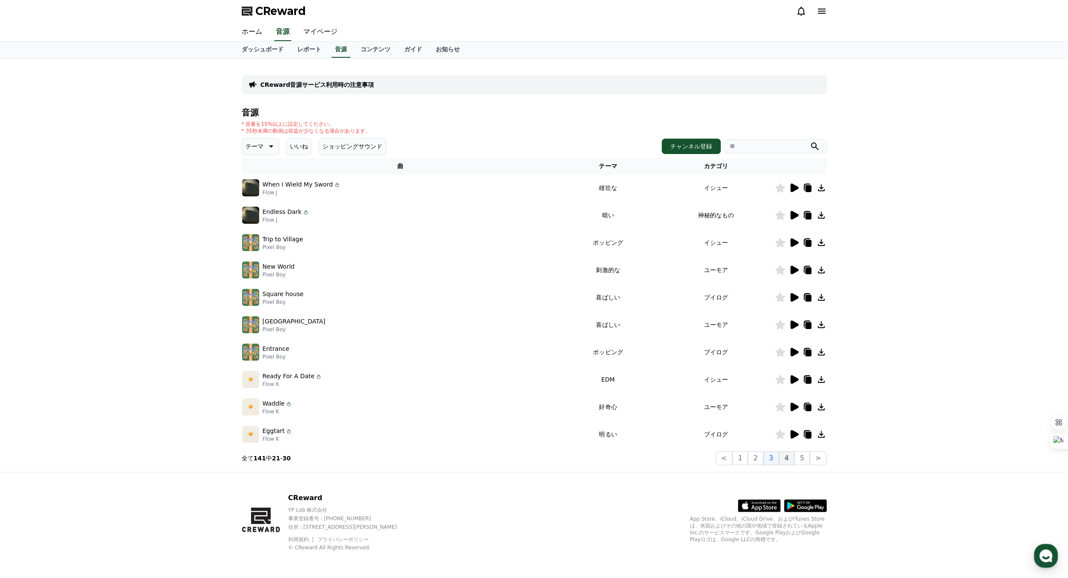
click at [787, 456] on button "4" at bounding box center [786, 458] width 15 height 14
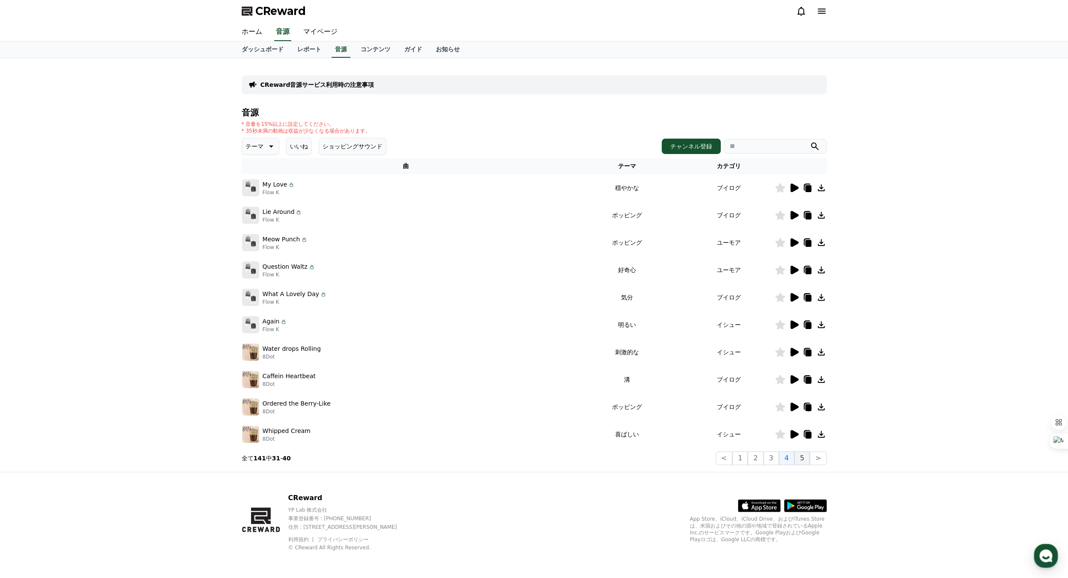
click at [803, 462] on button "5" at bounding box center [801, 458] width 15 height 14
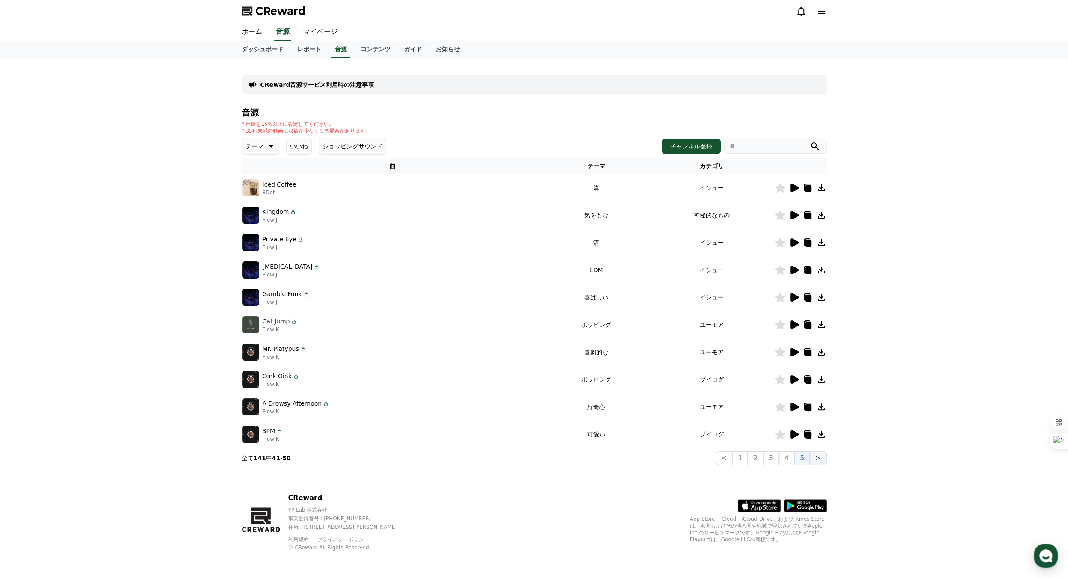
click at [821, 460] on button ">" at bounding box center [818, 458] width 17 height 14
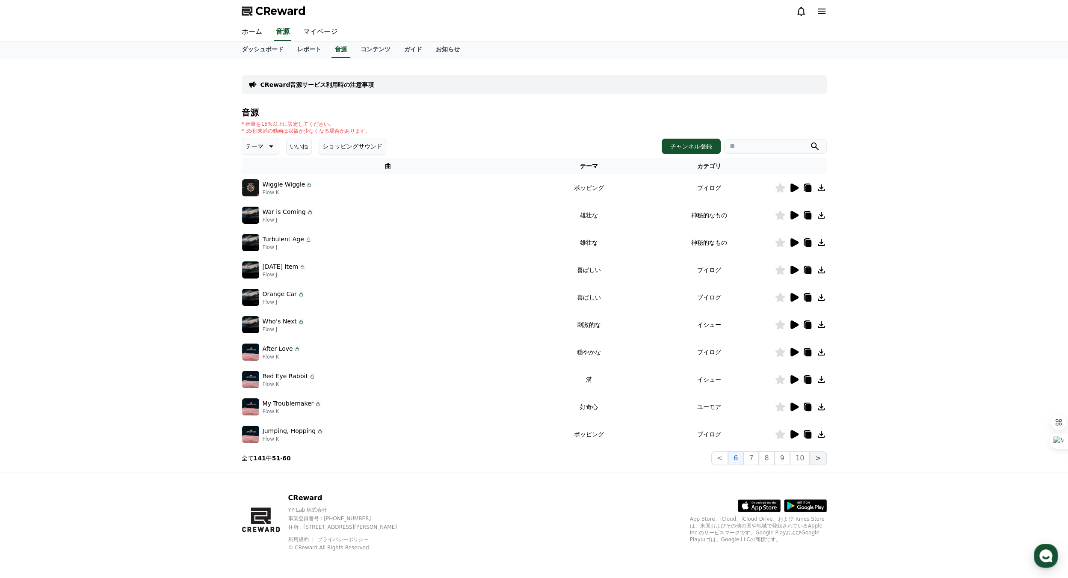
click at [821, 460] on button ">" at bounding box center [818, 458] width 17 height 14
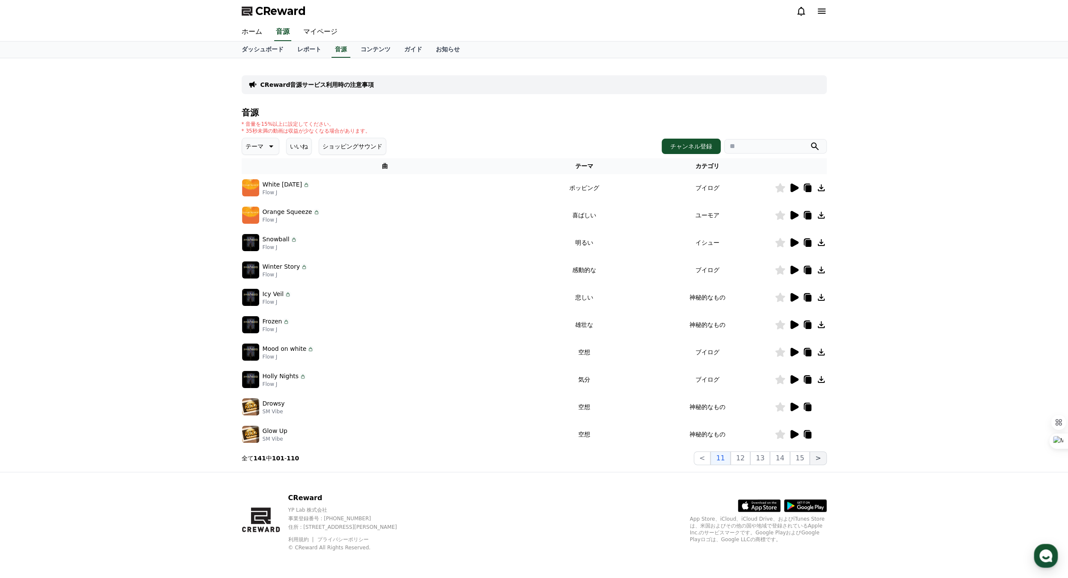
click at [821, 460] on button ">" at bounding box center [818, 458] width 17 height 14
click at [820, 460] on button ">" at bounding box center [818, 458] width 17 height 14
click at [818, 460] on button ">" at bounding box center [818, 458] width 17 height 14
click at [816, 458] on button ">" at bounding box center [818, 458] width 17 height 14
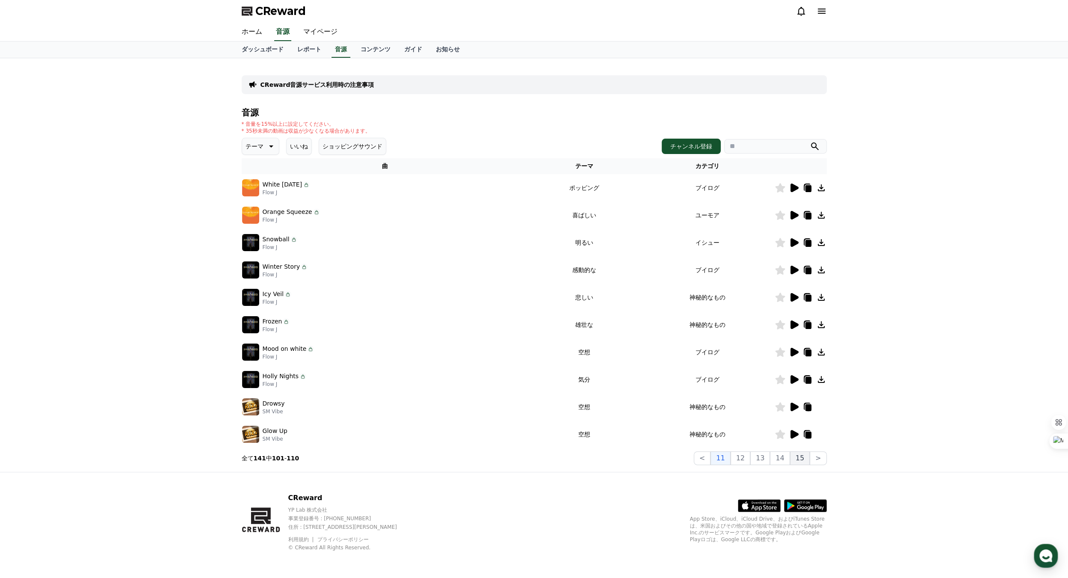
click at [801, 460] on button "15" at bounding box center [800, 458] width 20 height 14
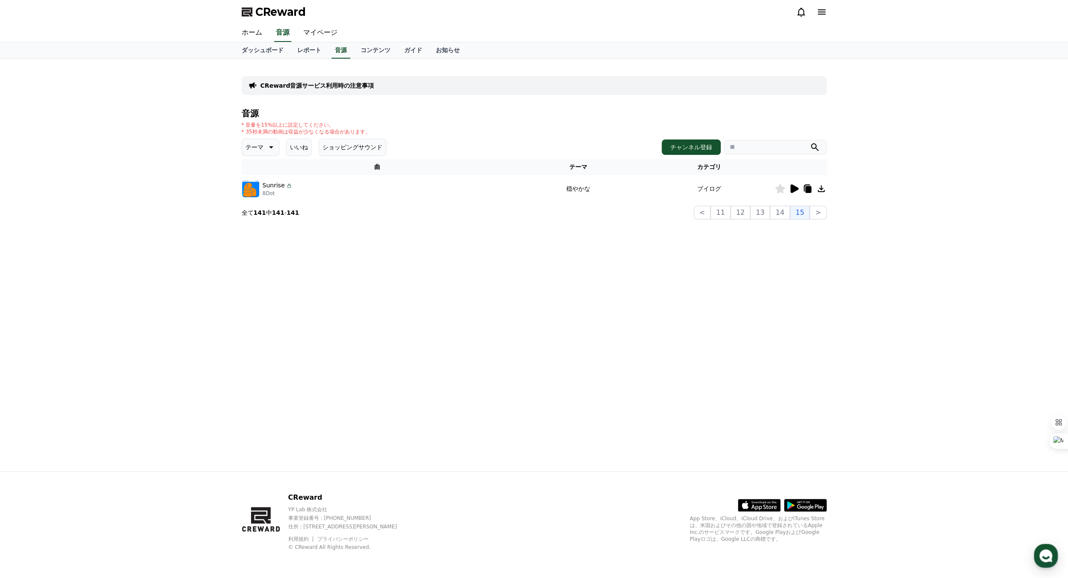
click at [821, 188] on icon at bounding box center [821, 189] width 10 height 10
click at [329, 86] on p "CReward音源サービス利用時の注意事項" at bounding box center [318, 85] width 114 height 9
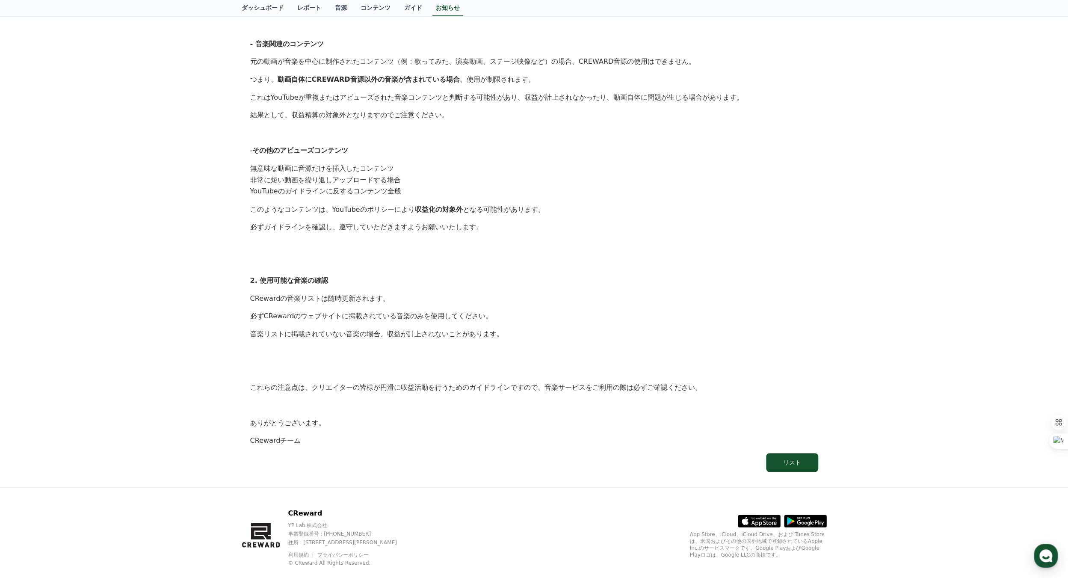
scroll to position [283, 0]
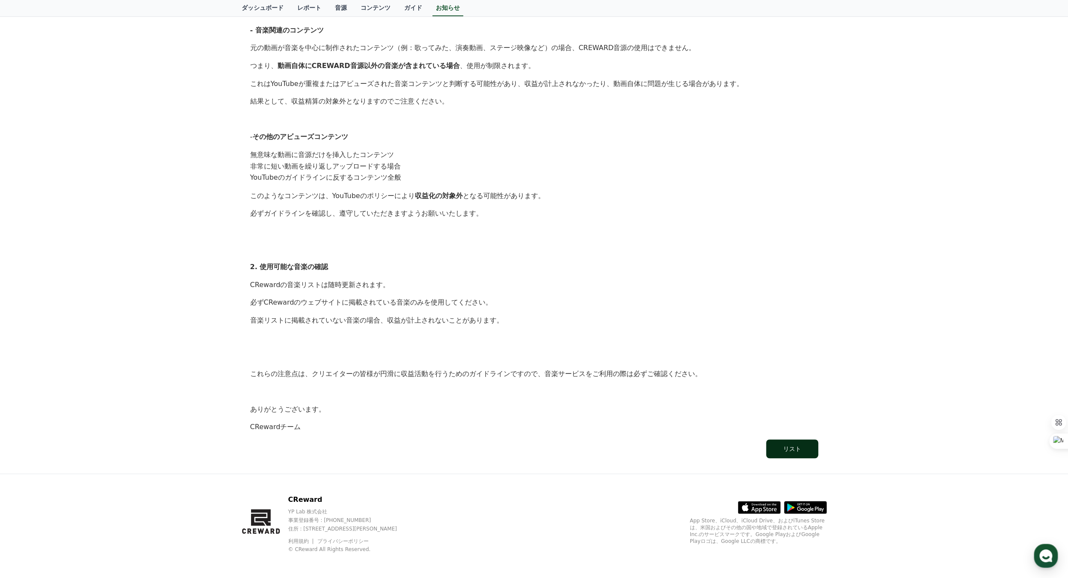
click at [803, 446] on button "リスト" at bounding box center [792, 448] width 52 height 19
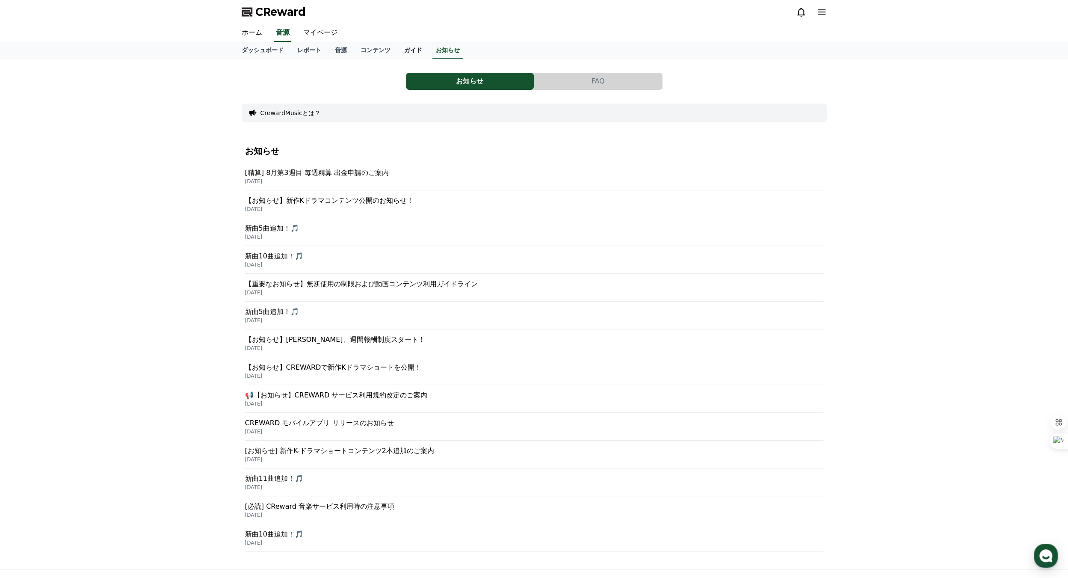
click at [397, 50] on link "ガイド" at bounding box center [413, 50] width 32 height 16
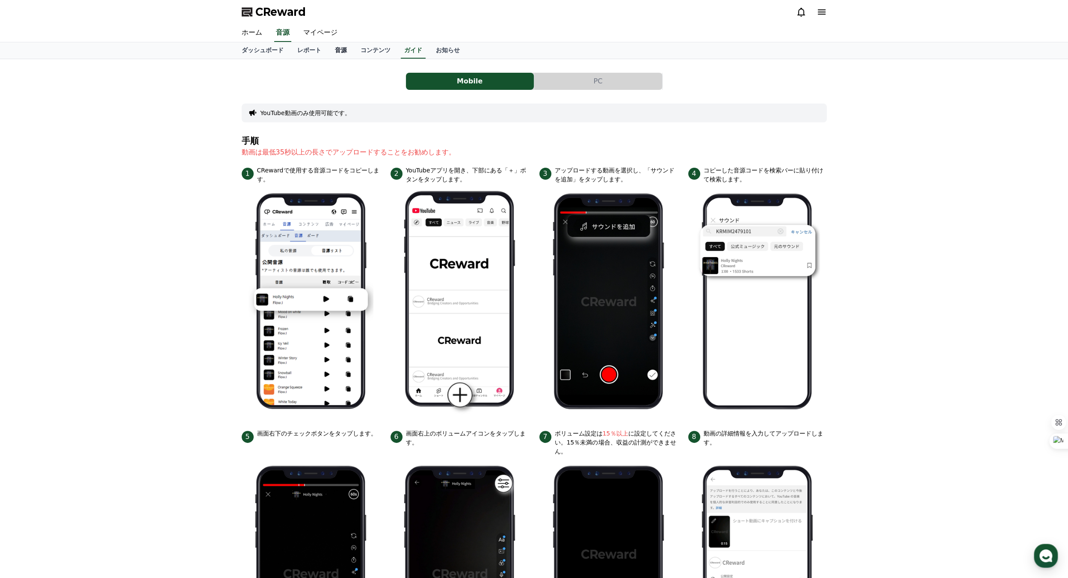
click at [328, 51] on link "音源" at bounding box center [341, 50] width 26 height 16
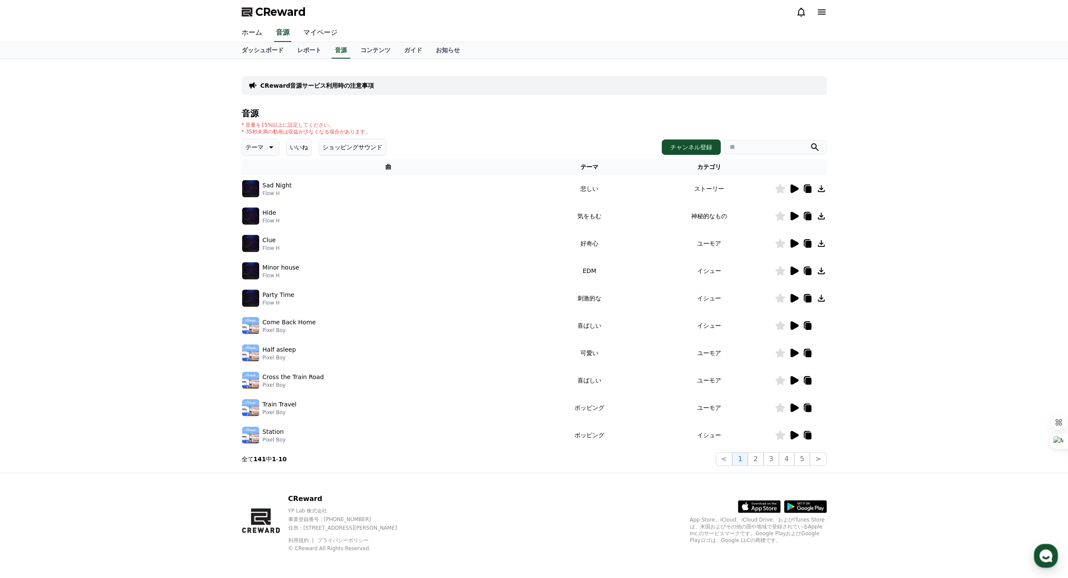
click at [265, 148] on icon at bounding box center [270, 147] width 10 height 10
click at [256, 195] on button "感動的な" at bounding box center [258, 195] width 31 height 19
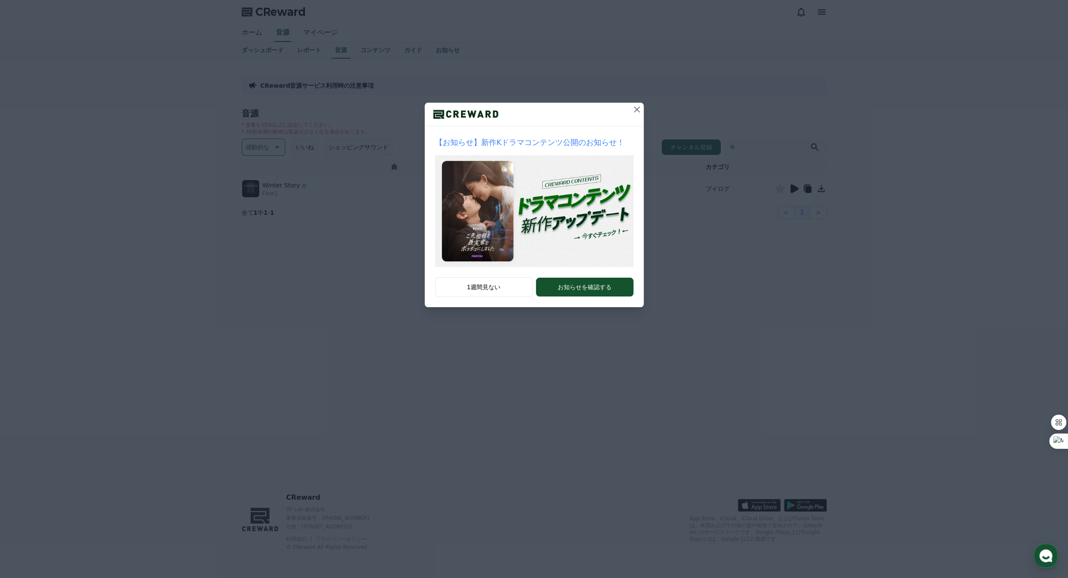
click at [636, 113] on icon at bounding box center [637, 109] width 10 height 10
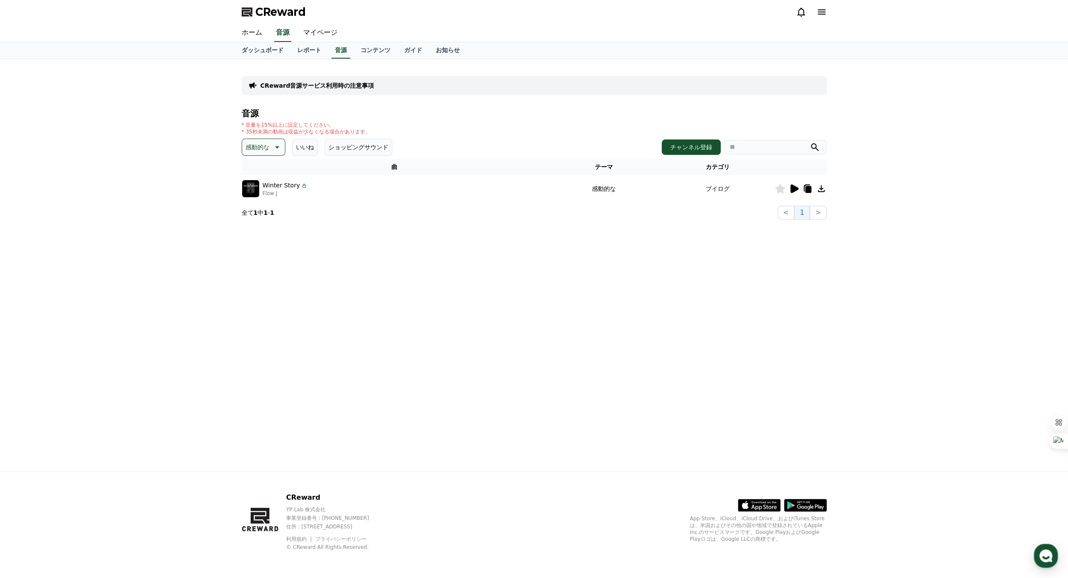
click at [793, 191] on icon at bounding box center [795, 188] width 8 height 9
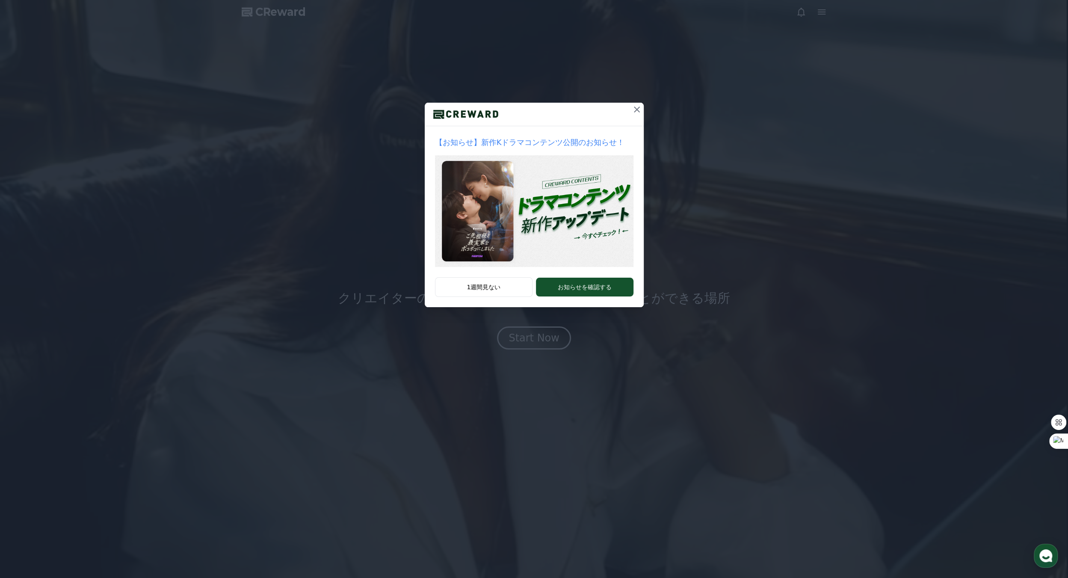
click at [637, 110] on icon at bounding box center [637, 110] width 6 height 6
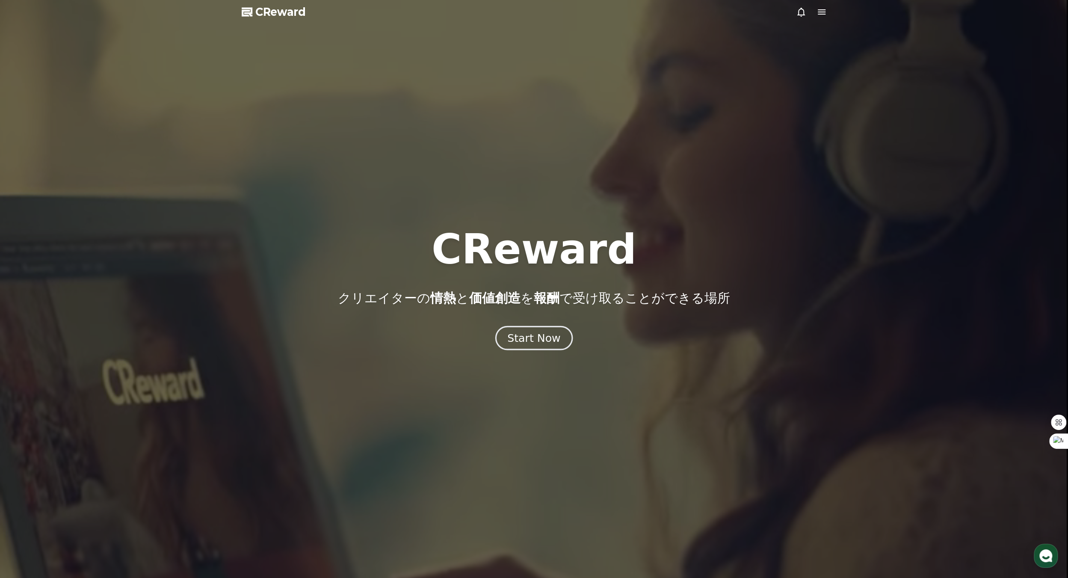
click at [545, 330] on button "Start Now" at bounding box center [533, 338] width 77 height 24
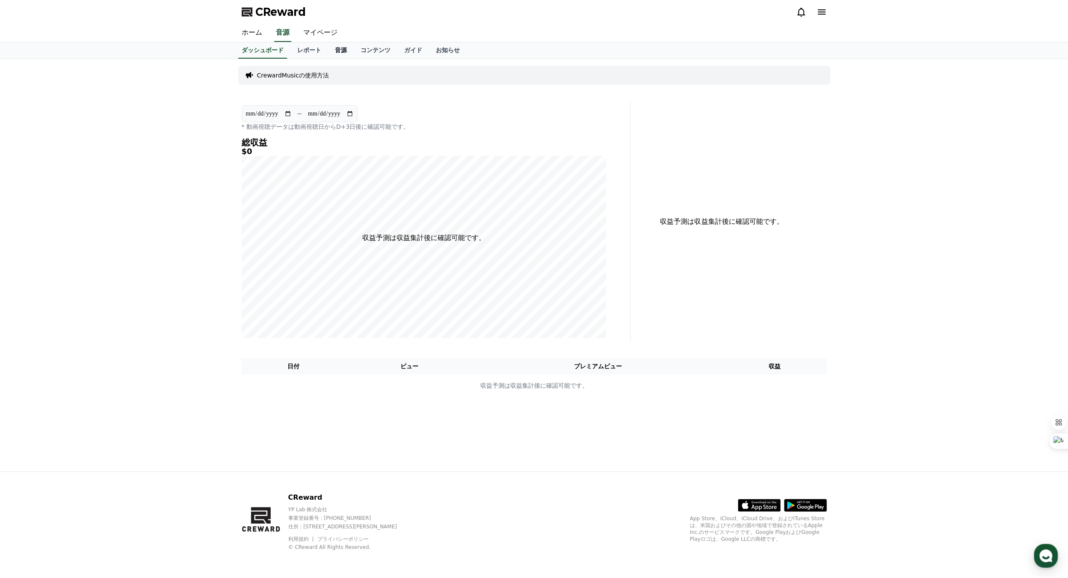
click at [328, 50] on link "音源" at bounding box center [341, 50] width 26 height 16
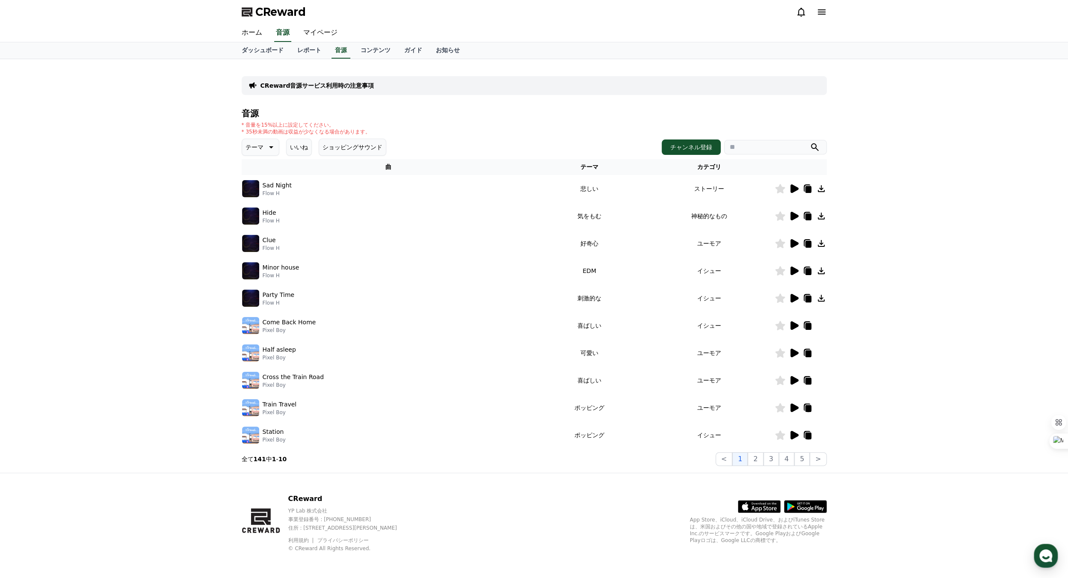
scroll to position [1, 0]
click at [345, 146] on button "ショッピングサウンド" at bounding box center [353, 146] width 68 height 17
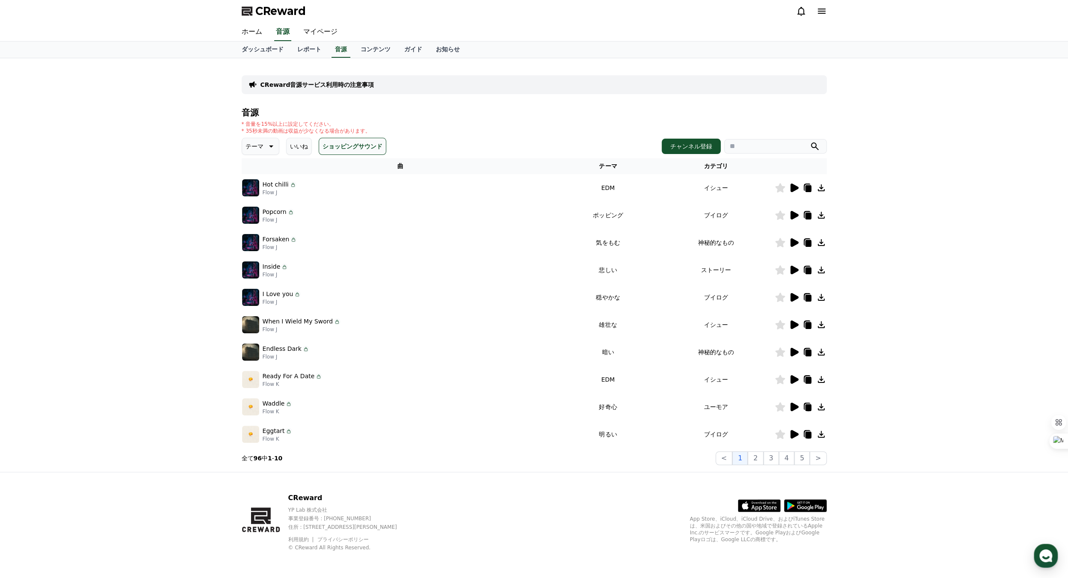
click at [265, 147] on icon at bounding box center [270, 146] width 10 height 10
click at [252, 190] on button "空想" at bounding box center [252, 191] width 19 height 19
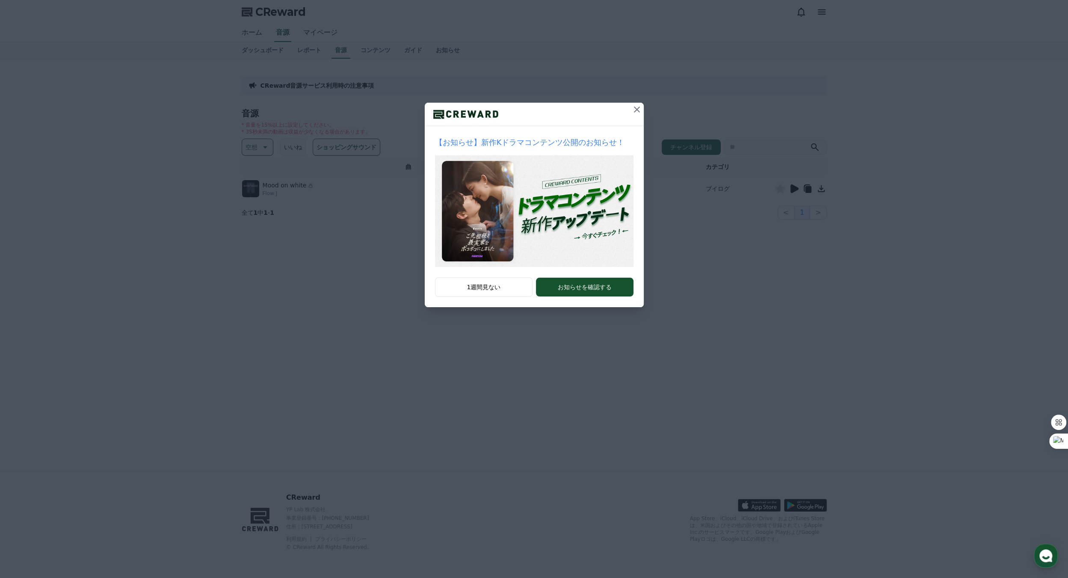
click at [638, 108] on icon at bounding box center [637, 110] width 6 height 6
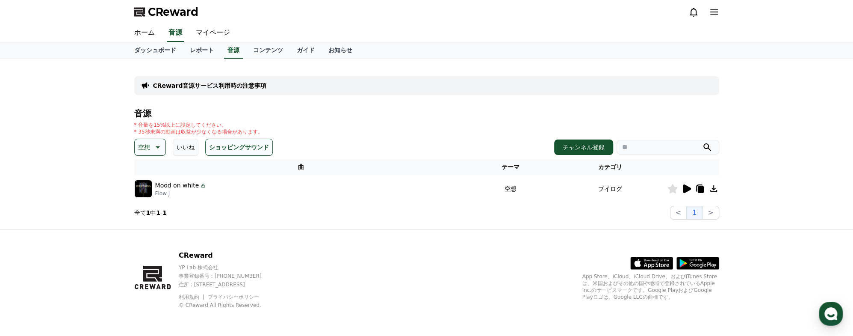
click at [159, 146] on icon at bounding box center [158, 147] width 4 height 2
click at [156, 213] on button "好奇心" at bounding box center [148, 214] width 25 height 19
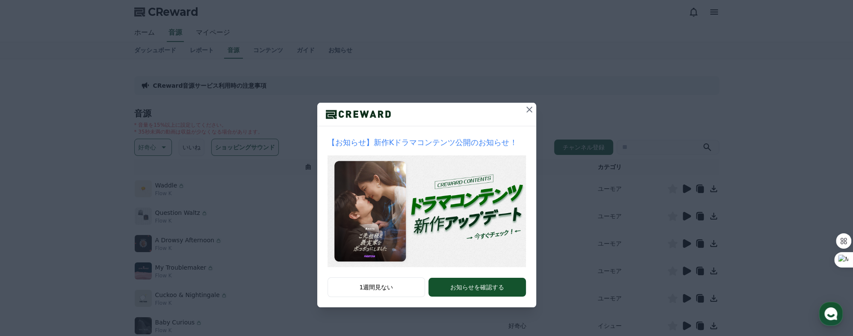
click at [527, 111] on icon at bounding box center [529, 109] width 10 height 10
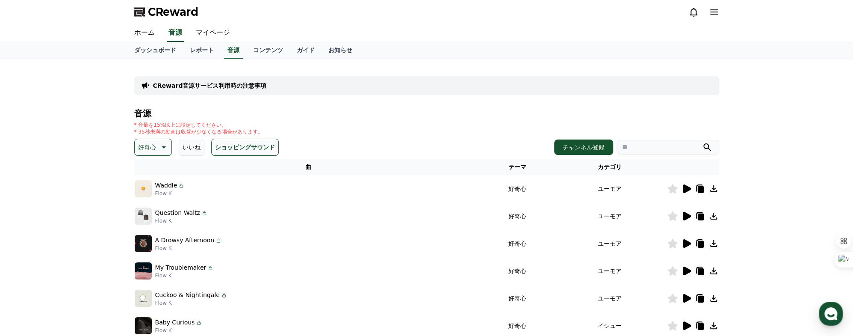
click at [713, 190] on icon at bounding box center [714, 189] width 10 height 10
click at [466, 27] on div "ホーム 音源 マイページ" at bounding box center [426, 33] width 599 height 18
click at [242, 83] on p "CReward音源サービス利用時の注意事項" at bounding box center [210, 85] width 114 height 9
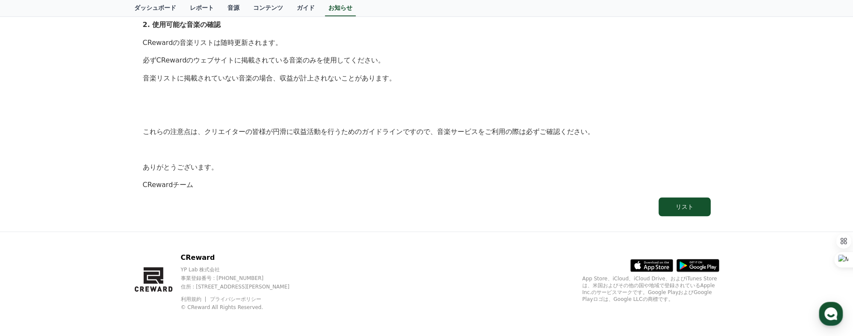
scroll to position [525, 0]
click at [687, 210] on button "リスト" at bounding box center [685, 206] width 52 height 19
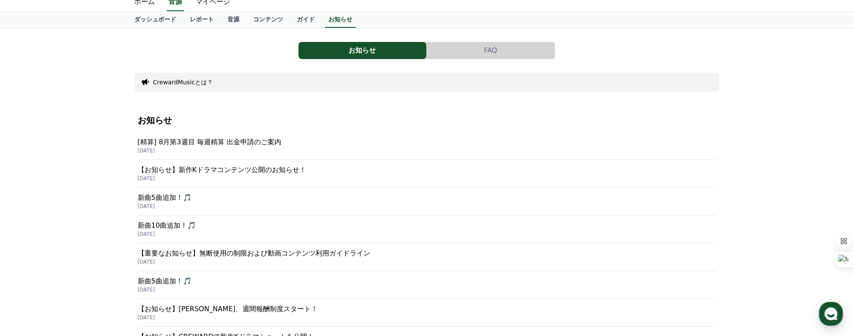
scroll to position [43, 0]
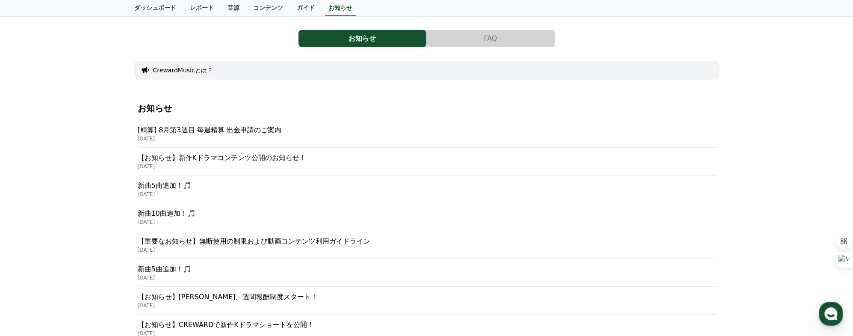
click at [183, 187] on p "新曲5曲追加！🎵" at bounding box center [427, 186] width 578 height 10
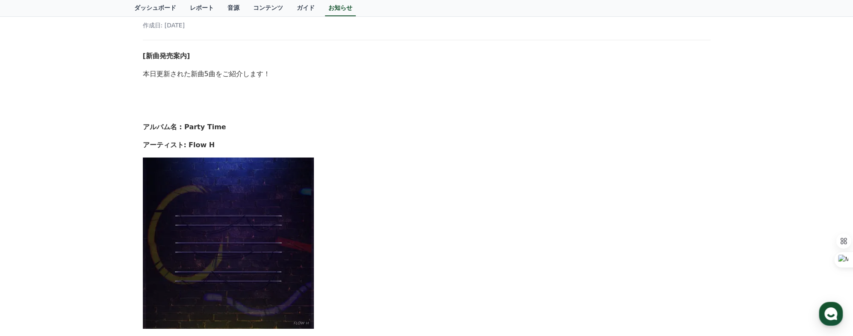
scroll to position [51, 0]
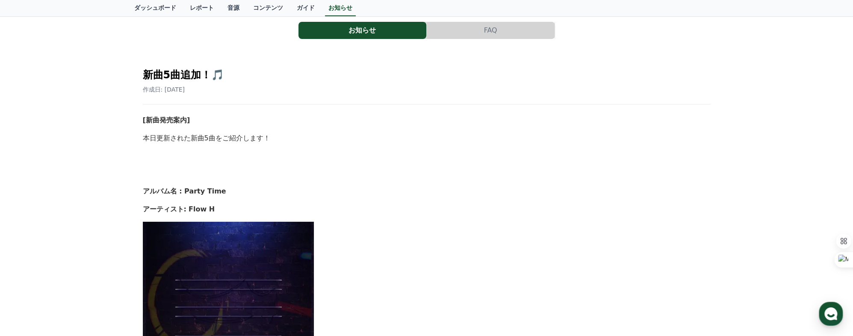
click at [472, 27] on button "FAQ" at bounding box center [491, 30] width 128 height 17
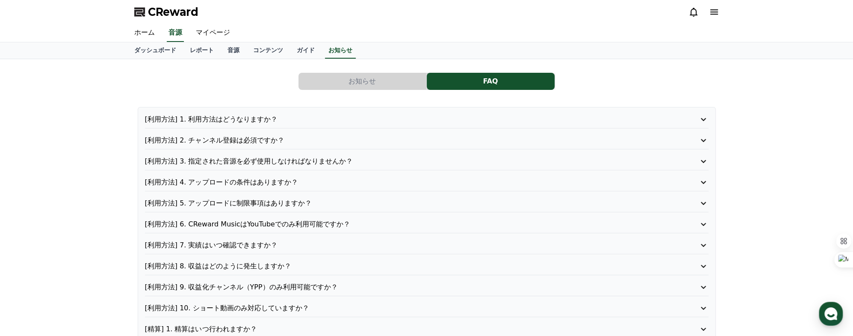
click at [232, 118] on p "[利用方法] 1. 利用方法はどうなりますか？" at bounding box center [404, 119] width 519 height 10
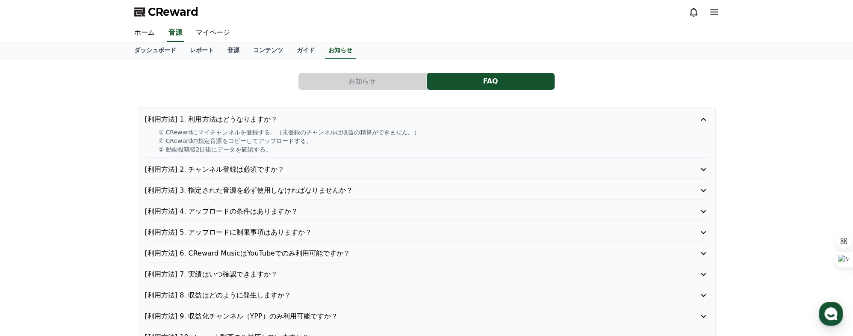
click at [255, 169] on p "[利用方法] 2. チャンネル登録は必須ですか？" at bounding box center [404, 169] width 519 height 10
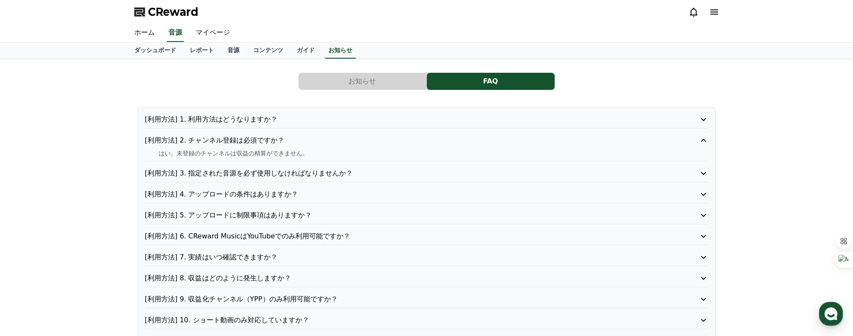
click at [295, 172] on p "[利用方法] 3. 指定された音源を必ず使用しなければなりませんか？" at bounding box center [404, 173] width 519 height 10
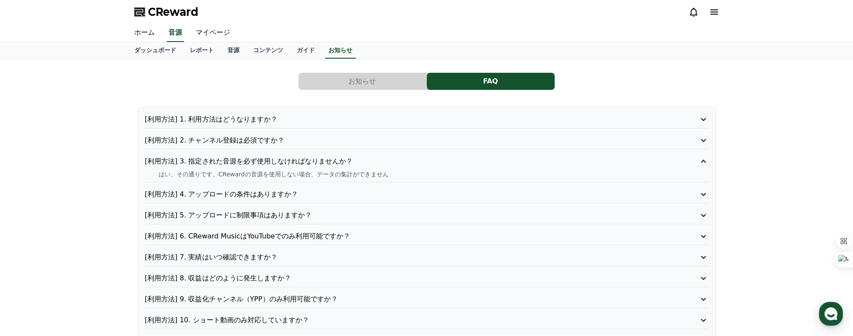
click at [259, 193] on p "[利用方法] 4. アップロードの条件はありますか？" at bounding box center [404, 194] width 519 height 10
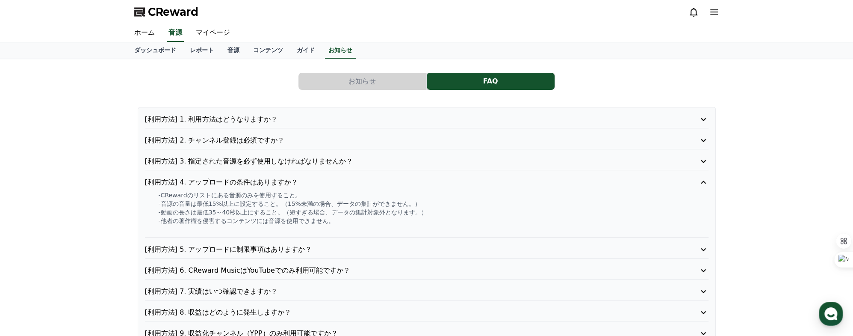
click at [266, 248] on p "[利用方法] 5. アップロードに制限事項はありますか？" at bounding box center [404, 249] width 519 height 10
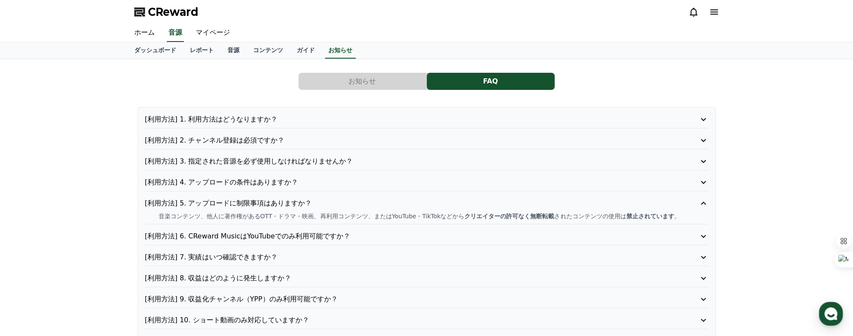
click at [305, 234] on p "[利用方法] 6. CReward MusicはYouTubeでのみ利用可能ですか？" at bounding box center [404, 236] width 519 height 10
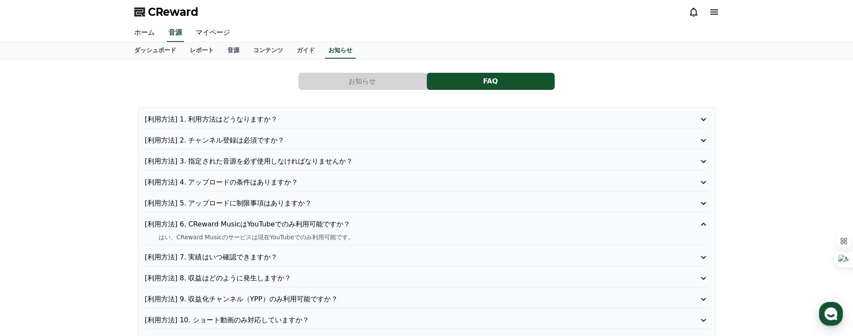
click at [248, 256] on p "[利用方法] 7. 実績はいつ確認できますか？" at bounding box center [404, 257] width 519 height 10
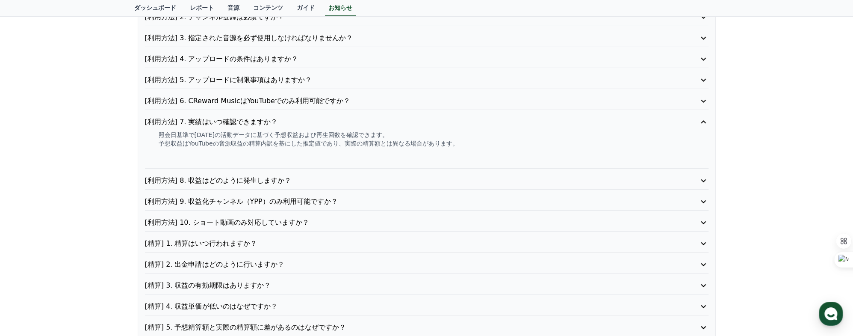
scroll to position [128, 0]
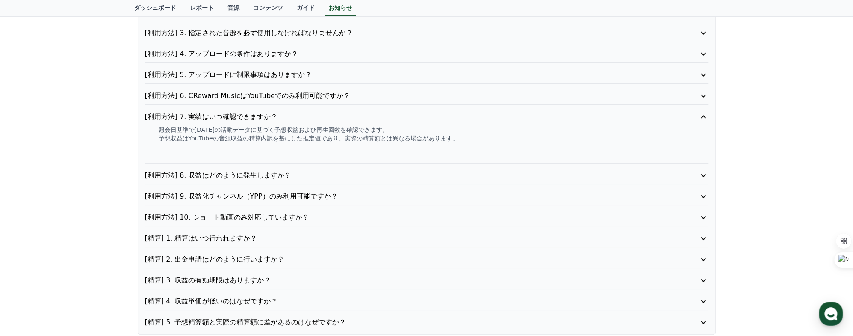
click at [246, 174] on p "[利用方法] 8. 収益はどのように発生しますか？" at bounding box center [404, 175] width 519 height 10
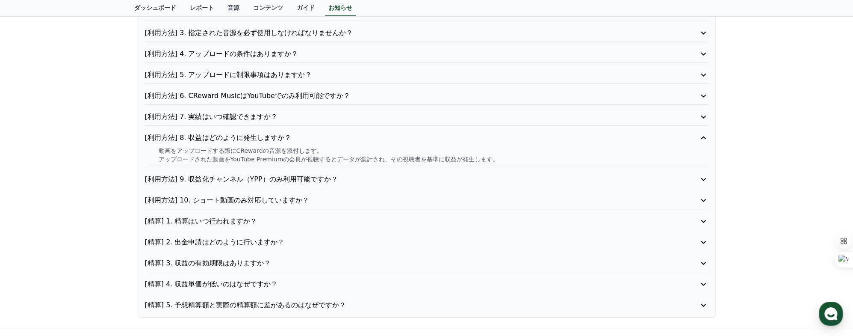
click at [288, 177] on p "[利用方法] 9. 収益化チャンネル（YPP）のみ利用可能ですか？" at bounding box center [404, 179] width 519 height 10
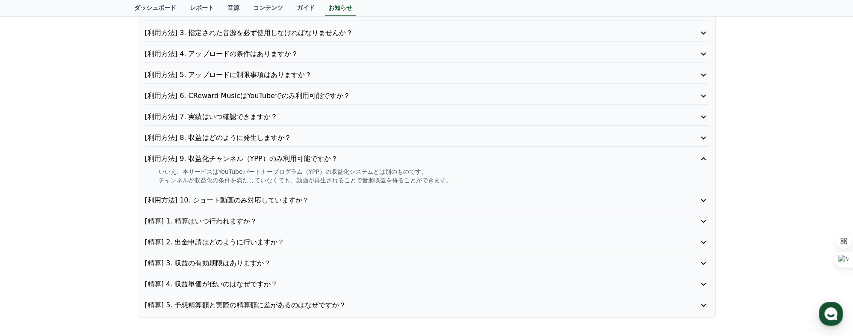
click at [262, 200] on p "[利用方法] 10. ショート動画のみ対応していますか？" at bounding box center [404, 200] width 519 height 10
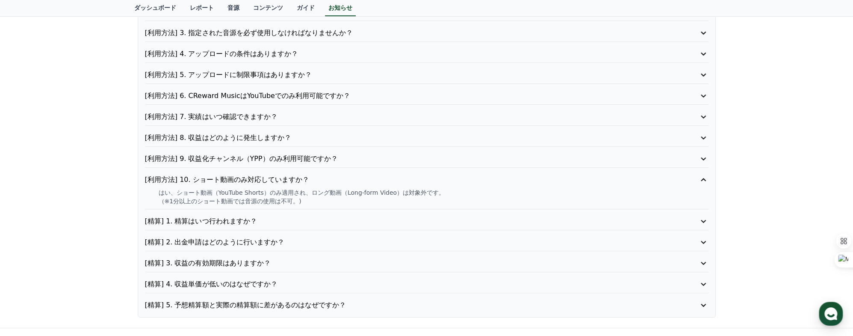
click at [231, 220] on p "[精算] 1. 精算はいつ行われますか？" at bounding box center [404, 221] width 519 height 10
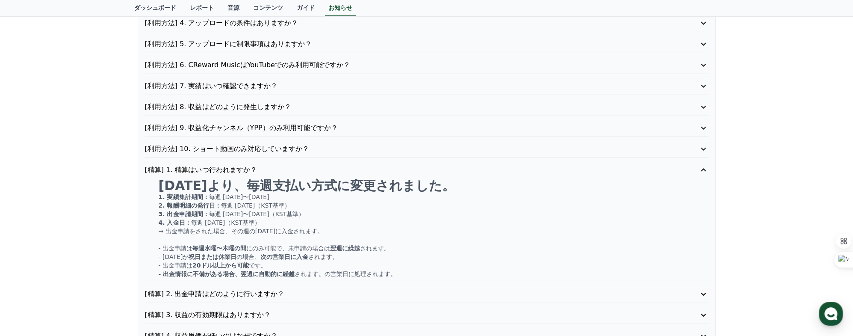
scroll to position [214, 0]
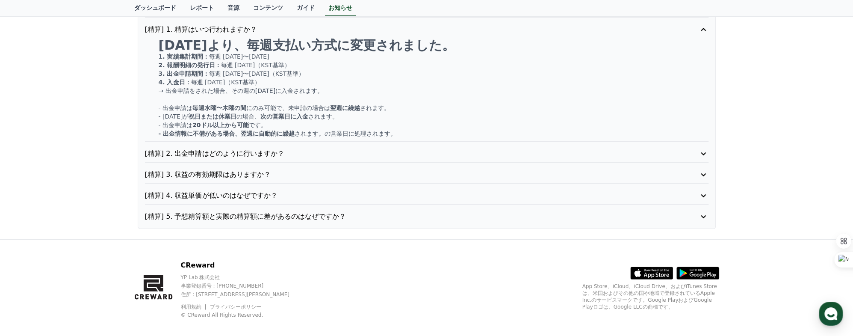
click at [236, 152] on p "[精算] 2. 出金申請はどのように行いますか？" at bounding box center [404, 153] width 519 height 10
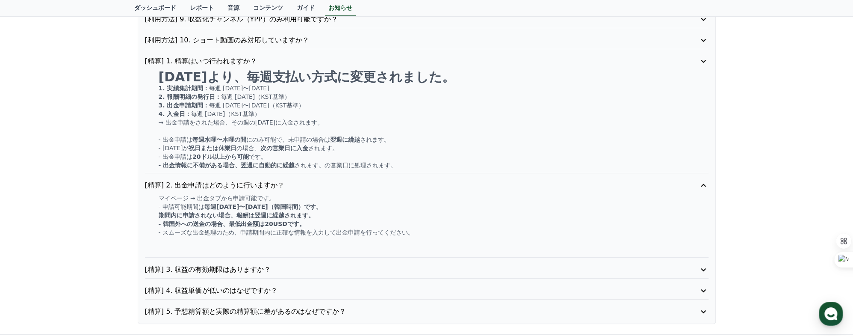
scroll to position [267, 0]
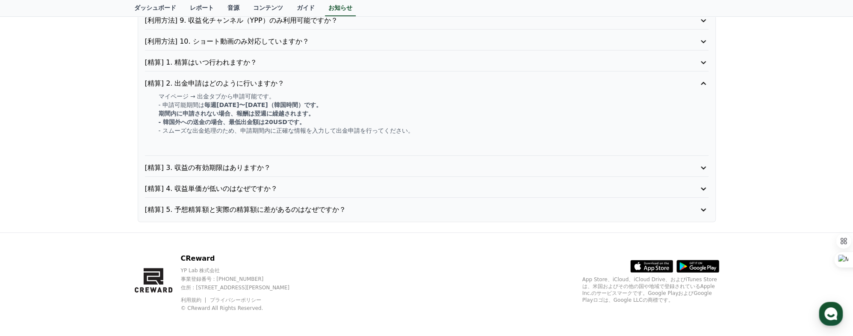
click at [238, 166] on p "[精算] 3. 収益の有効期限はありますか？" at bounding box center [404, 168] width 519 height 10
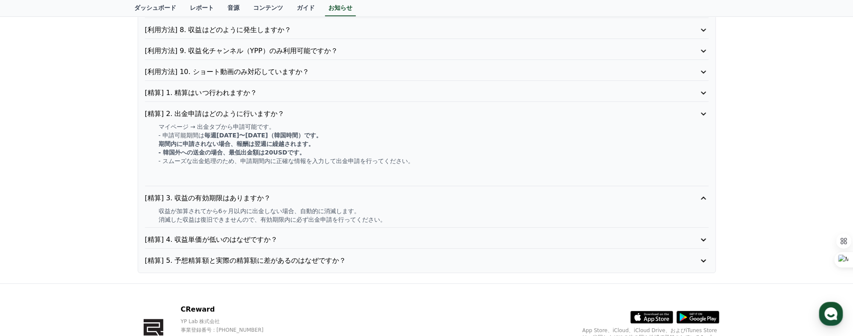
scroll to position [224, 0]
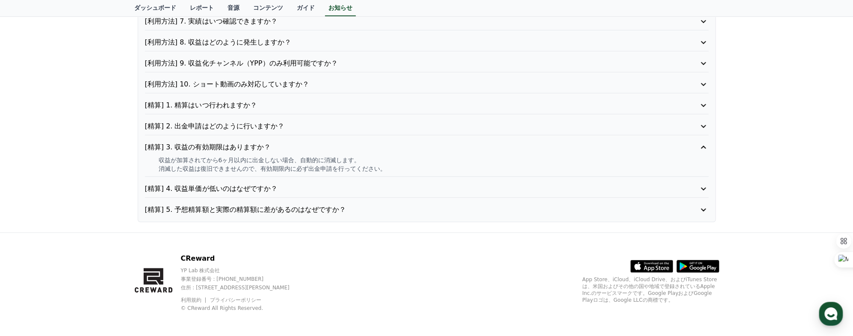
click at [247, 187] on p "[精算] 4. 収益単価が低いのはなぜですか？" at bounding box center [404, 189] width 519 height 10
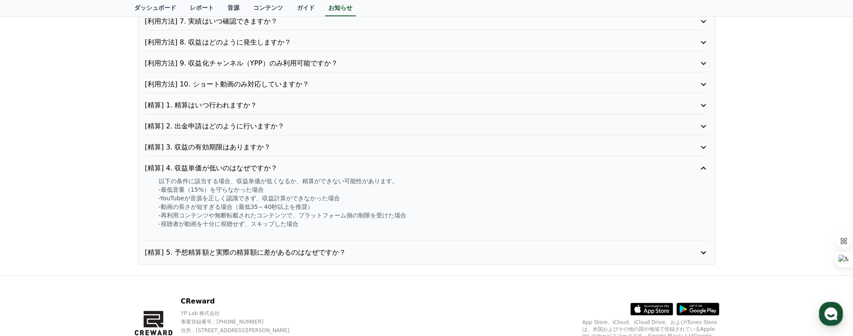
click at [280, 248] on p "[精算] 5. 予想精算額と実際の精算額に差があるのはなぜですか？" at bounding box center [404, 252] width 519 height 10
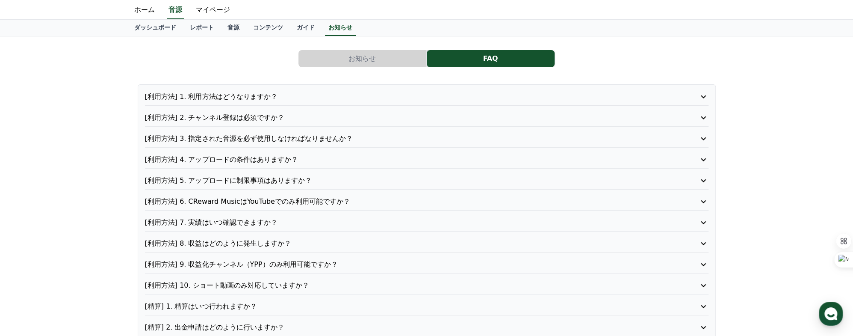
scroll to position [0, 0]
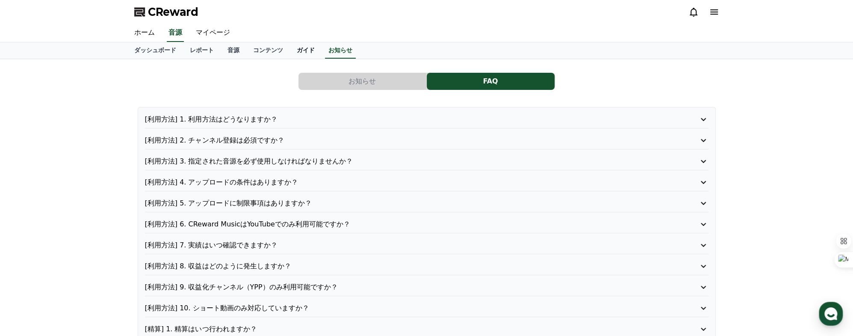
click at [290, 50] on link "ガイド" at bounding box center [306, 50] width 32 height 16
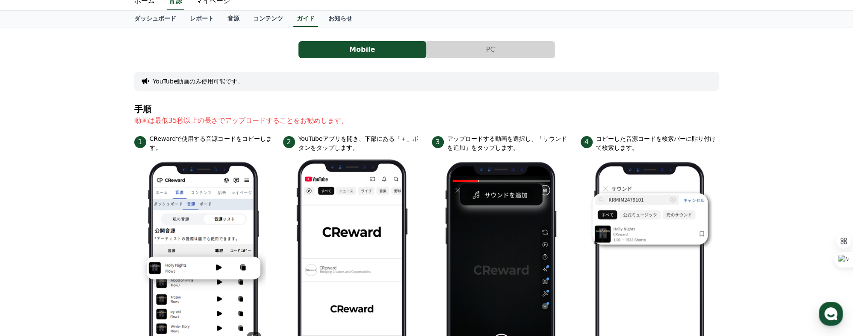
scroll to position [86, 0]
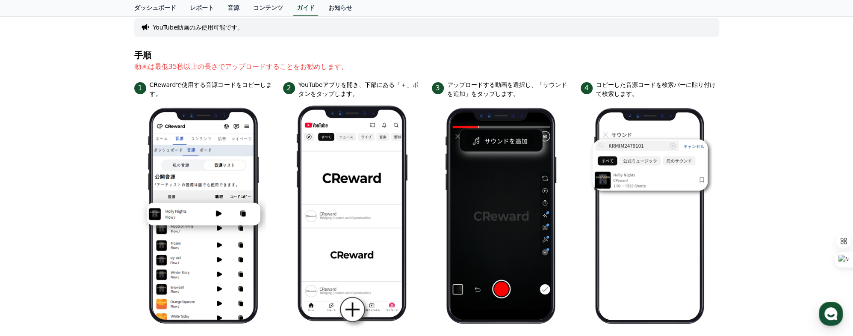
click at [82, 177] on div "Mobile PC YouTube動画のみ使用可能です。 手順 動画は最低35秒以上の長さでアップロードすることをお勧めします。 1 CRewardで使用する…" at bounding box center [426, 292] width 853 height 639
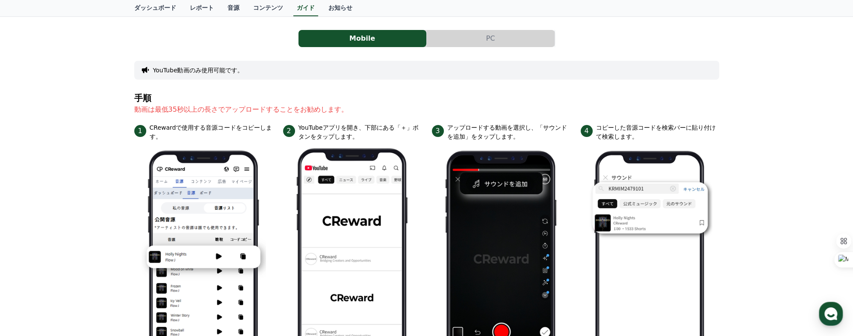
scroll to position [0, 0]
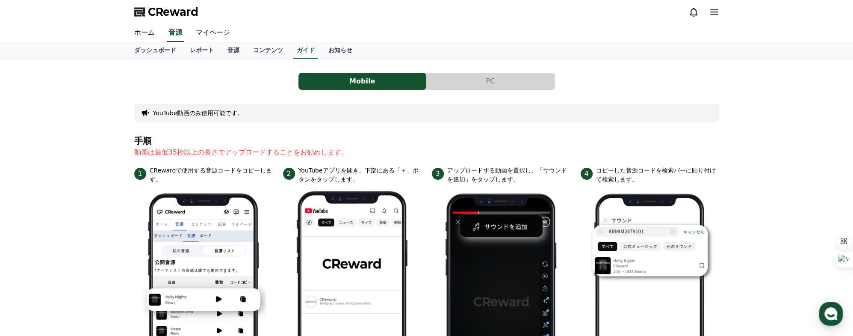
click at [499, 84] on button "PC" at bounding box center [491, 81] width 128 height 17
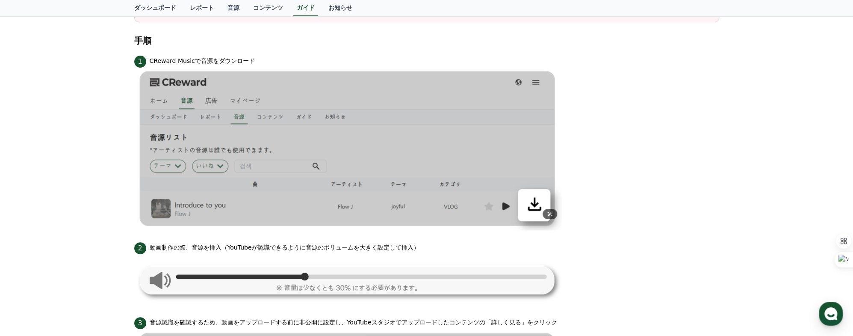
scroll to position [214, 0]
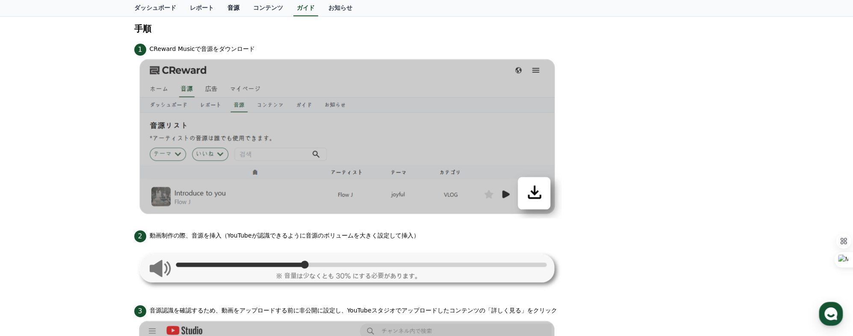
click at [221, 9] on link "音源" at bounding box center [234, 8] width 26 height 16
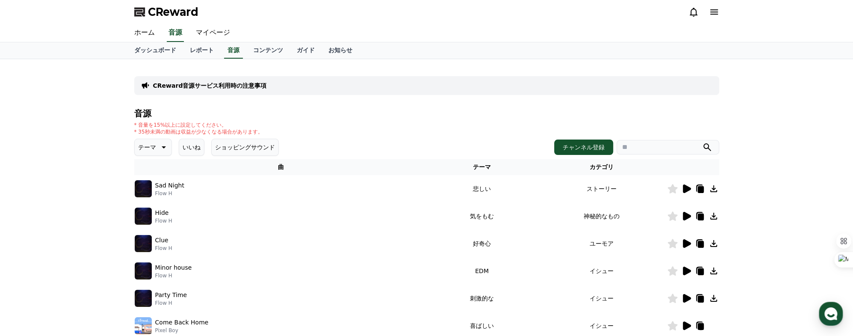
scroll to position [142, 0]
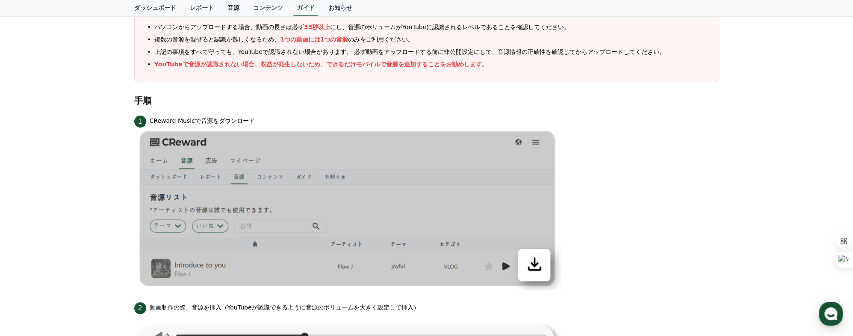
click at [221, 9] on link "音源" at bounding box center [234, 8] width 26 height 16
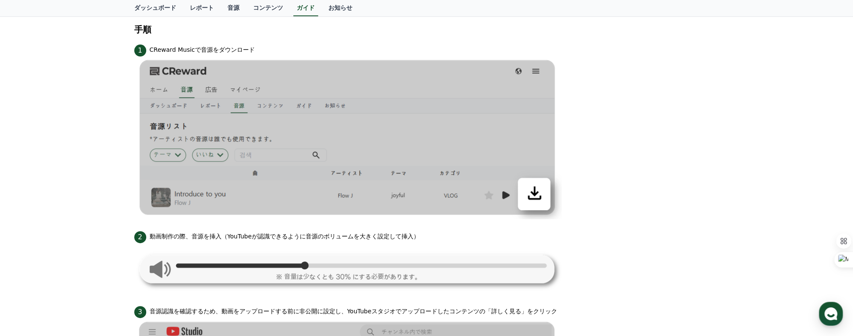
scroll to position [201, 0]
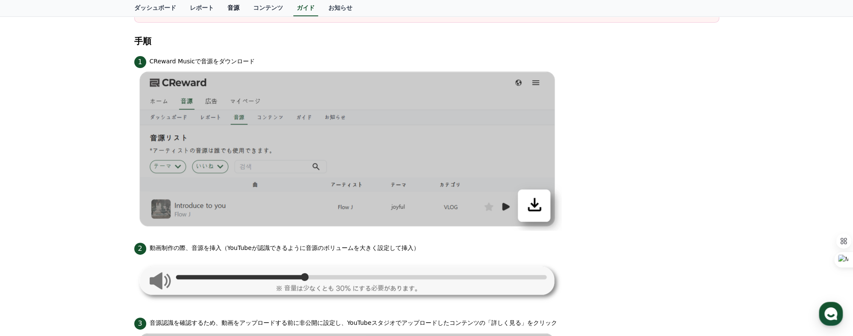
click at [221, 12] on link "音源" at bounding box center [234, 8] width 26 height 16
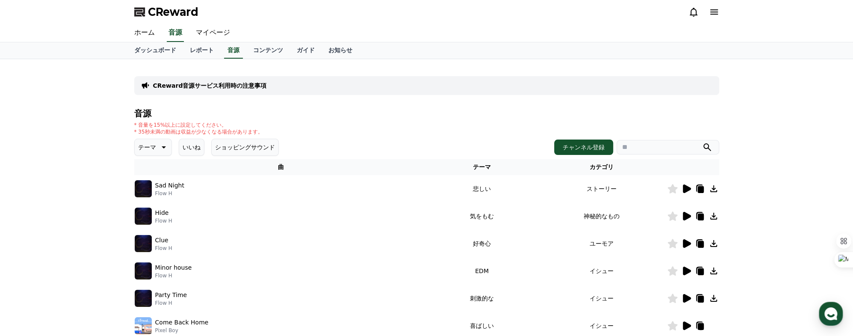
click at [701, 188] on icon at bounding box center [701, 189] width 6 height 7
click at [589, 148] on button "チャンネル登録" at bounding box center [583, 146] width 59 height 15
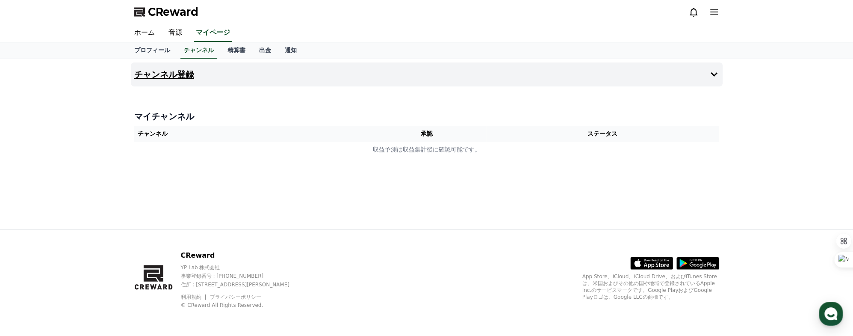
click at [170, 79] on h4 "チャンネル登録" at bounding box center [164, 74] width 60 height 9
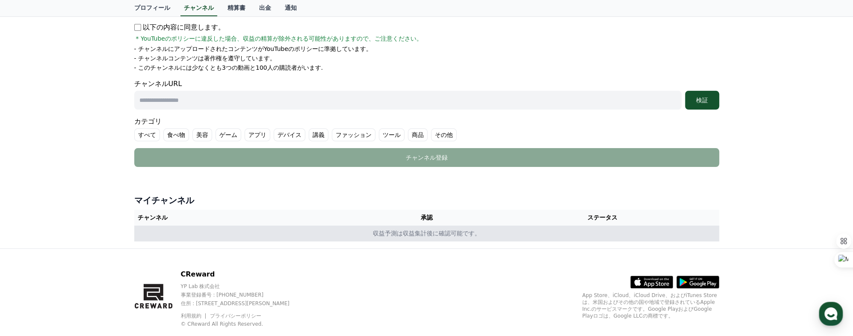
scroll to position [166, 0]
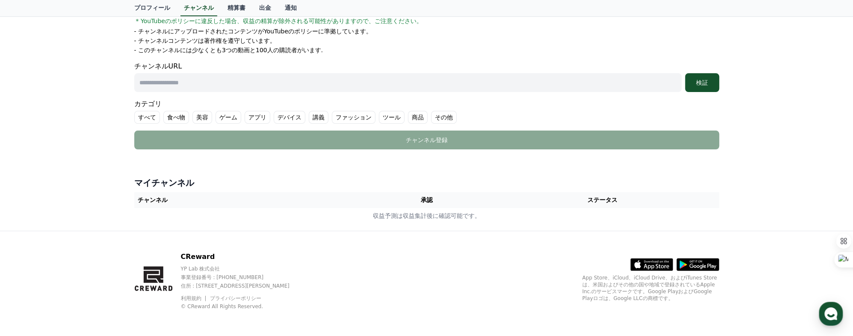
click at [433, 196] on th "承認" at bounding box center [426, 200] width 119 height 16
click at [612, 197] on th "ステータス" at bounding box center [602, 200] width 233 height 16
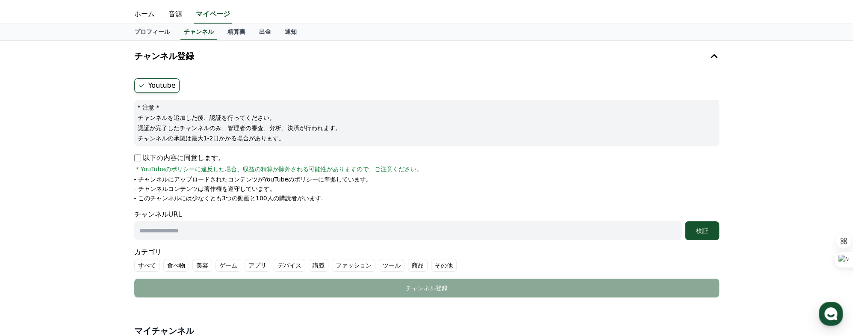
scroll to position [0, 0]
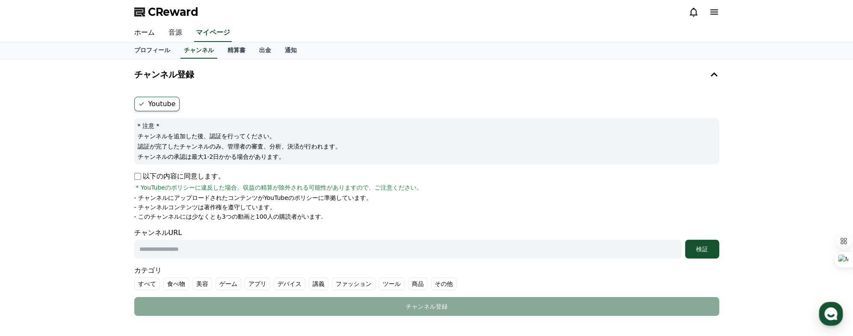
click at [166, 30] on link "音源" at bounding box center [175, 33] width 27 height 18
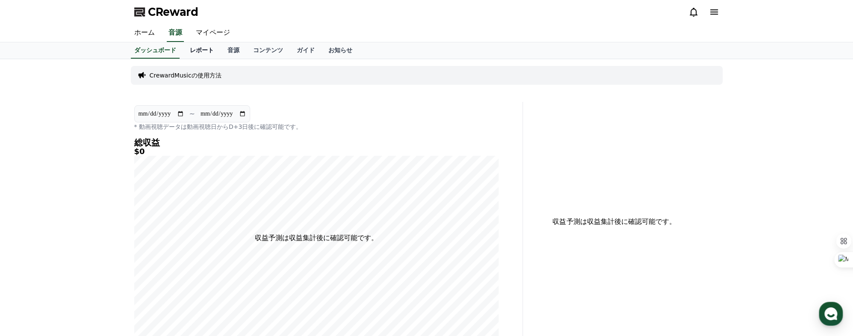
click at [187, 48] on link "レポート" at bounding box center [202, 50] width 38 height 16
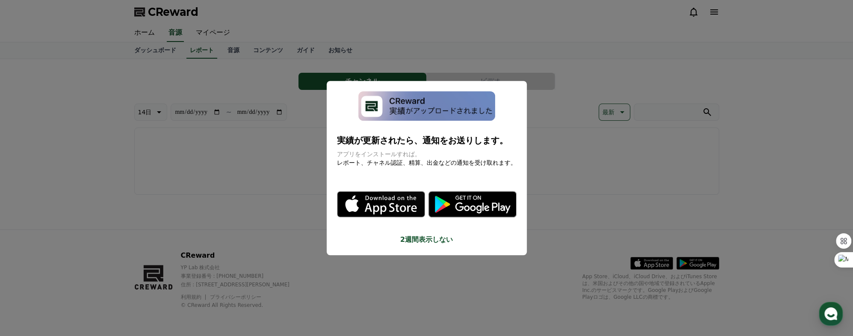
click at [393, 136] on p "実績が更新されたら、通知をお送りします。" at bounding box center [427, 140] width 180 height 12
click at [219, 49] on button "close modal" at bounding box center [426, 168] width 853 height 336
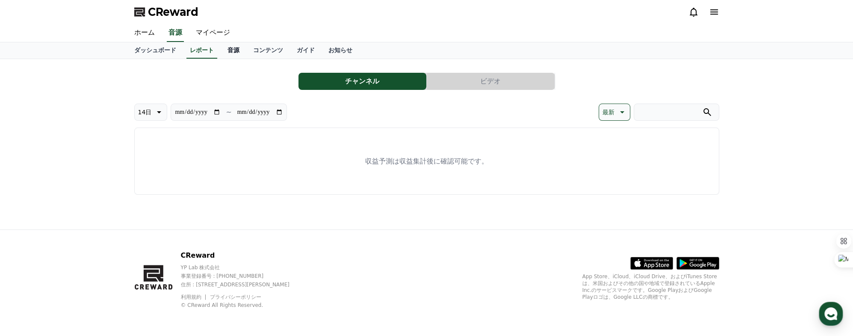
click at [222, 52] on link "音源" at bounding box center [234, 50] width 26 height 16
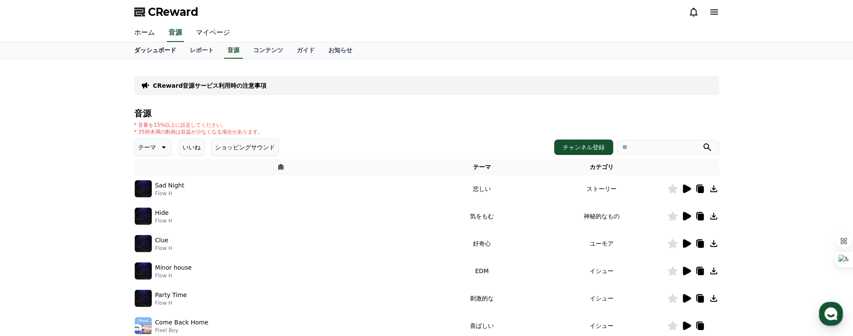
click at [155, 50] on link "ダッシュボード" at bounding box center [155, 50] width 56 height 16
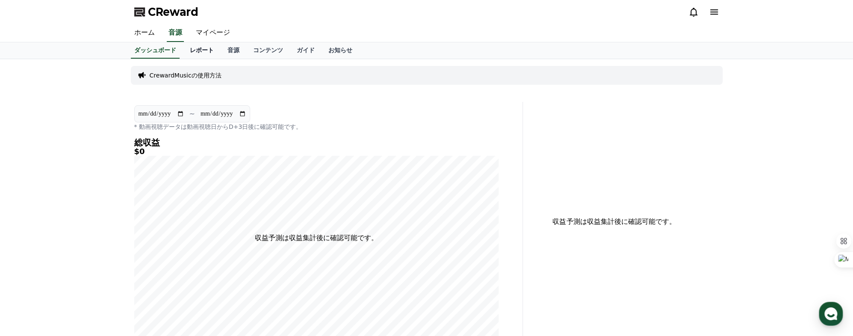
click at [184, 48] on link "レポート" at bounding box center [202, 50] width 38 height 16
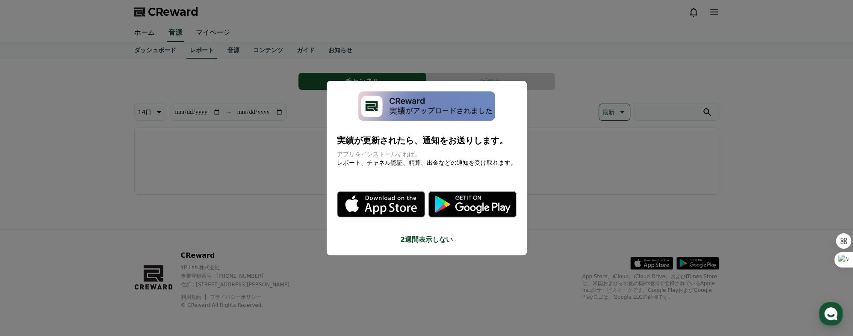
click at [219, 48] on button "close modal" at bounding box center [426, 168] width 853 height 336
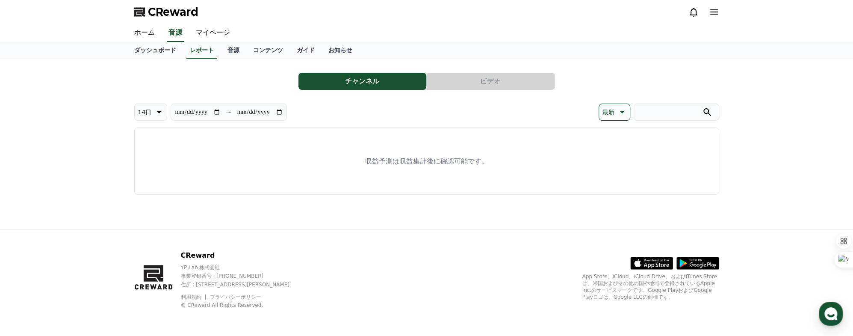
click at [332, 81] on button "チャンネル" at bounding box center [363, 81] width 128 height 17
click at [221, 49] on link "音源" at bounding box center [234, 50] width 26 height 16
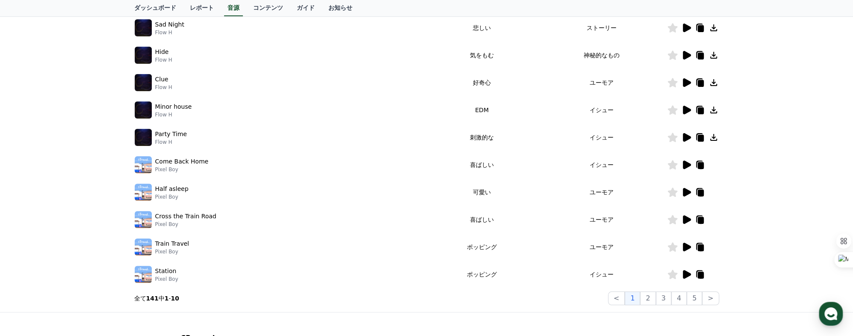
scroll to position [171, 0]
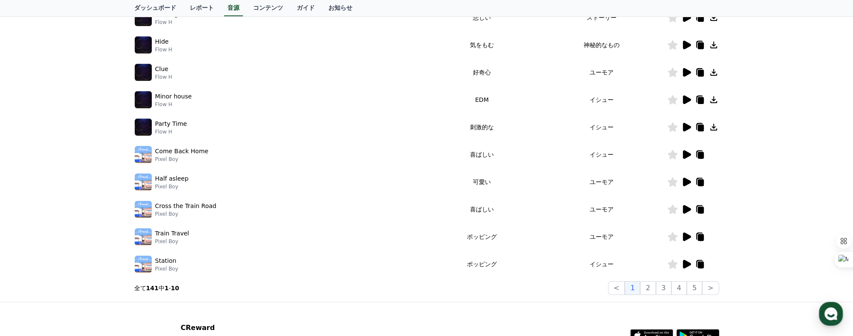
click at [187, 152] on p "Come Back Home" at bounding box center [181, 151] width 53 height 9
click at [688, 154] on icon at bounding box center [687, 154] width 8 height 9
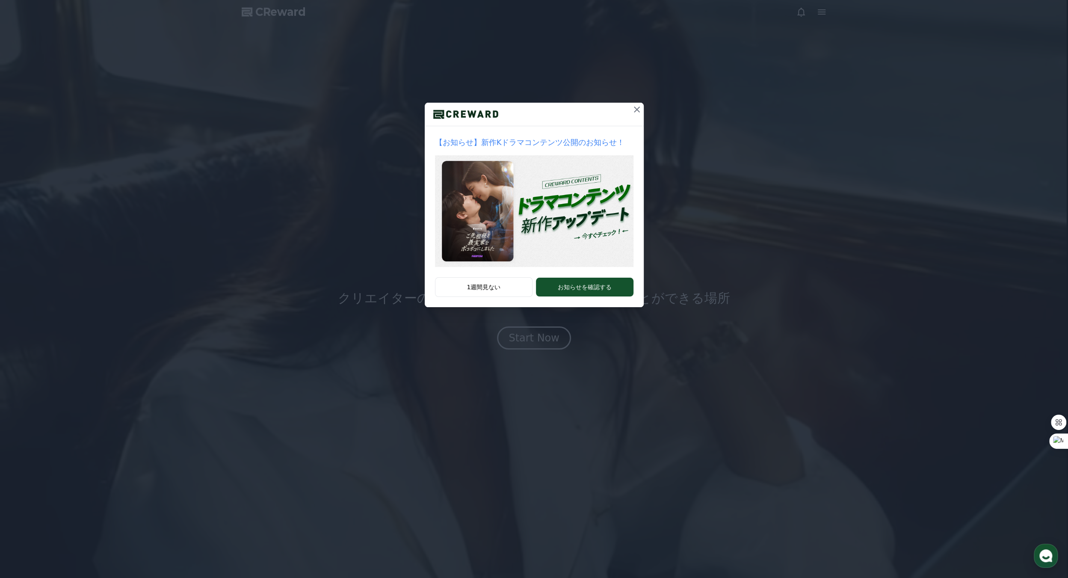
click at [635, 104] on button at bounding box center [637, 110] width 14 height 14
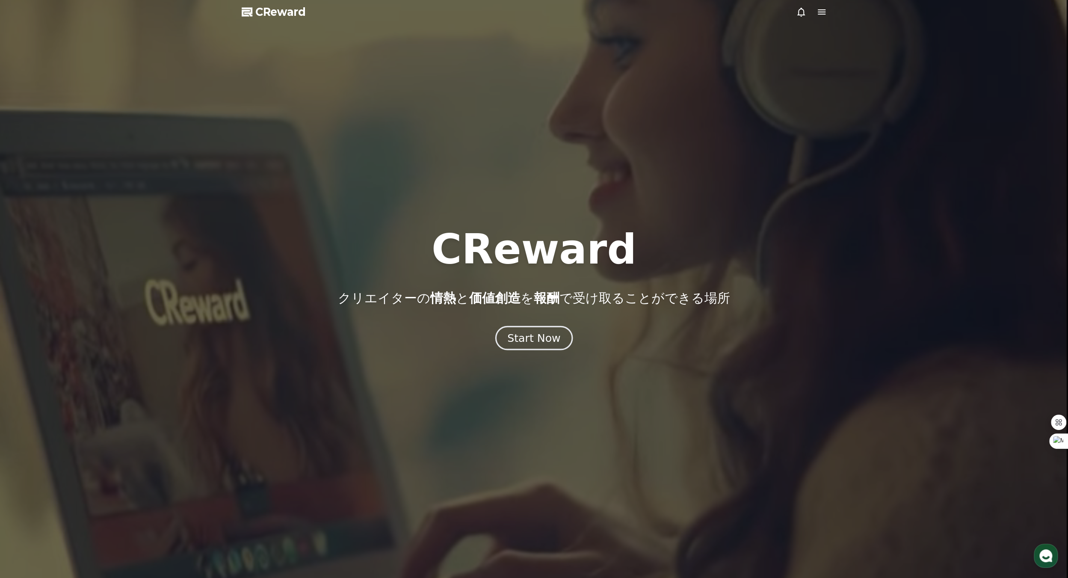
click at [546, 340] on div "Start Now" at bounding box center [533, 338] width 53 height 15
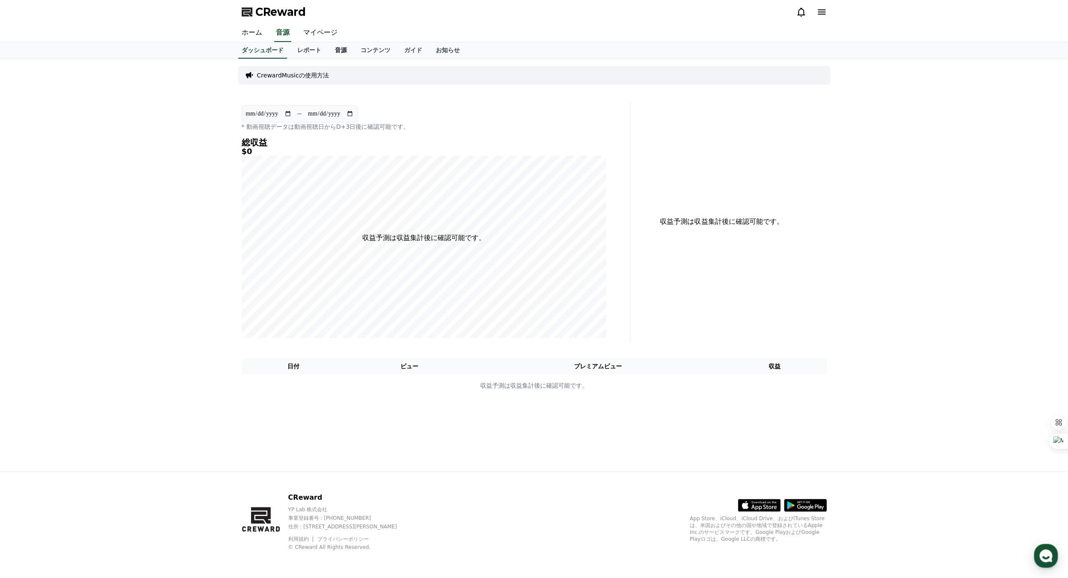
click at [328, 48] on link "音源" at bounding box center [341, 50] width 26 height 16
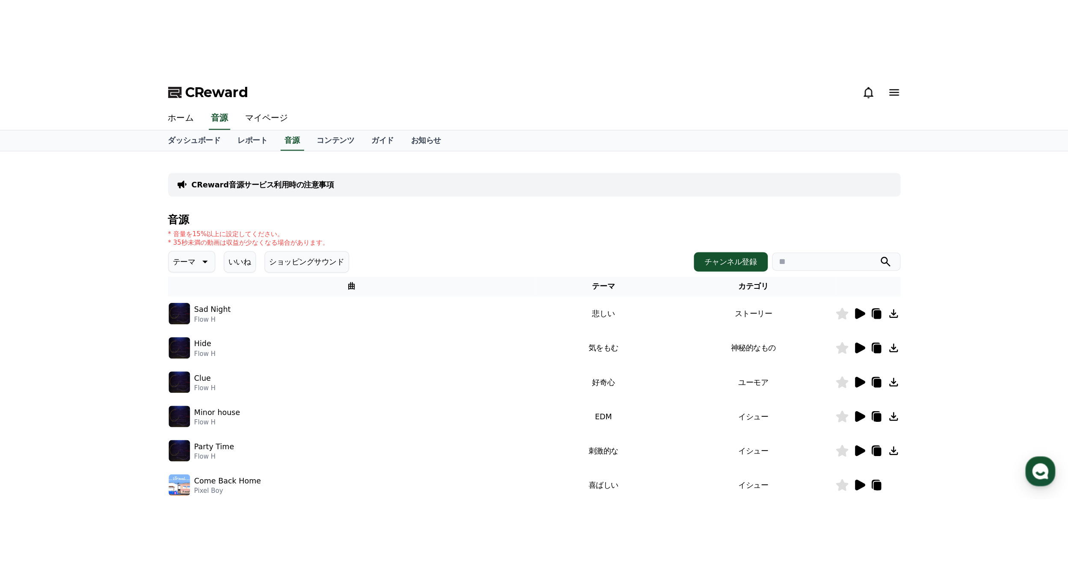
scroll to position [1, 0]
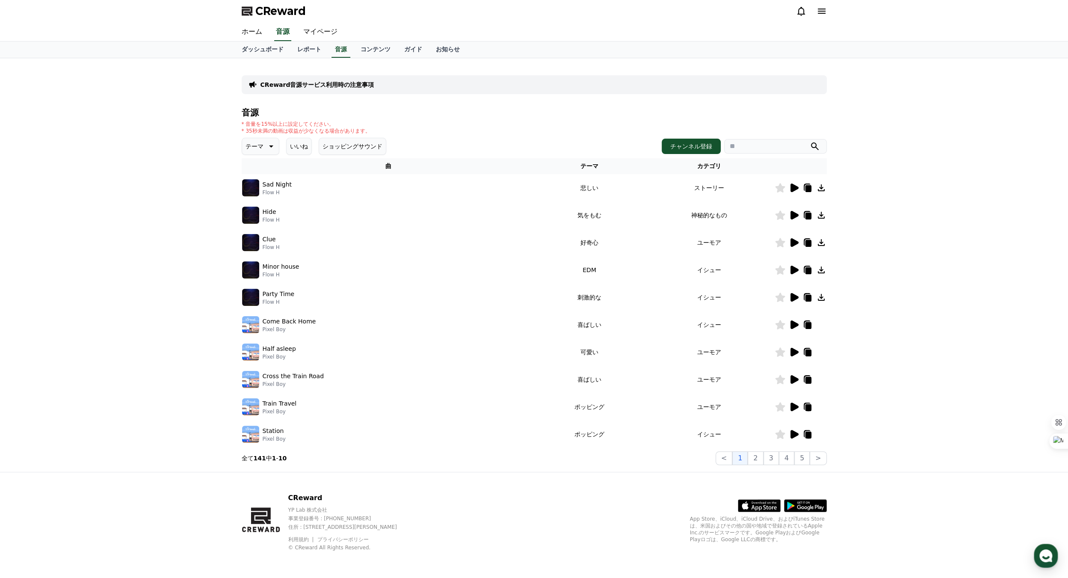
click at [794, 323] on icon at bounding box center [795, 324] width 8 height 9
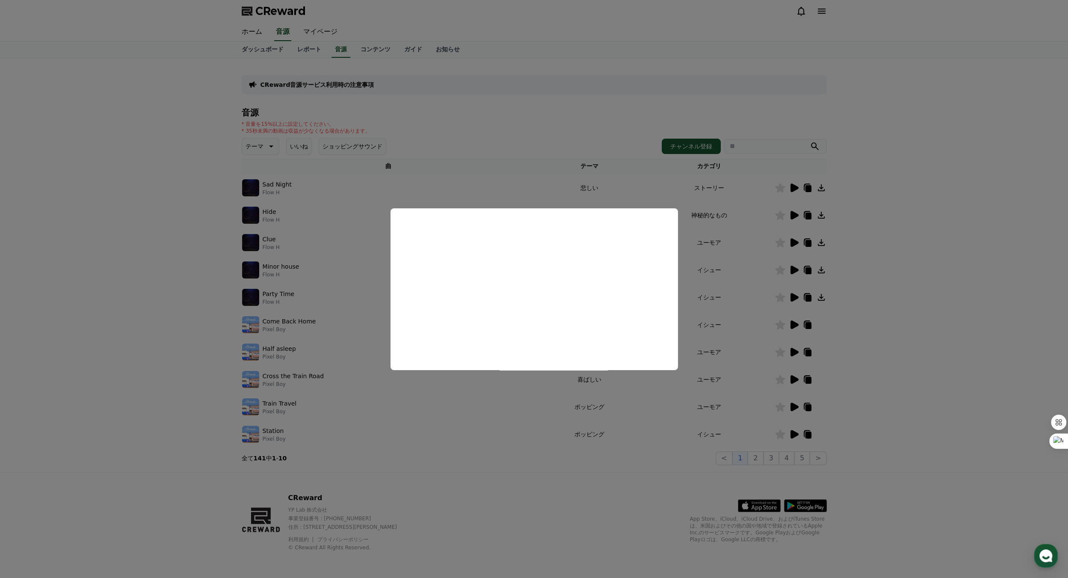
click at [793, 349] on button "close modal" at bounding box center [534, 289] width 1068 height 578
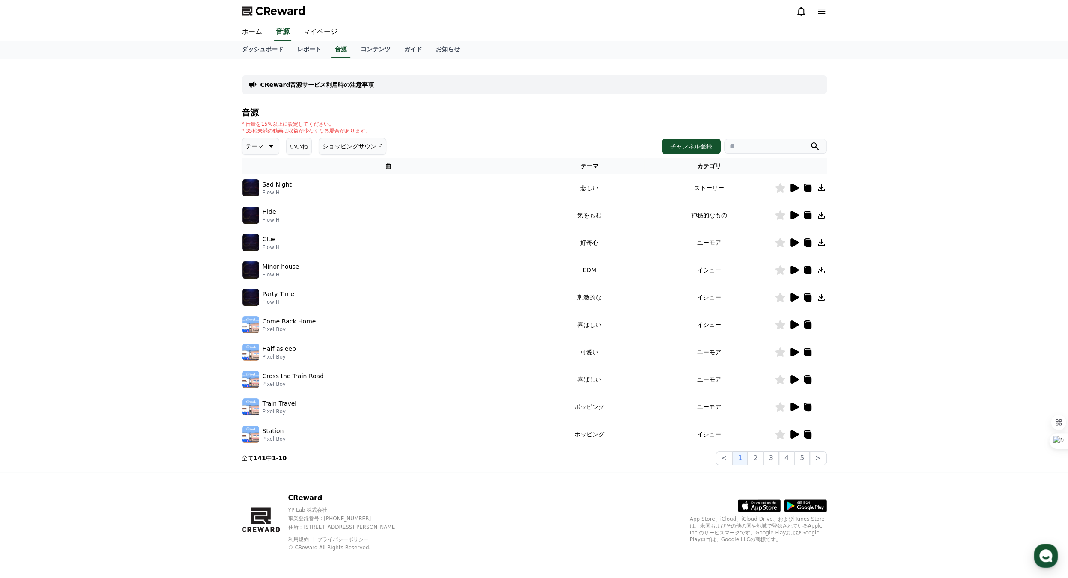
click at [794, 352] on icon at bounding box center [795, 352] width 8 height 9
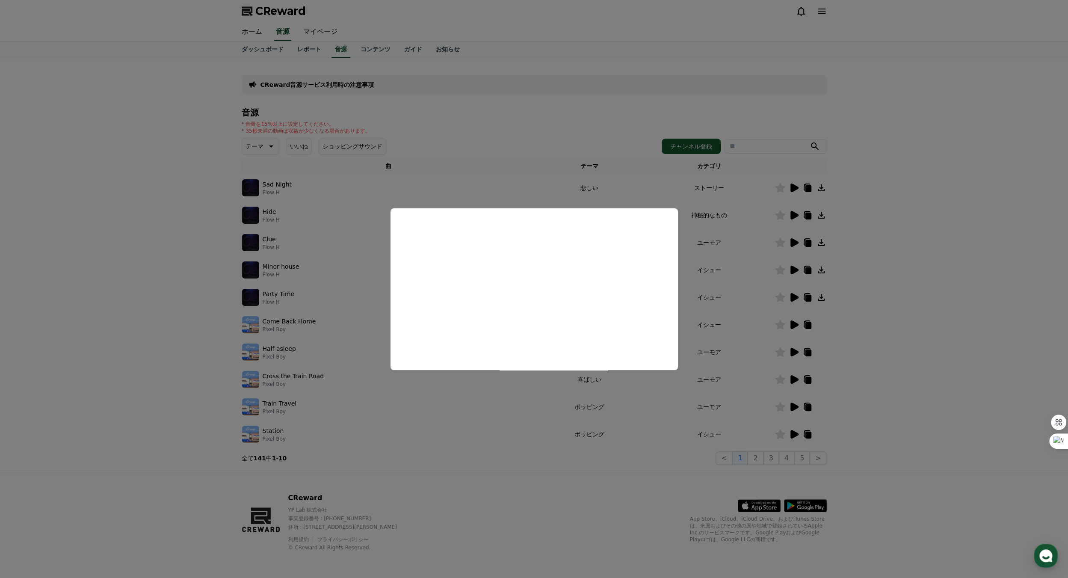
click at [794, 379] on button "close modal" at bounding box center [534, 289] width 1068 height 578
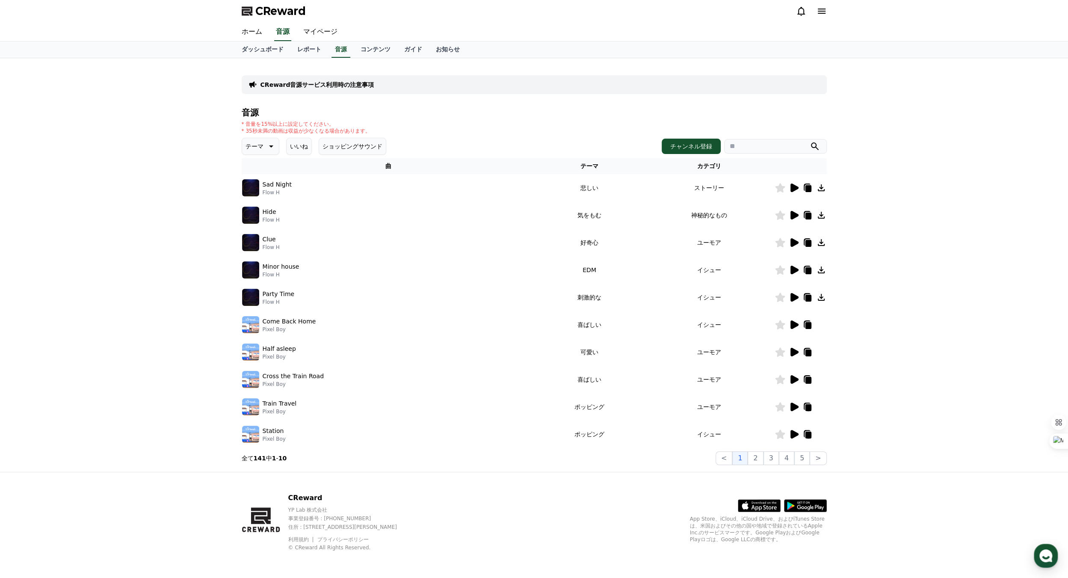
click at [794, 380] on icon at bounding box center [795, 379] width 8 height 9
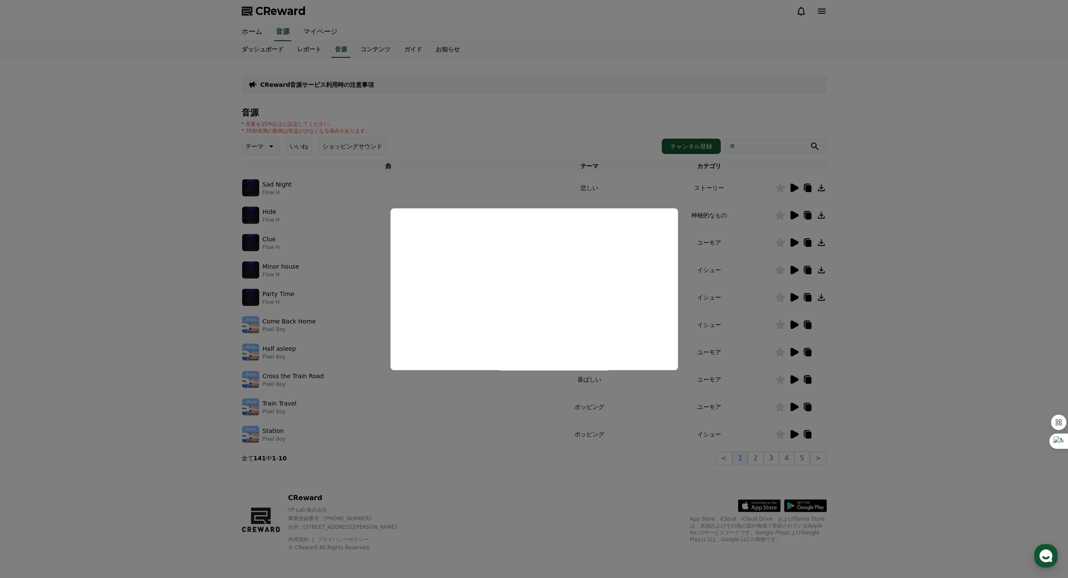
click at [795, 407] on button "close modal" at bounding box center [534, 289] width 1068 height 578
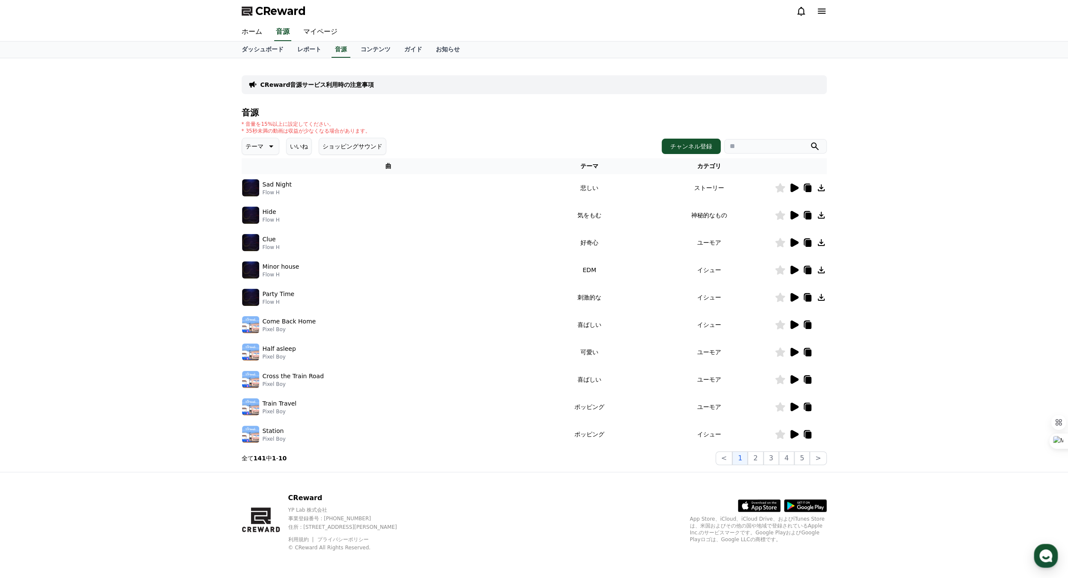
click at [792, 407] on icon at bounding box center [795, 407] width 8 height 9
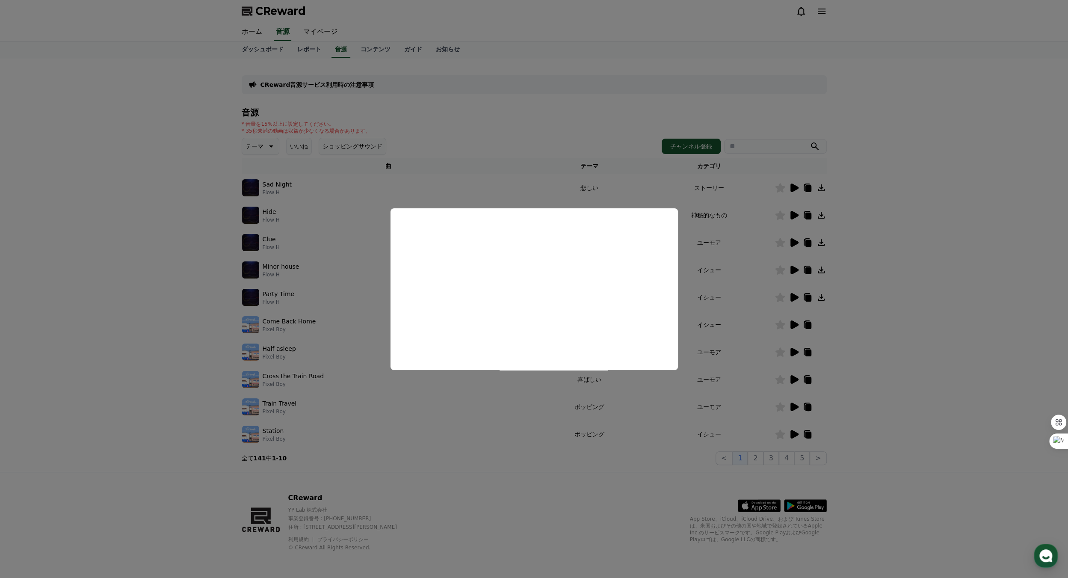
click at [792, 435] on button "close modal" at bounding box center [534, 289] width 1068 height 578
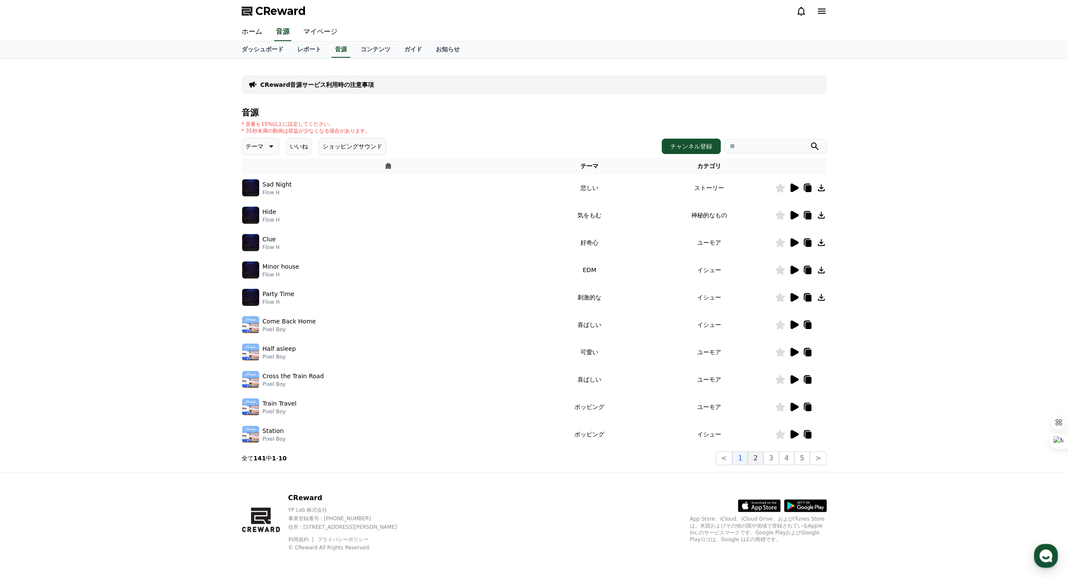
click at [764, 460] on button "2" at bounding box center [771, 458] width 15 height 14
click at [792, 297] on icon at bounding box center [795, 297] width 8 height 9
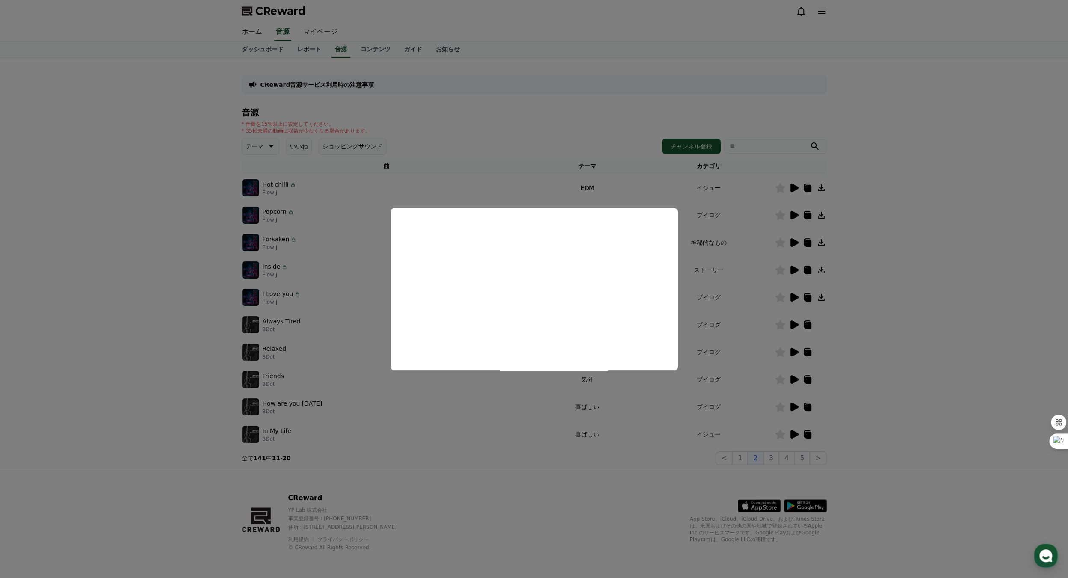
click at [791, 434] on button "close modal" at bounding box center [534, 289] width 1068 height 578
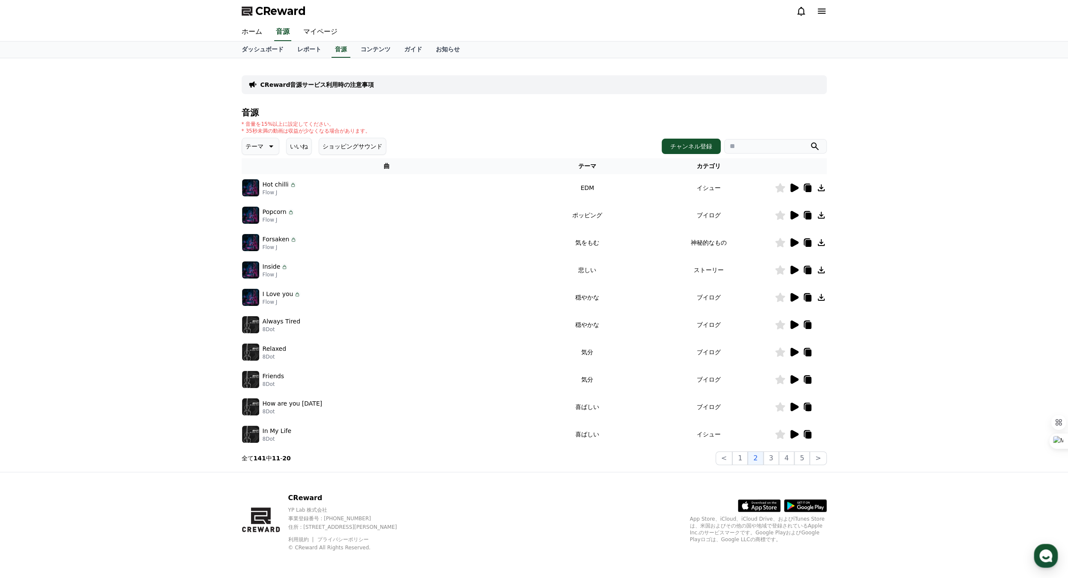
click at [793, 435] on icon at bounding box center [795, 434] width 8 height 9
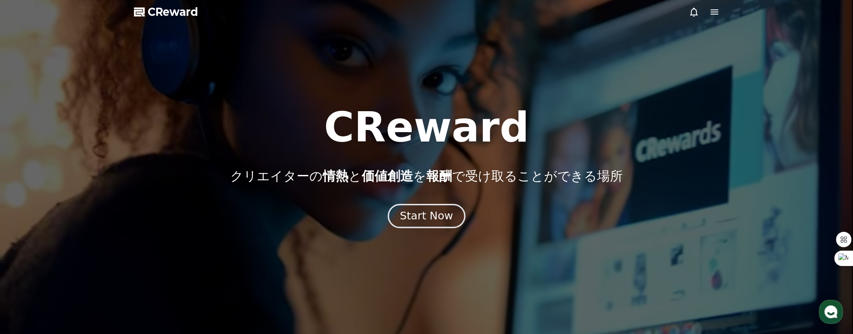
click at [431, 222] on div "Start Now" at bounding box center [426, 216] width 53 height 15
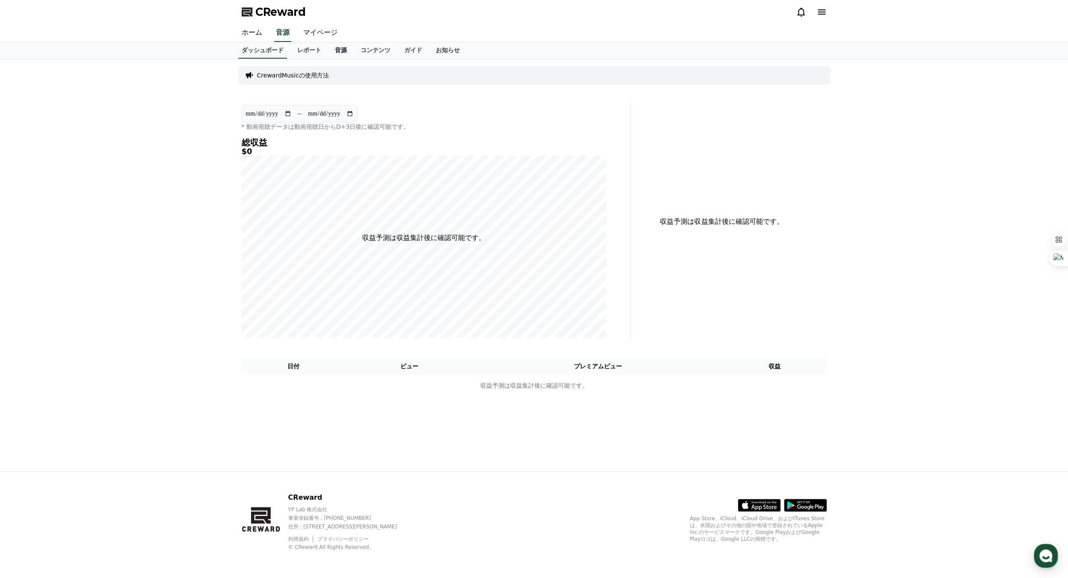
click at [328, 52] on link "音源" at bounding box center [341, 50] width 26 height 16
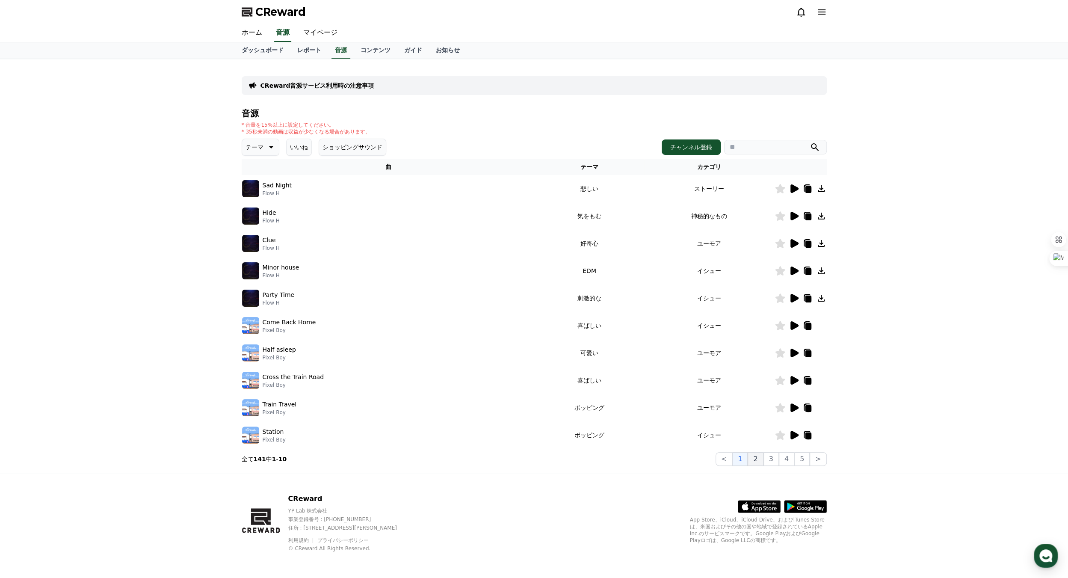
click at [764, 334] on button "2" at bounding box center [771, 459] width 15 height 14
click at [797, 188] on icon at bounding box center [795, 188] width 8 height 9
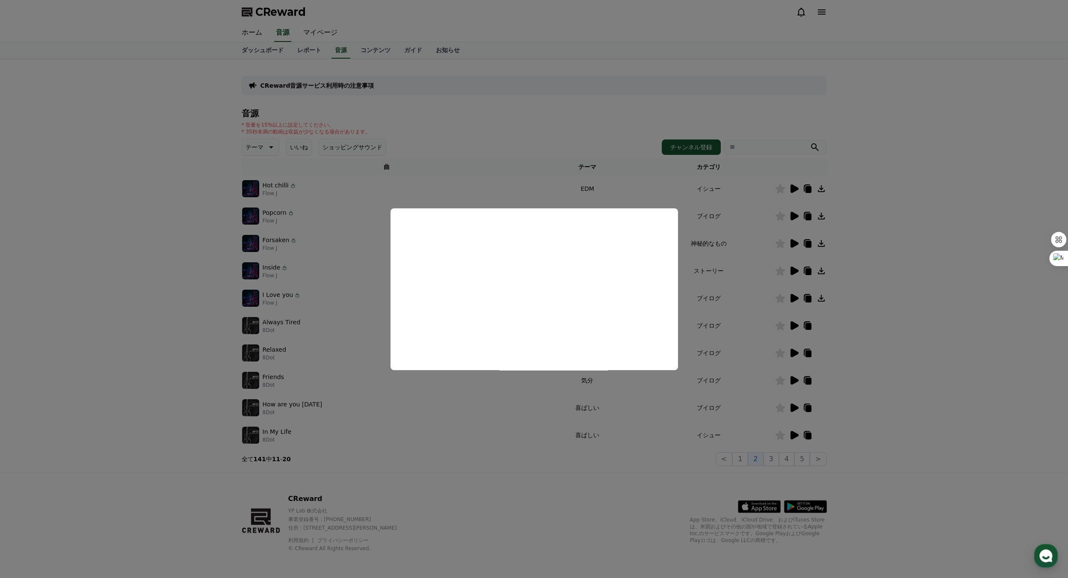
click at [795, 334] on button "close modal" at bounding box center [534, 289] width 1068 height 578
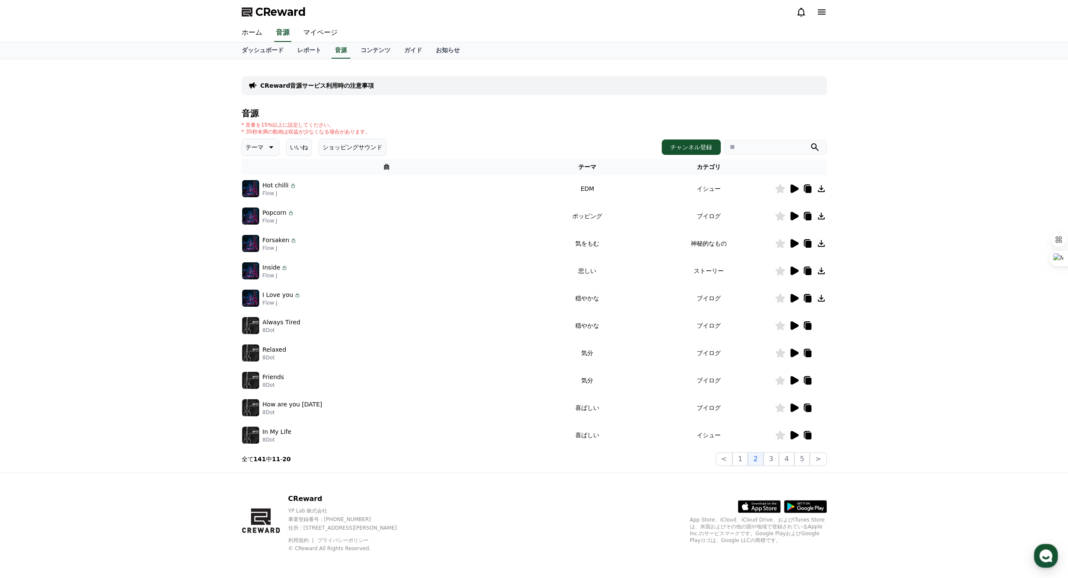
click at [791, 334] on icon at bounding box center [795, 435] width 8 height 9
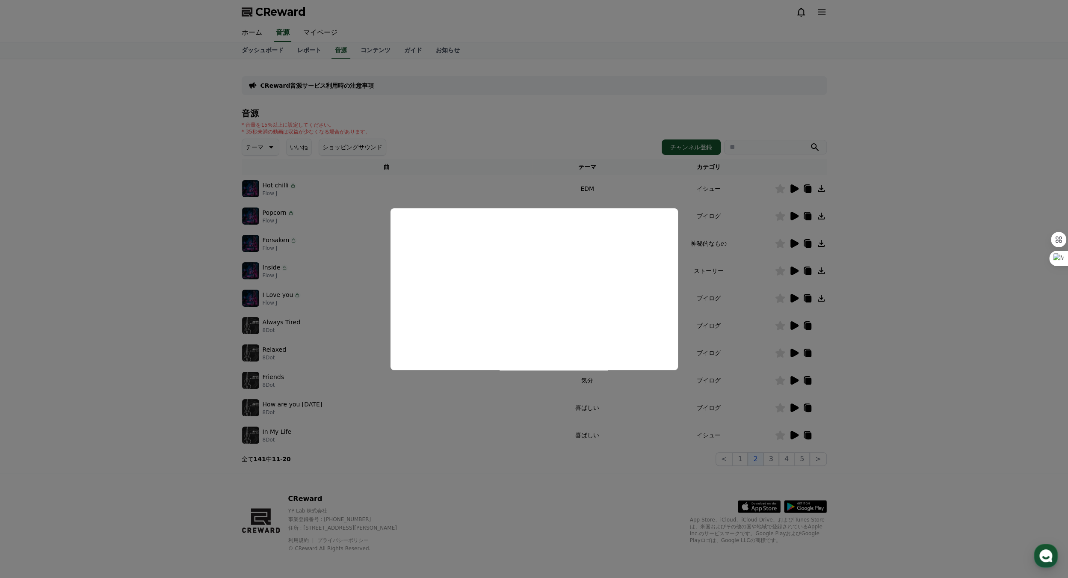
click at [791, 334] on button "close modal" at bounding box center [534, 289] width 1068 height 578
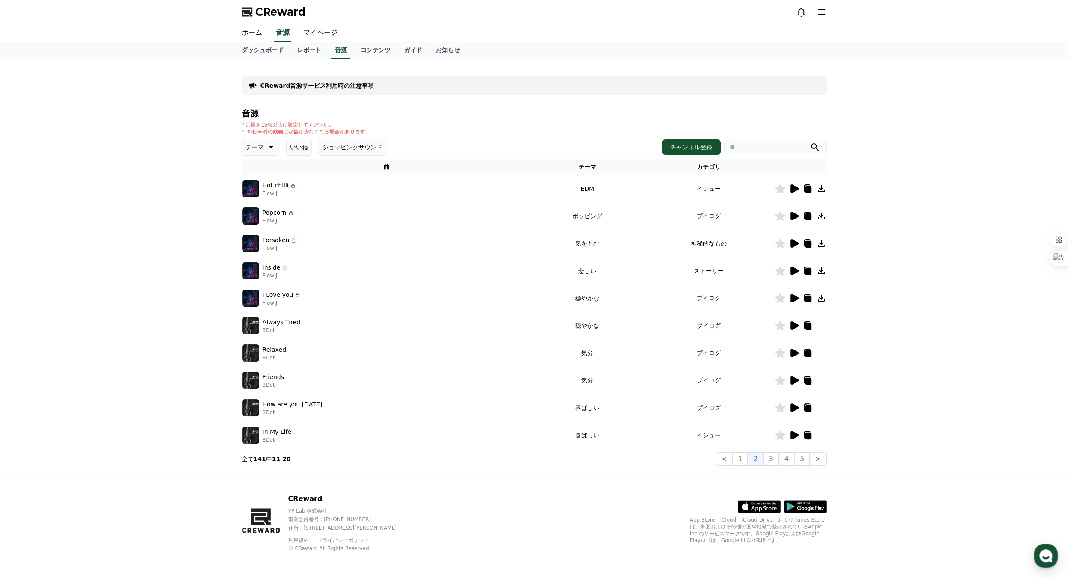
click at [791, 334] on icon at bounding box center [795, 380] width 8 height 9
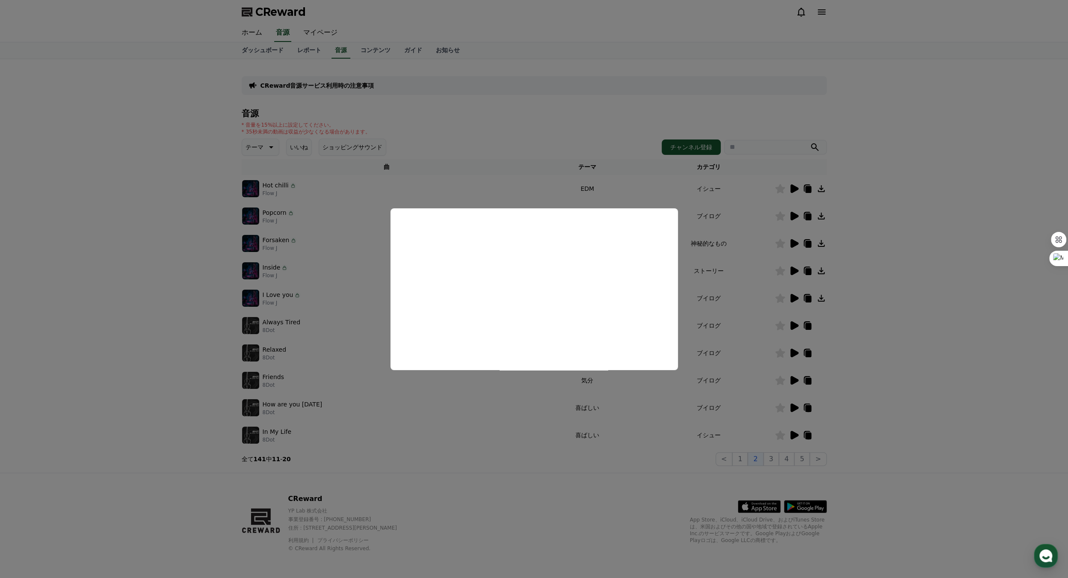
click at [791, 334] on button "close modal" at bounding box center [534, 289] width 1068 height 578
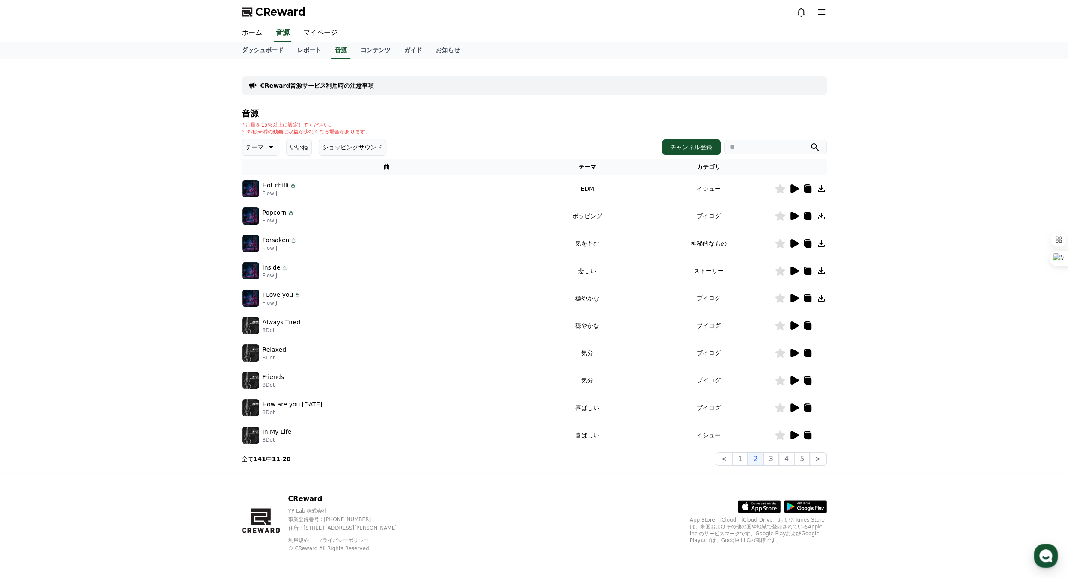
click at [791, 334] on icon at bounding box center [795, 353] width 8 height 9
